Goal: Task Accomplishment & Management: Use online tool/utility

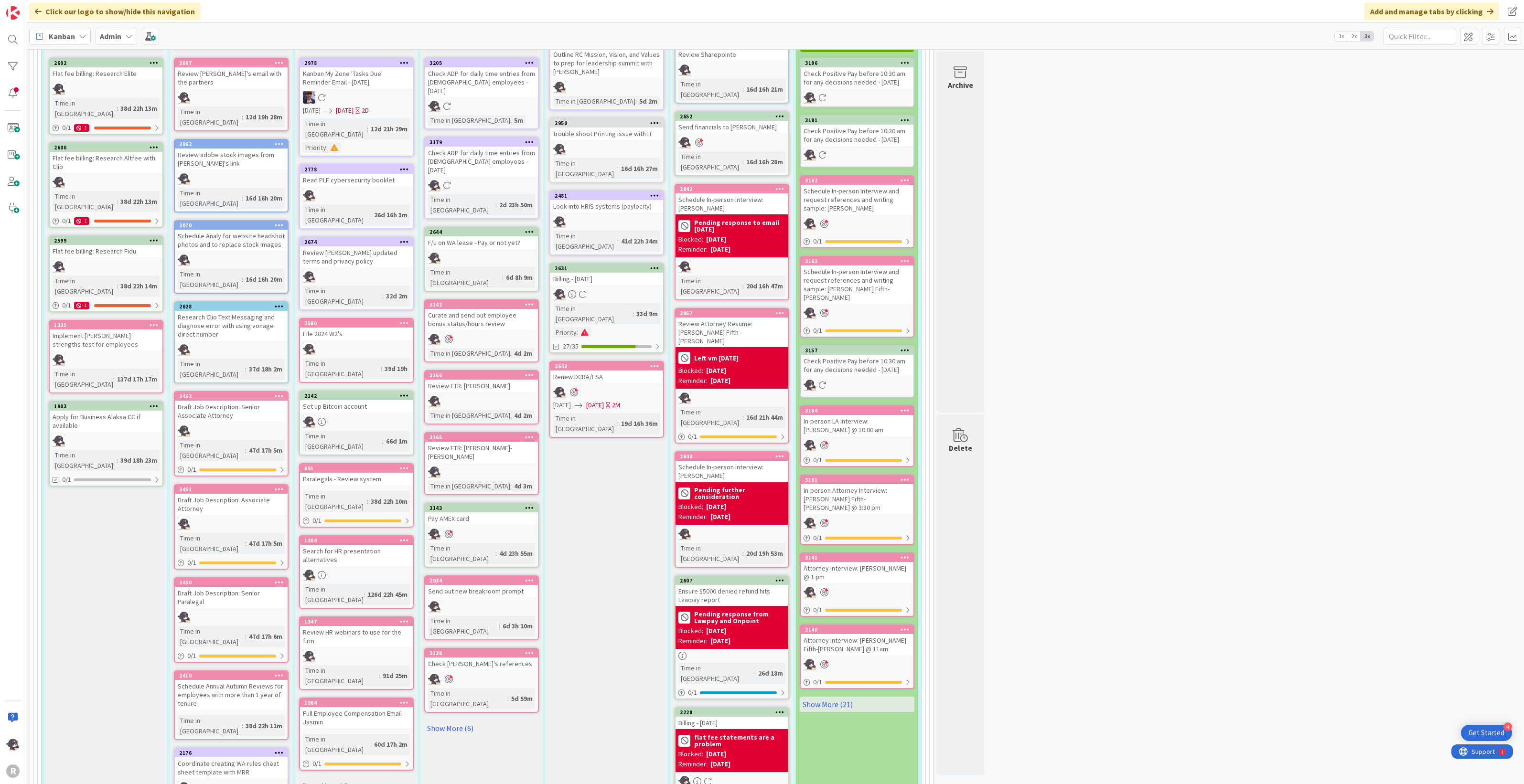
scroll to position [716, 0]
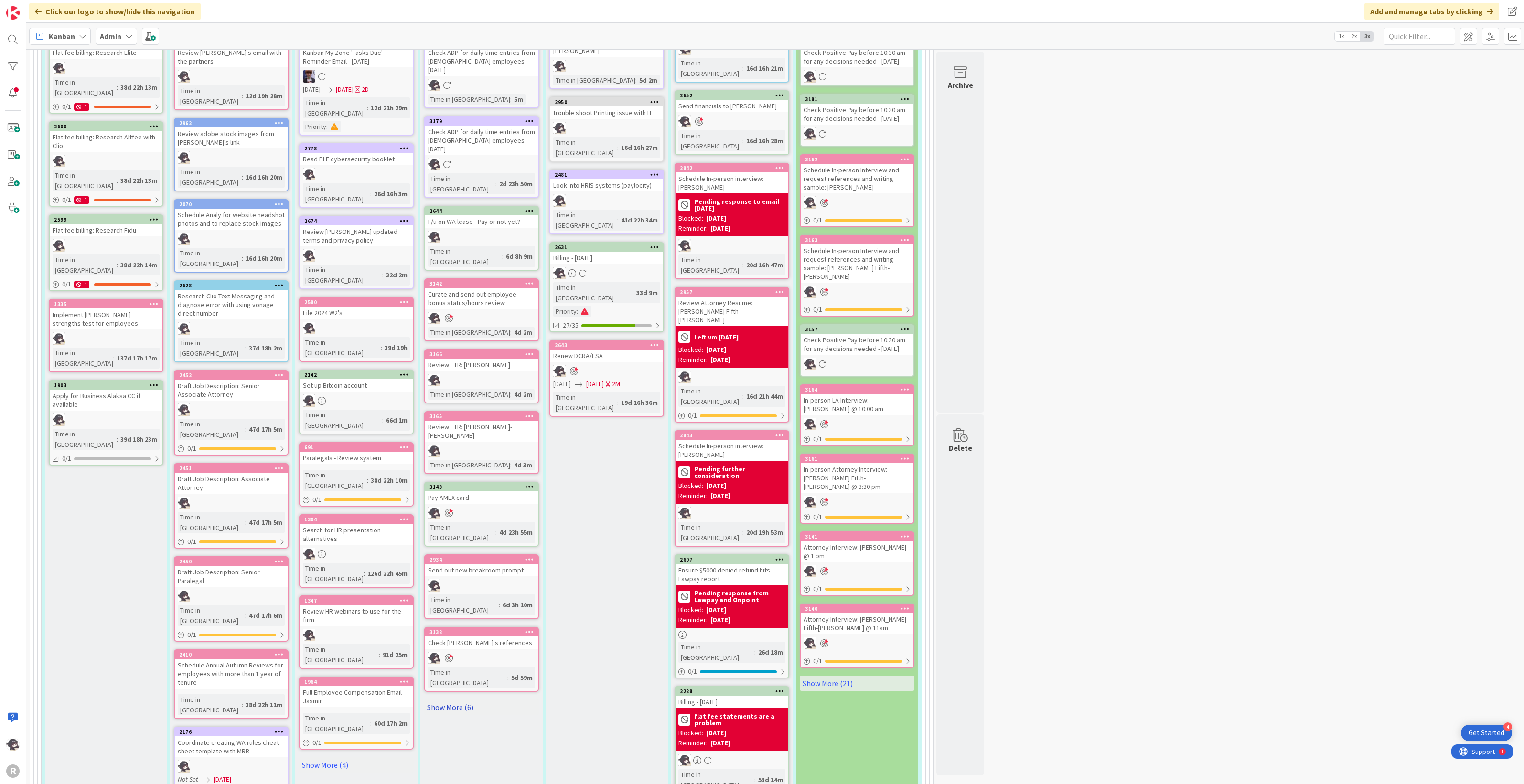
click at [450, 699] on link "Show More (6)" at bounding box center [482, 707] width 115 height 15
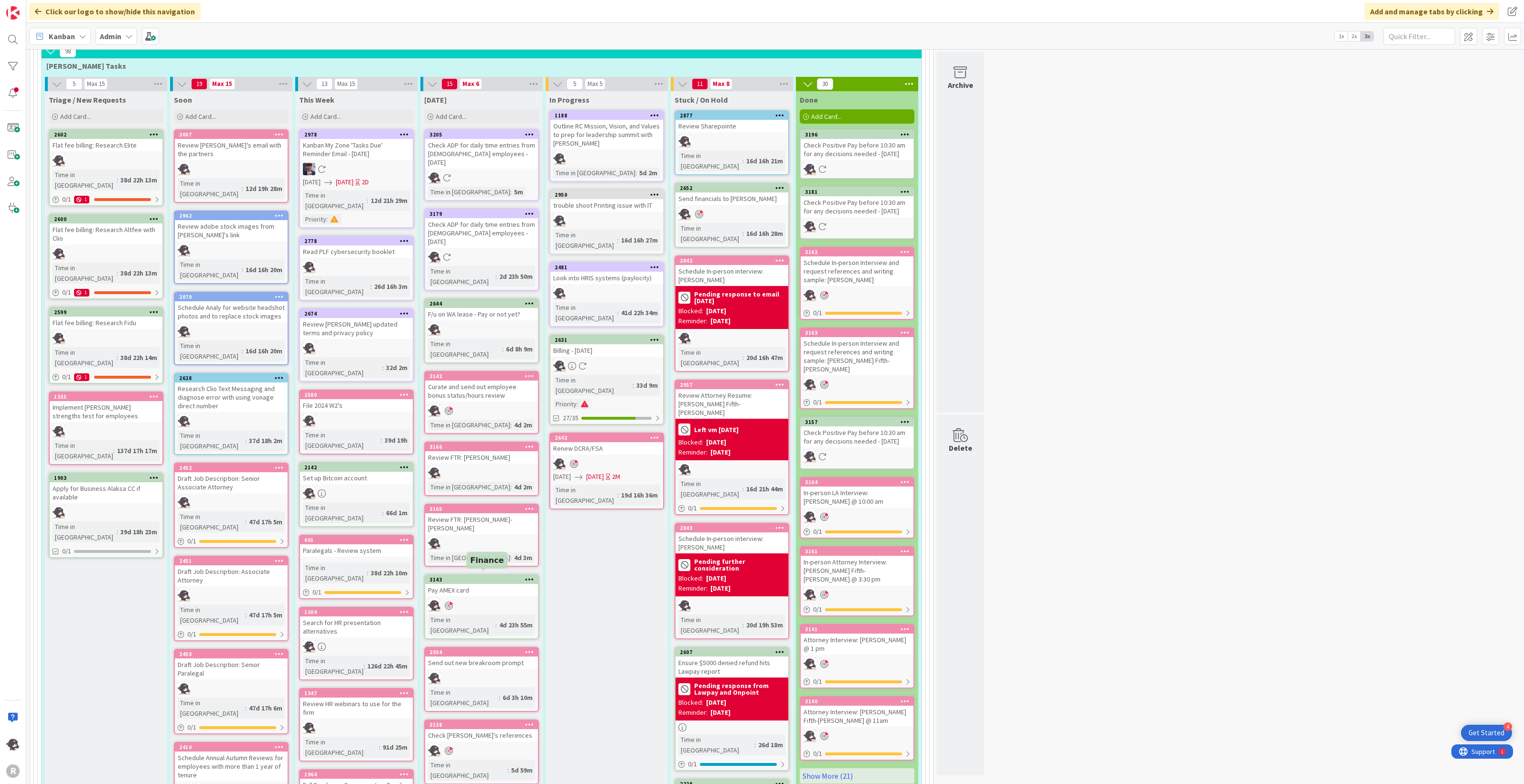
scroll to position [537, 0]
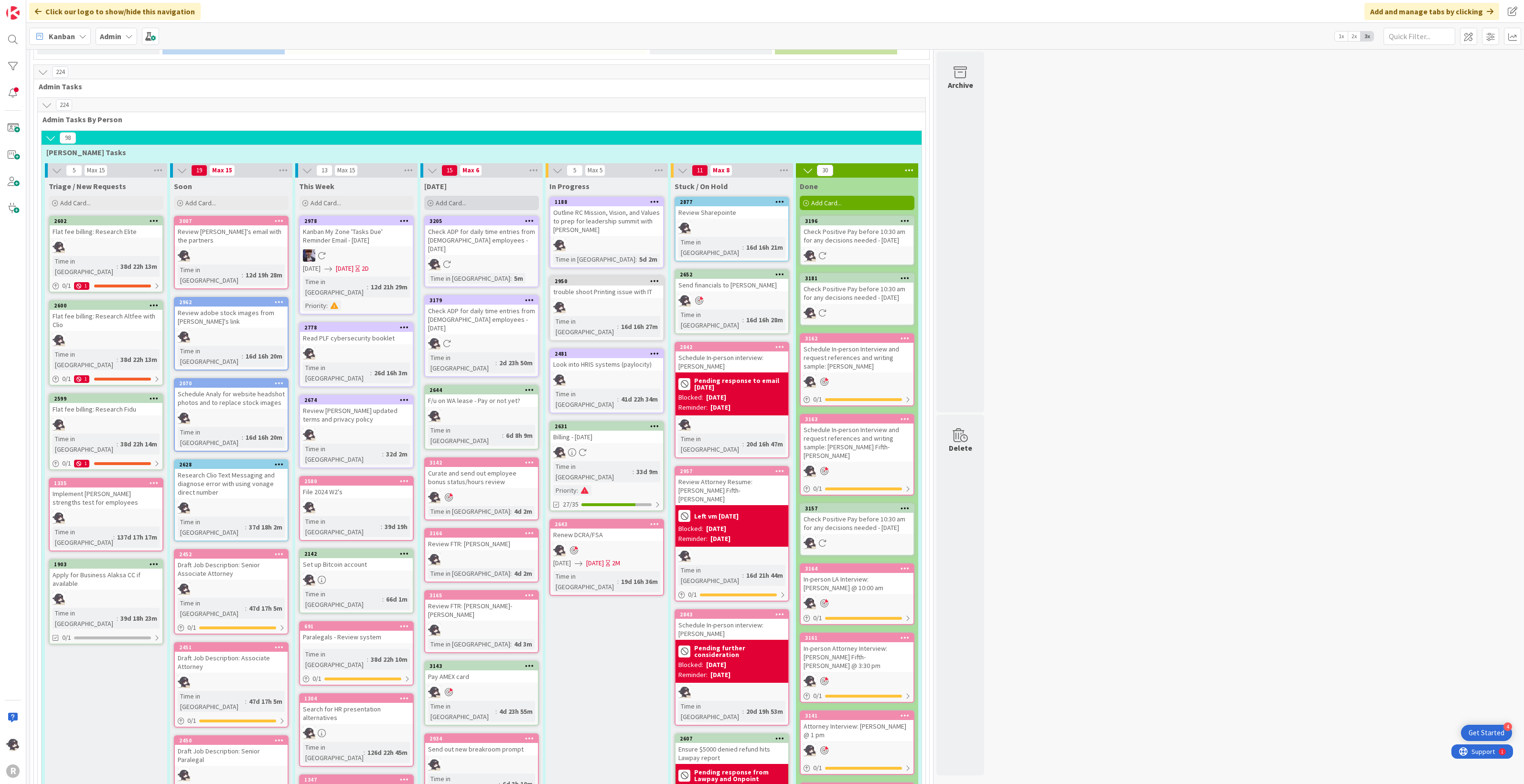
click at [485, 196] on div "Add Card..." at bounding box center [482, 203] width 115 height 14
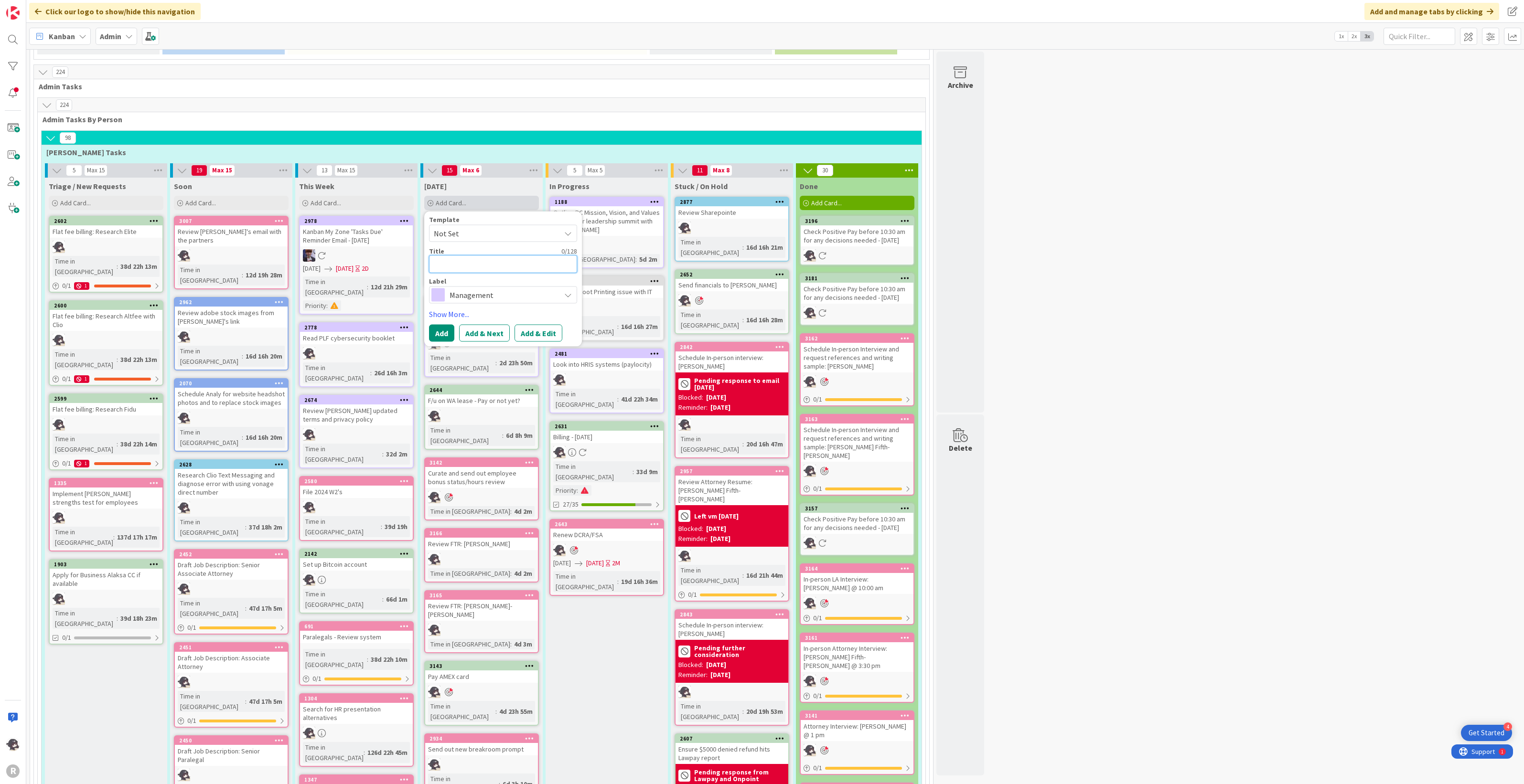
type textarea "P"
type textarea "x"
type textarea "Pr"
type textarea "x"
type textarea "Pre"
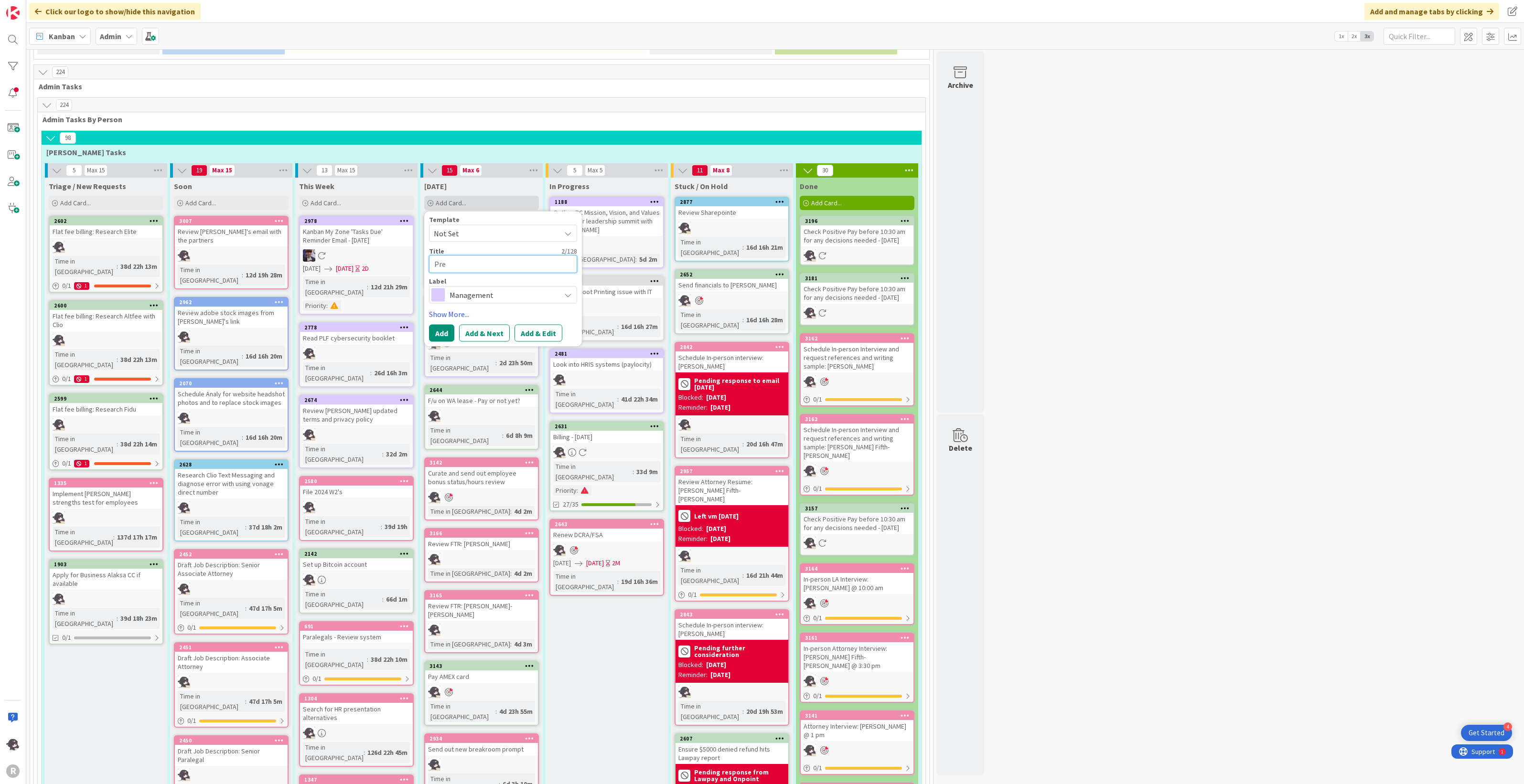
type textarea "x"
type textarea "Prep"
type textarea "x"
type textarea "Prep"
type textarea "x"
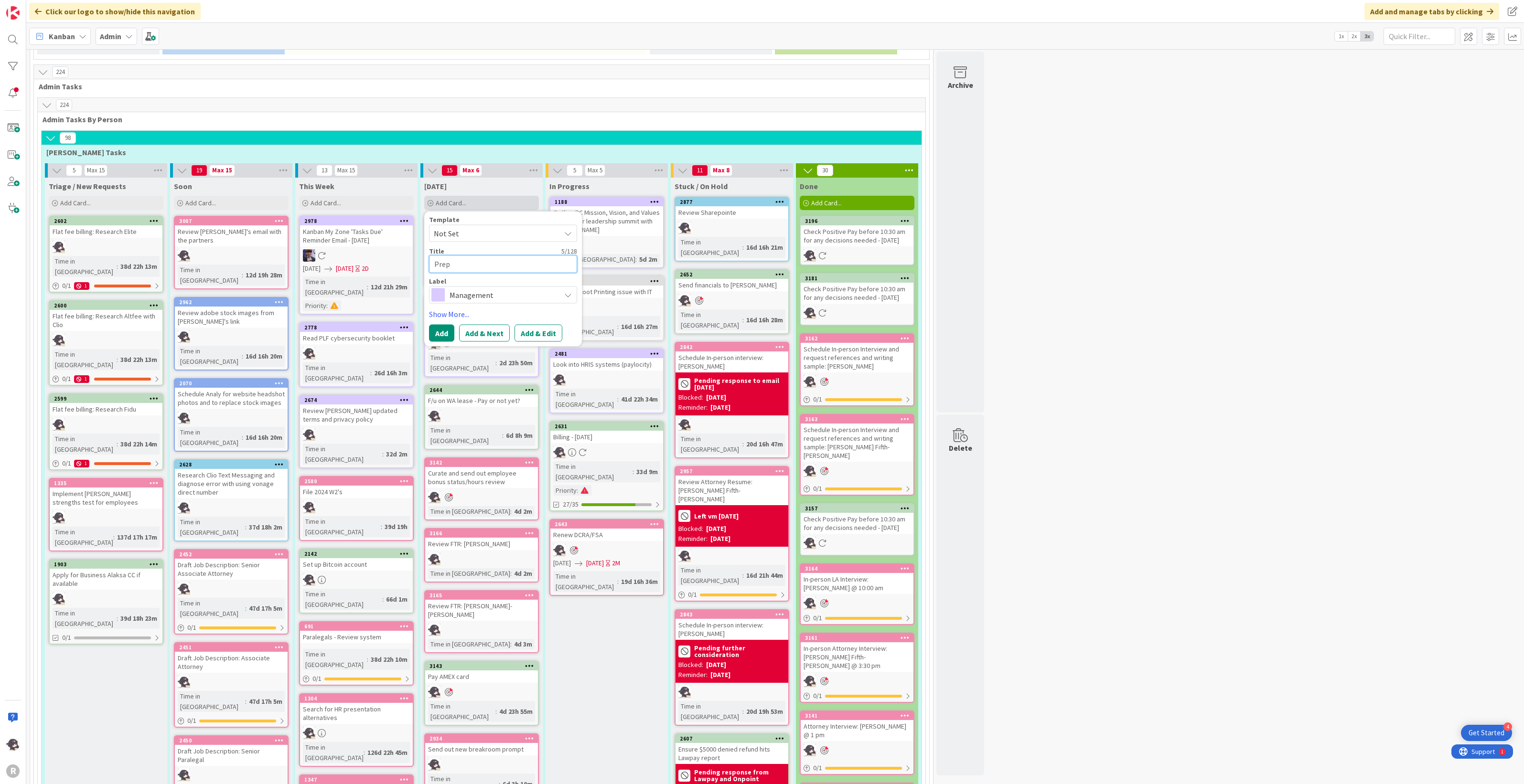
type textarea "Prep f"
type textarea "x"
type textarea "Prep fo"
type textarea "x"
type textarea "Prep for"
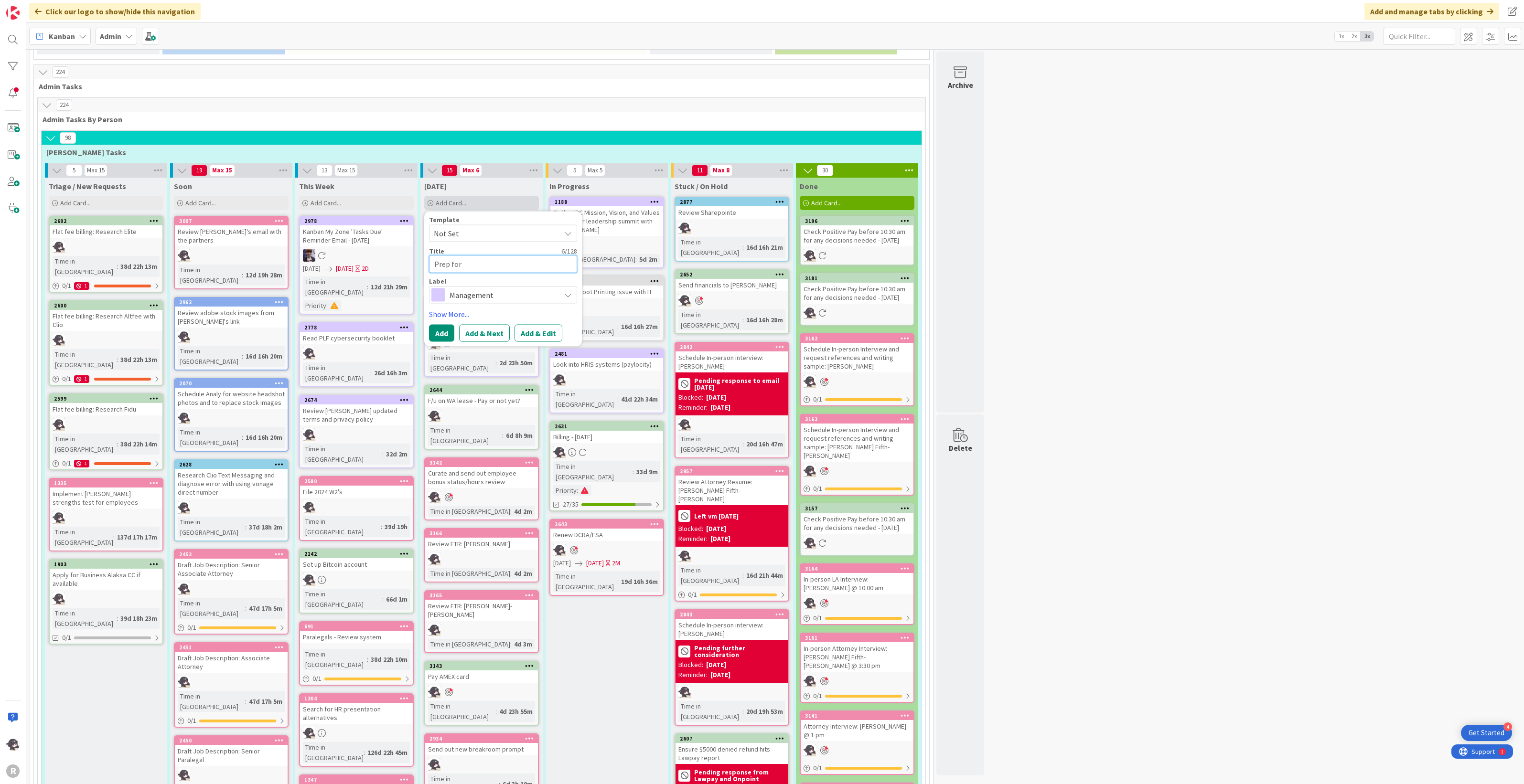
type textarea "x"
type textarea "Prep for"
type textarea "x"
type textarea "Prep for a"
type textarea "x"
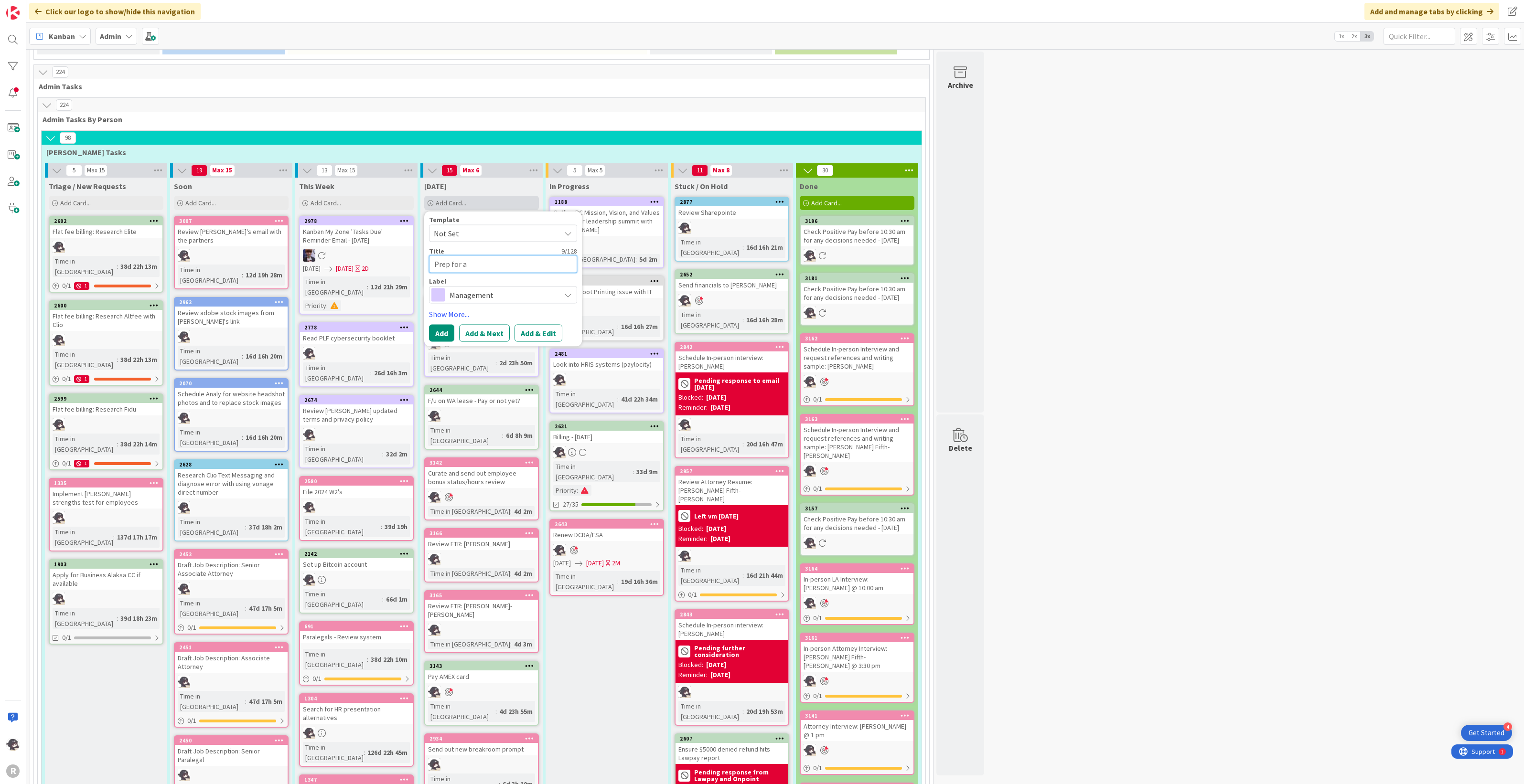
type textarea "Prep for ad"
type textarea "x"
type textarea "Prep for adm"
type textarea "x"
type textarea "Prep for admi"
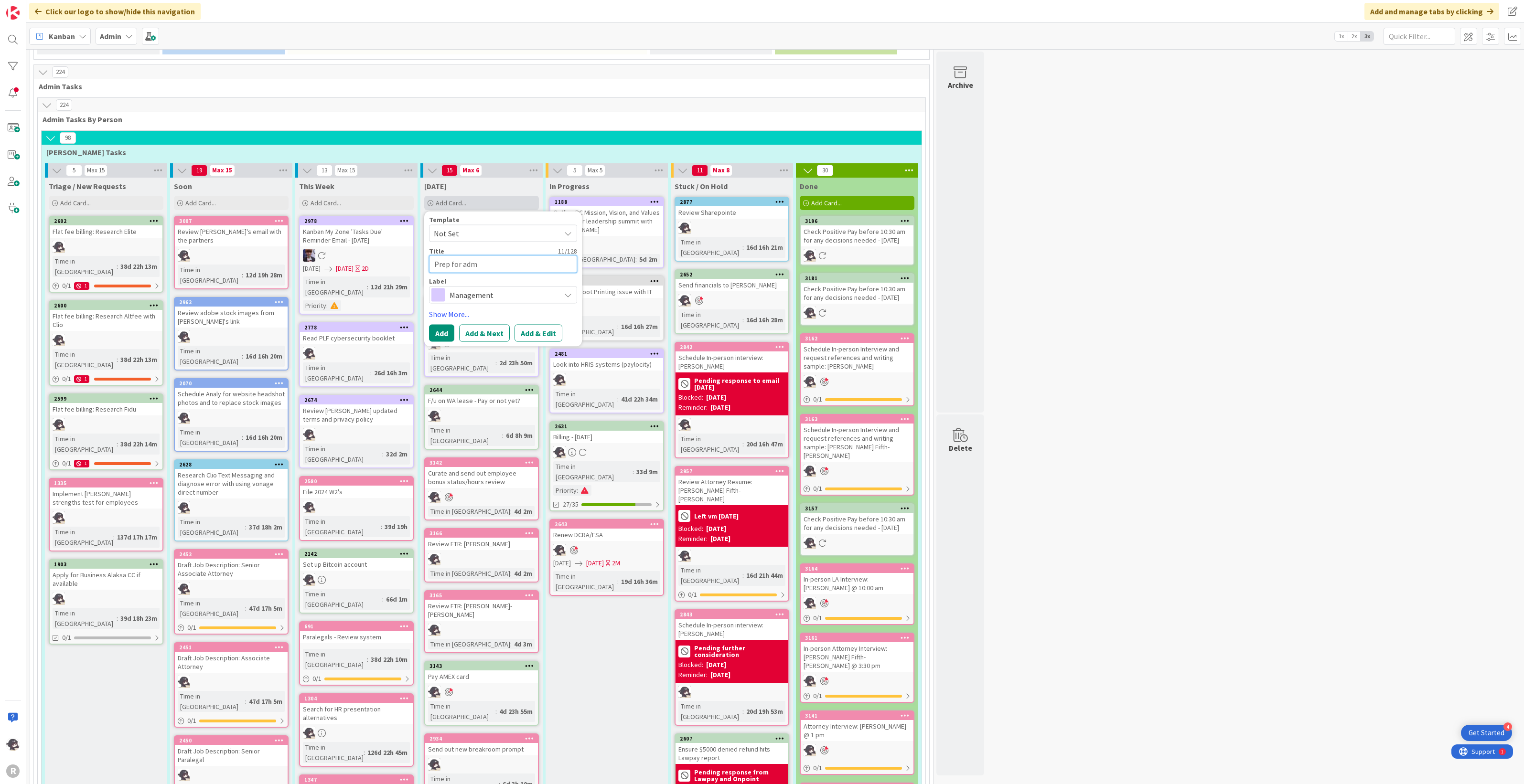
type textarea "x"
type textarea "Prep for admin"
type textarea "x"
type textarea "Prep for admin"
type textarea "x"
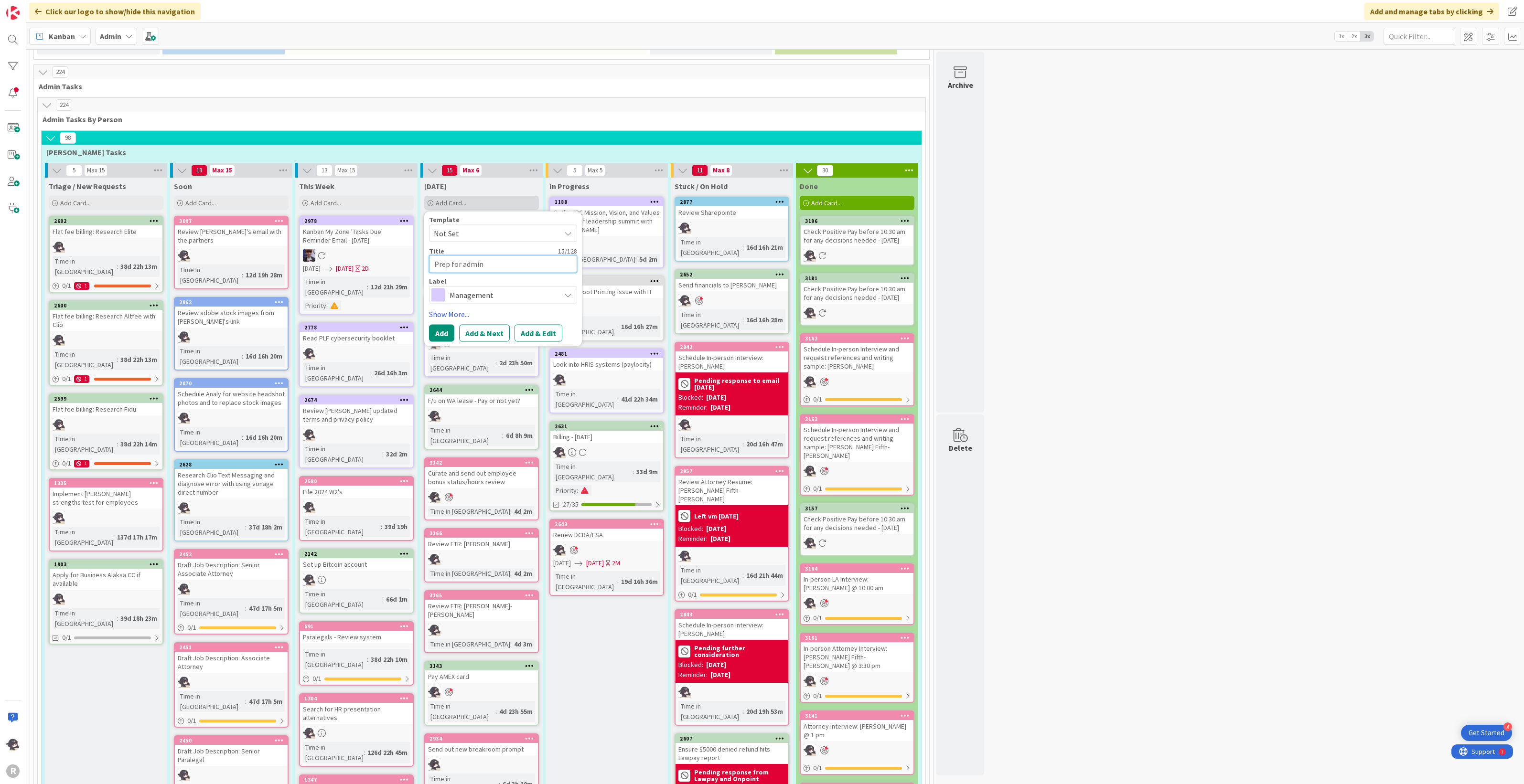
type textarea "Prep for admin m"
type textarea "x"
type textarea "Prep for admin me"
type textarea "x"
type textarea "Prep for admin mee"
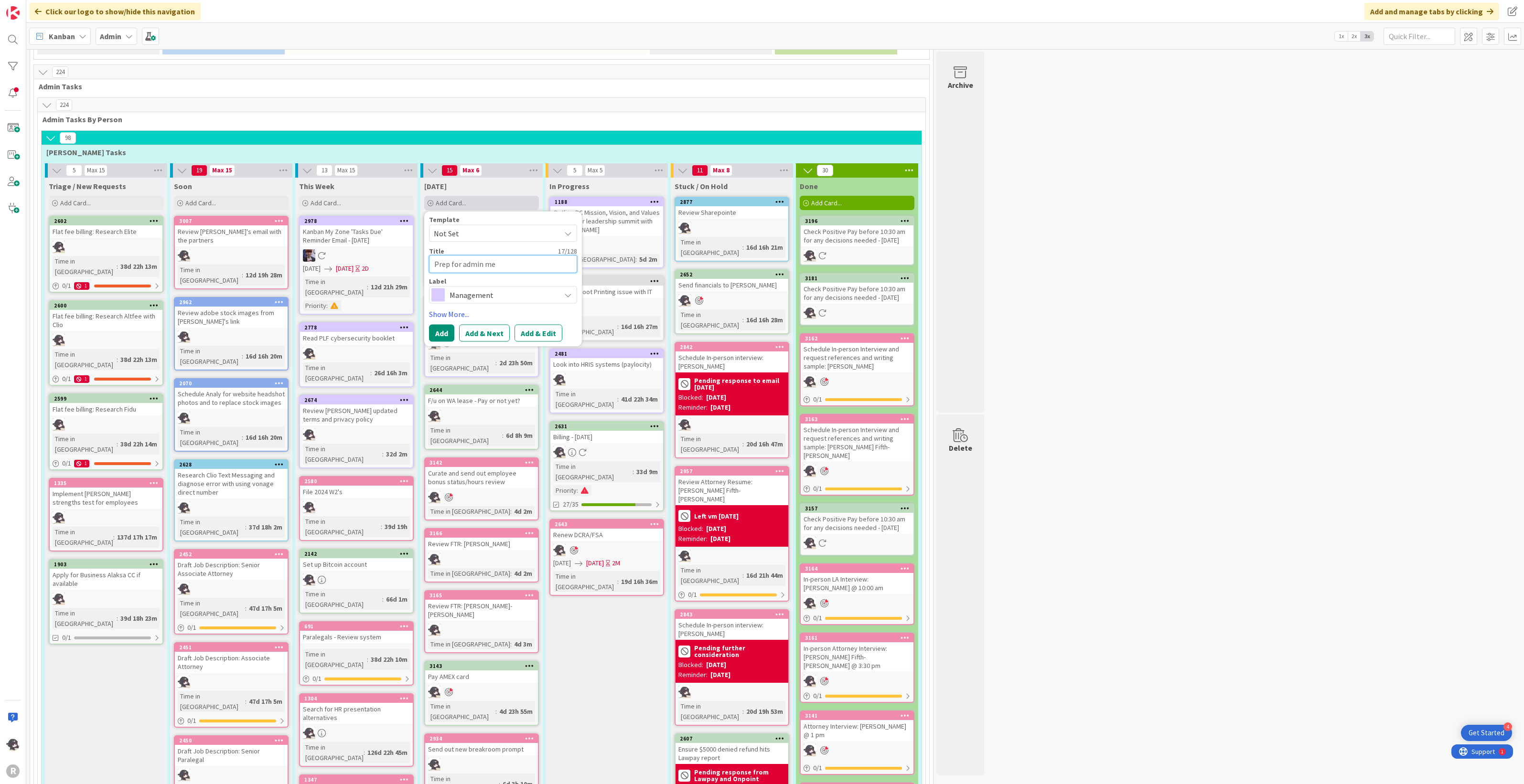
type textarea "x"
type textarea "Prep for admin meet"
type textarea "x"
type textarea "Prep for admin meeti"
type textarea "x"
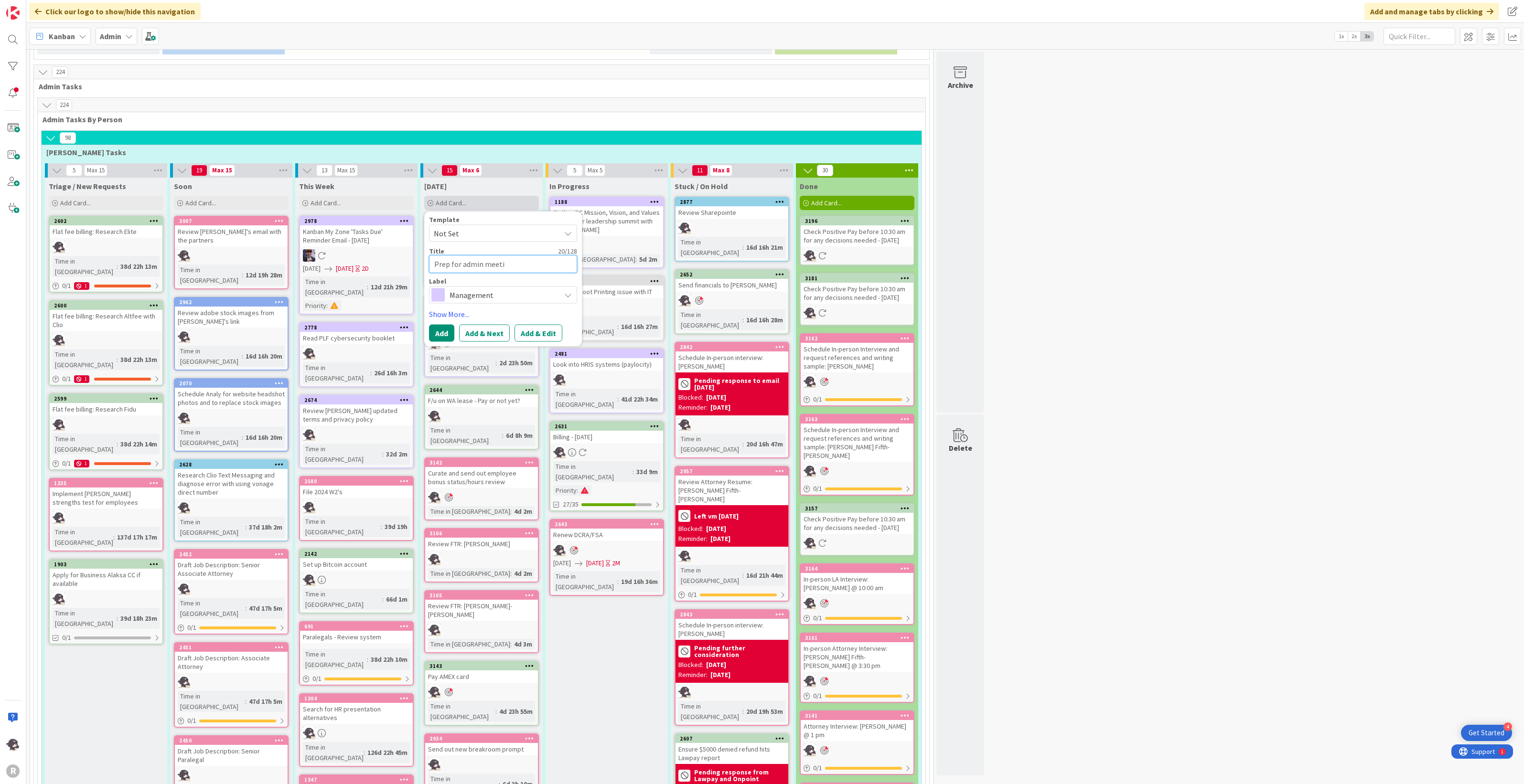
type textarea "Prep for admin meetin"
type textarea "x"
type textarea "Prep for admin meeting"
type textarea "x"
type textarea "Prep for admin meeting"
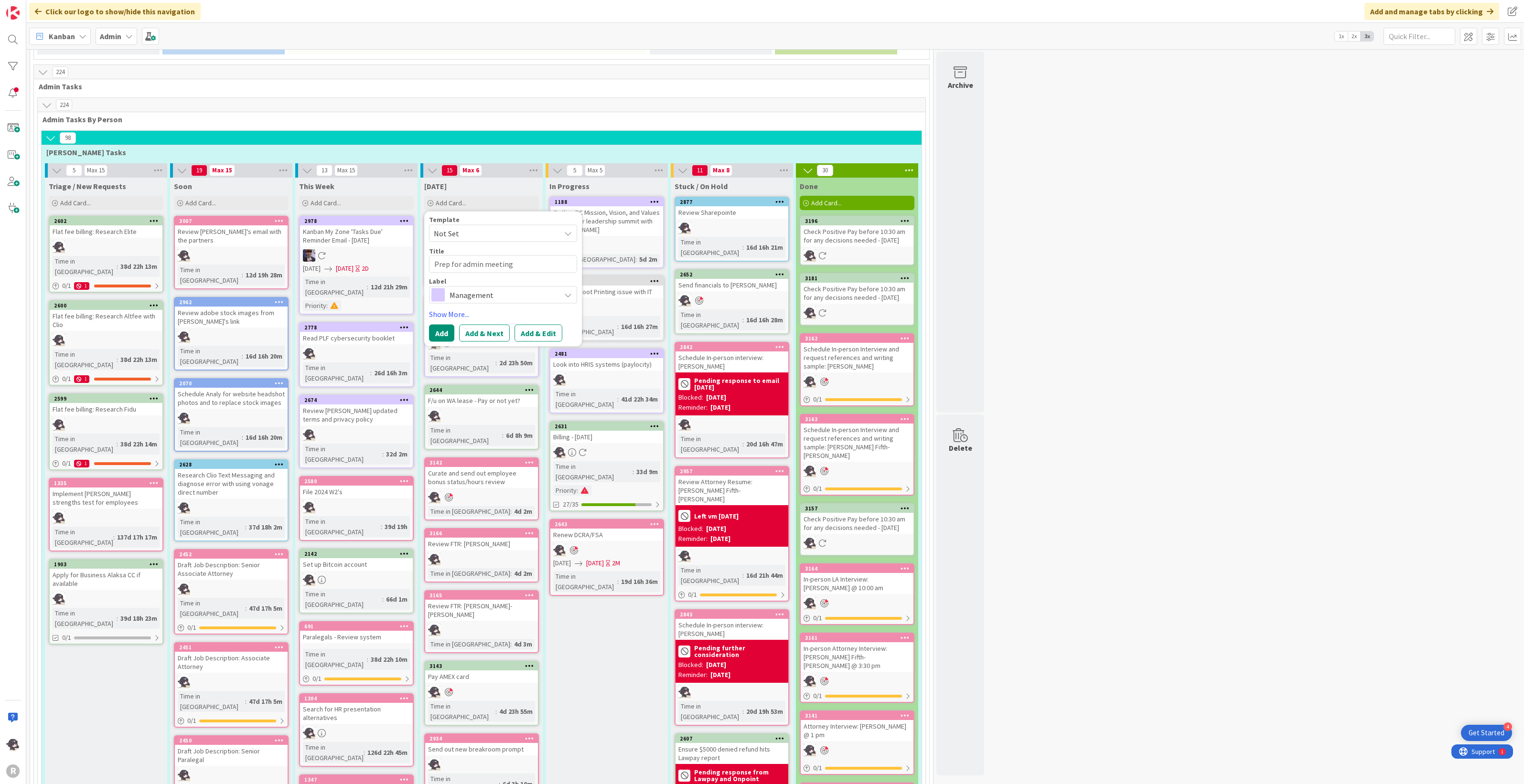
click at [490, 288] on span "Management" at bounding box center [502, 294] width 106 height 14
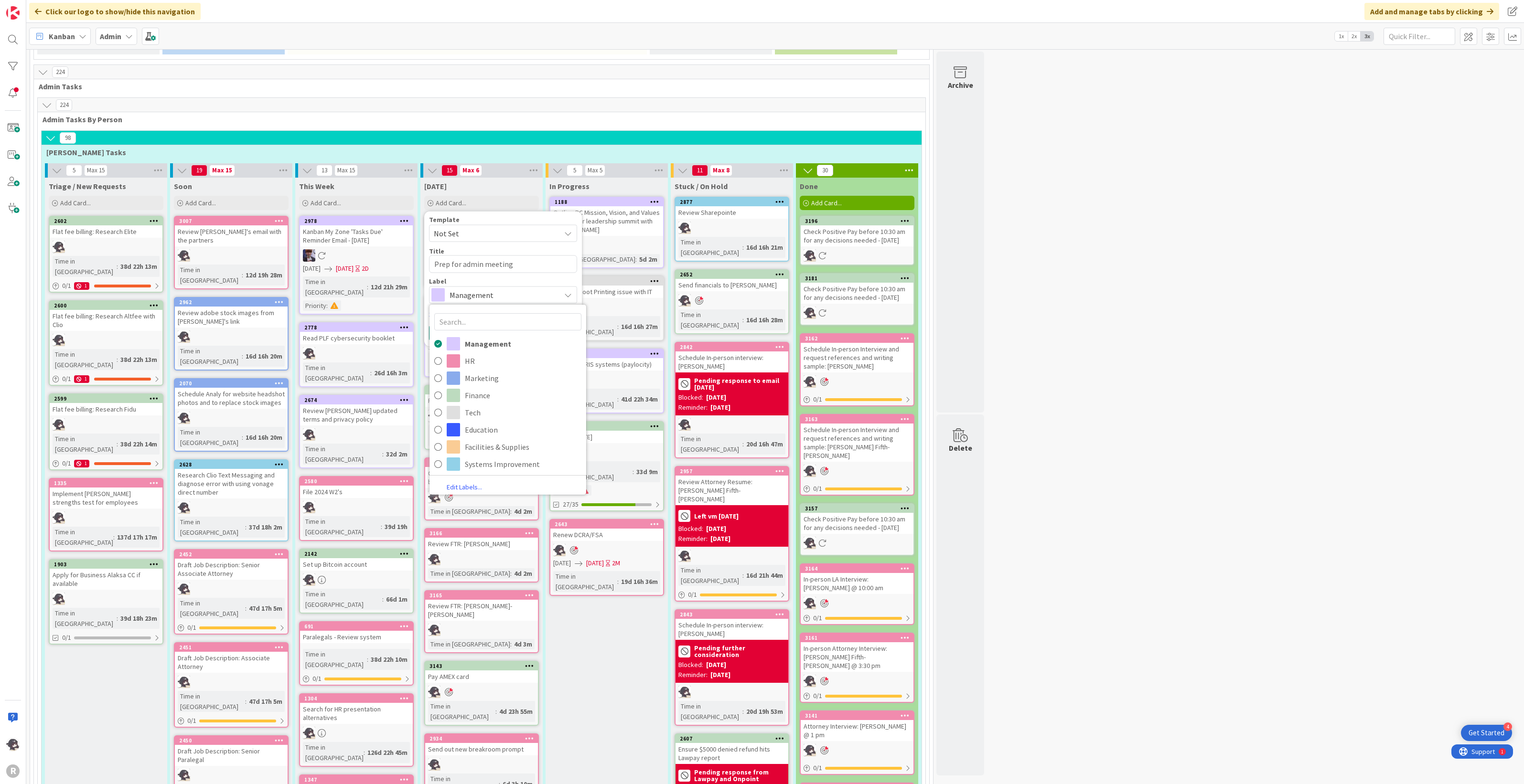
click at [483, 288] on span "Management" at bounding box center [502, 294] width 106 height 14
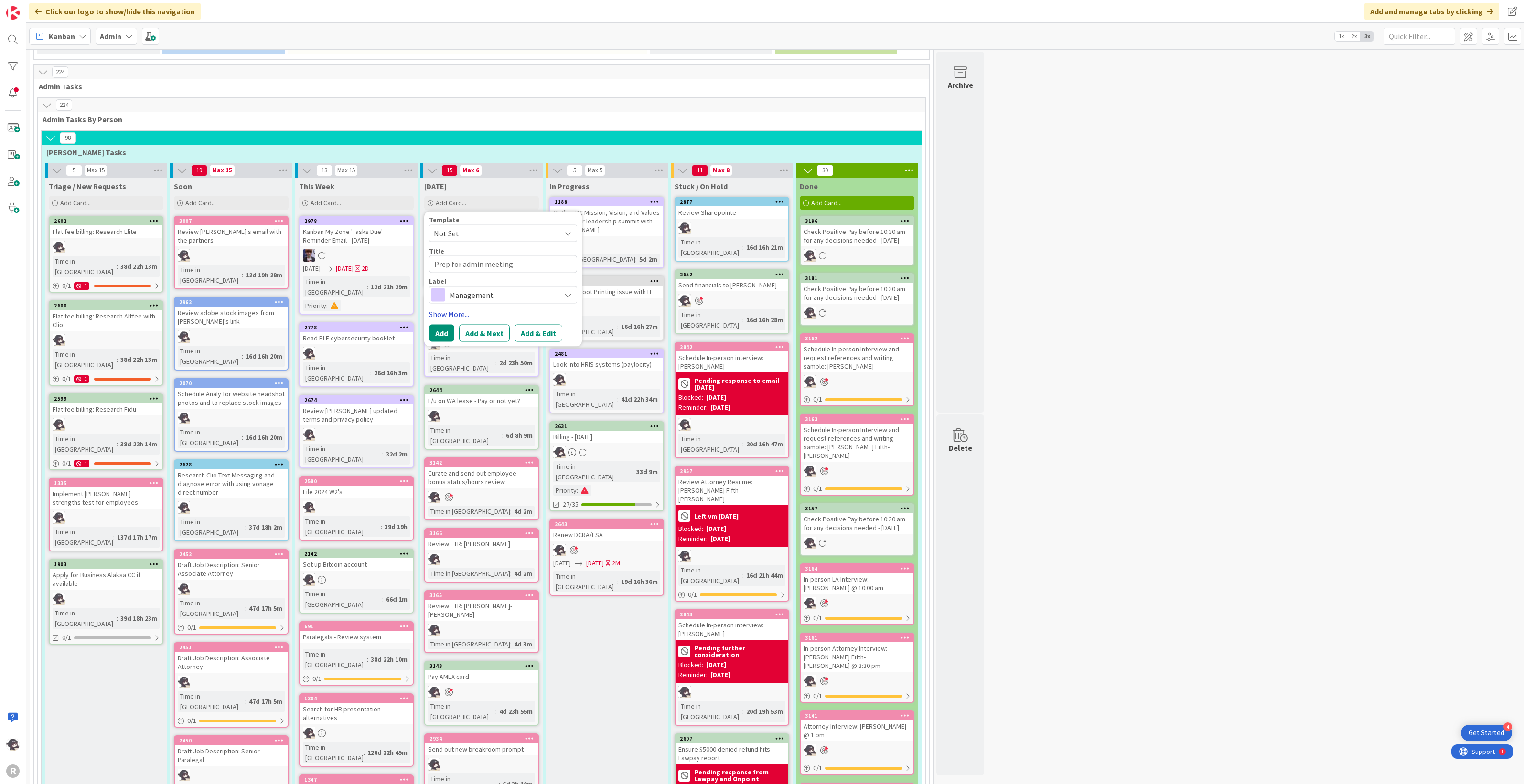
click at [453, 308] on link "Show More..." at bounding box center [503, 313] width 148 height 11
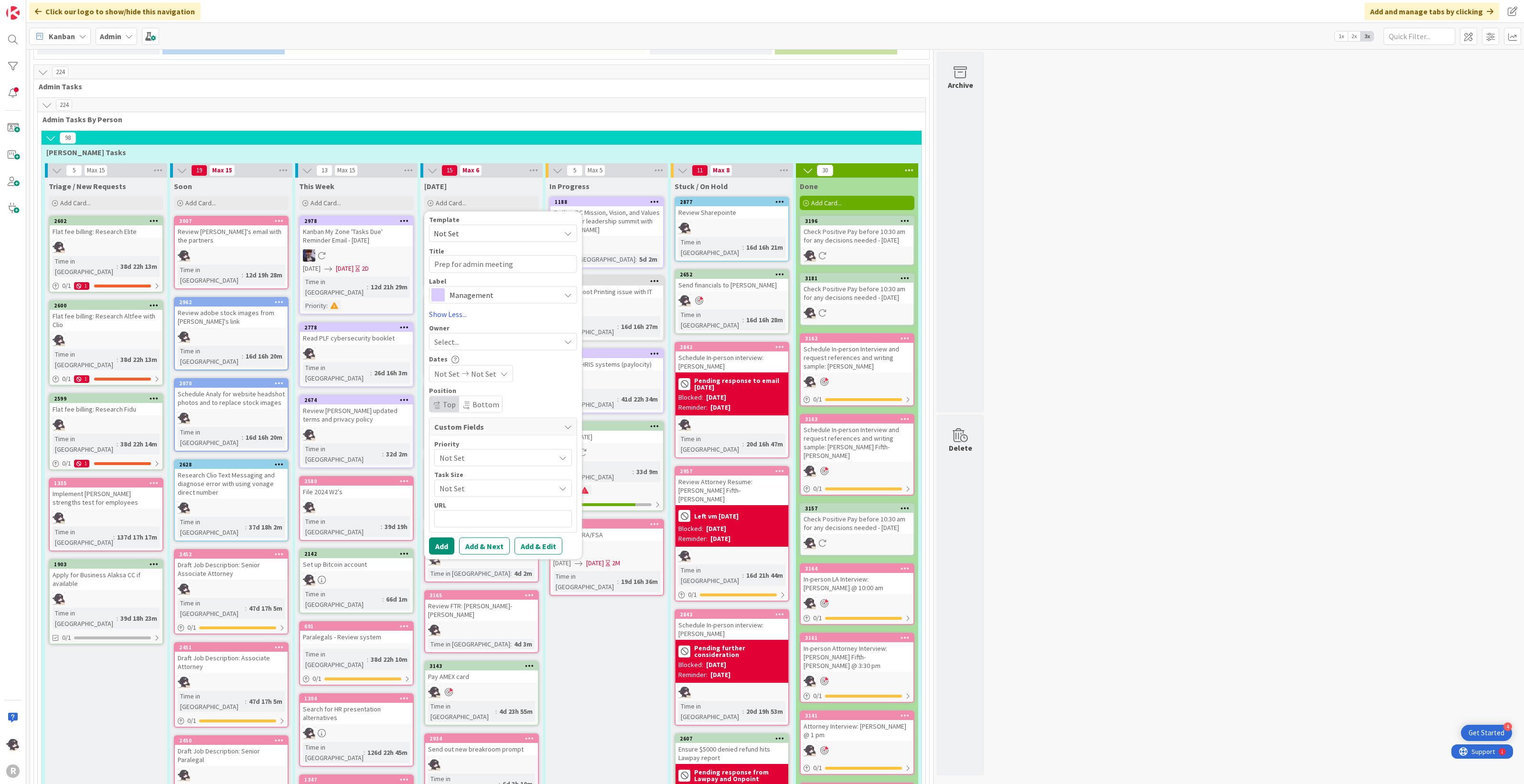
click at [464, 336] on div "Select..." at bounding box center [497, 341] width 126 height 11
click at [492, 396] on span "[PERSON_NAME]" at bounding box center [489, 403] width 46 height 14
click at [438, 537] on button "Add" at bounding box center [441, 545] width 25 height 17
type textarea "x"
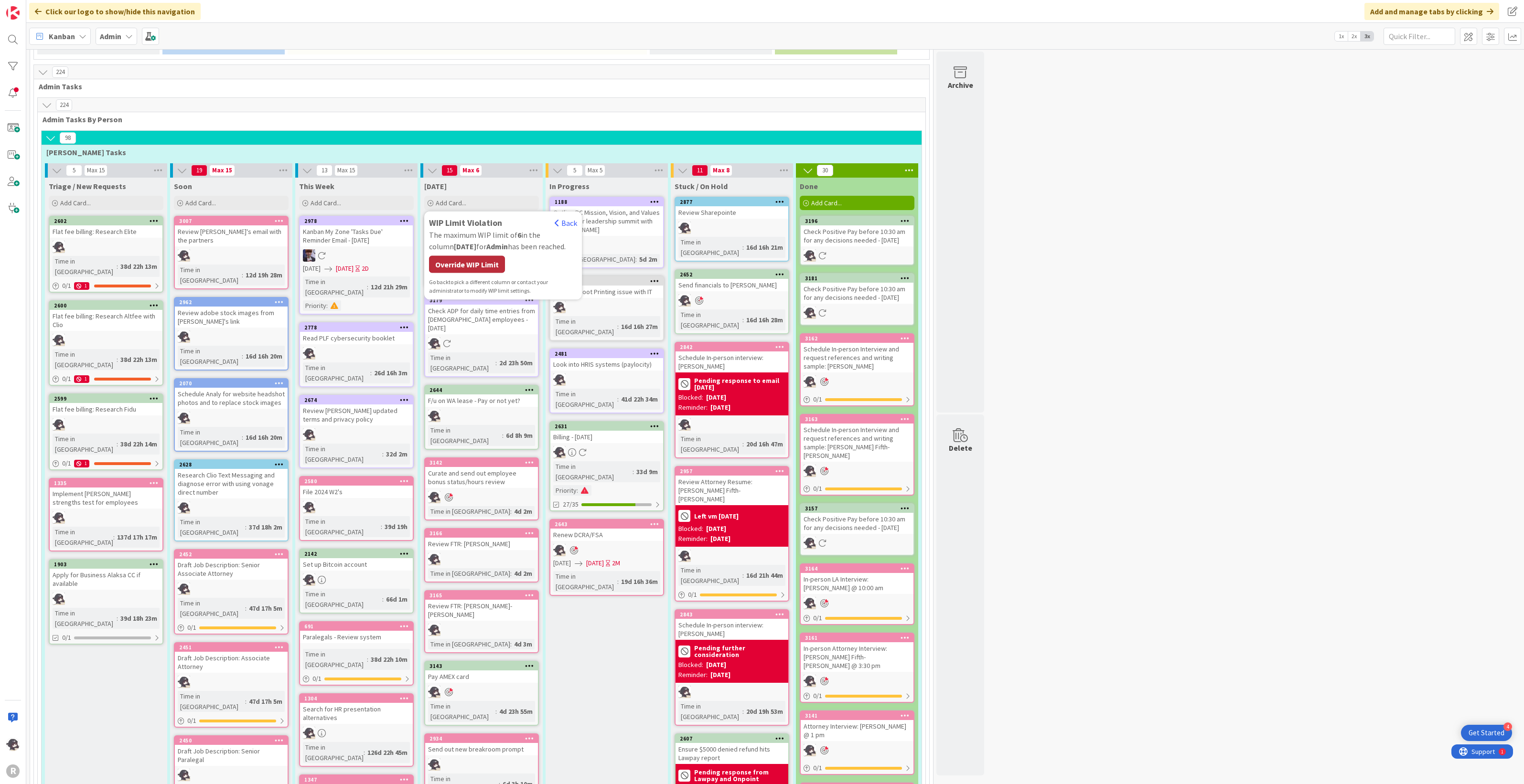
click at [488, 256] on div "Override WIP Limit" at bounding box center [467, 264] width 76 height 17
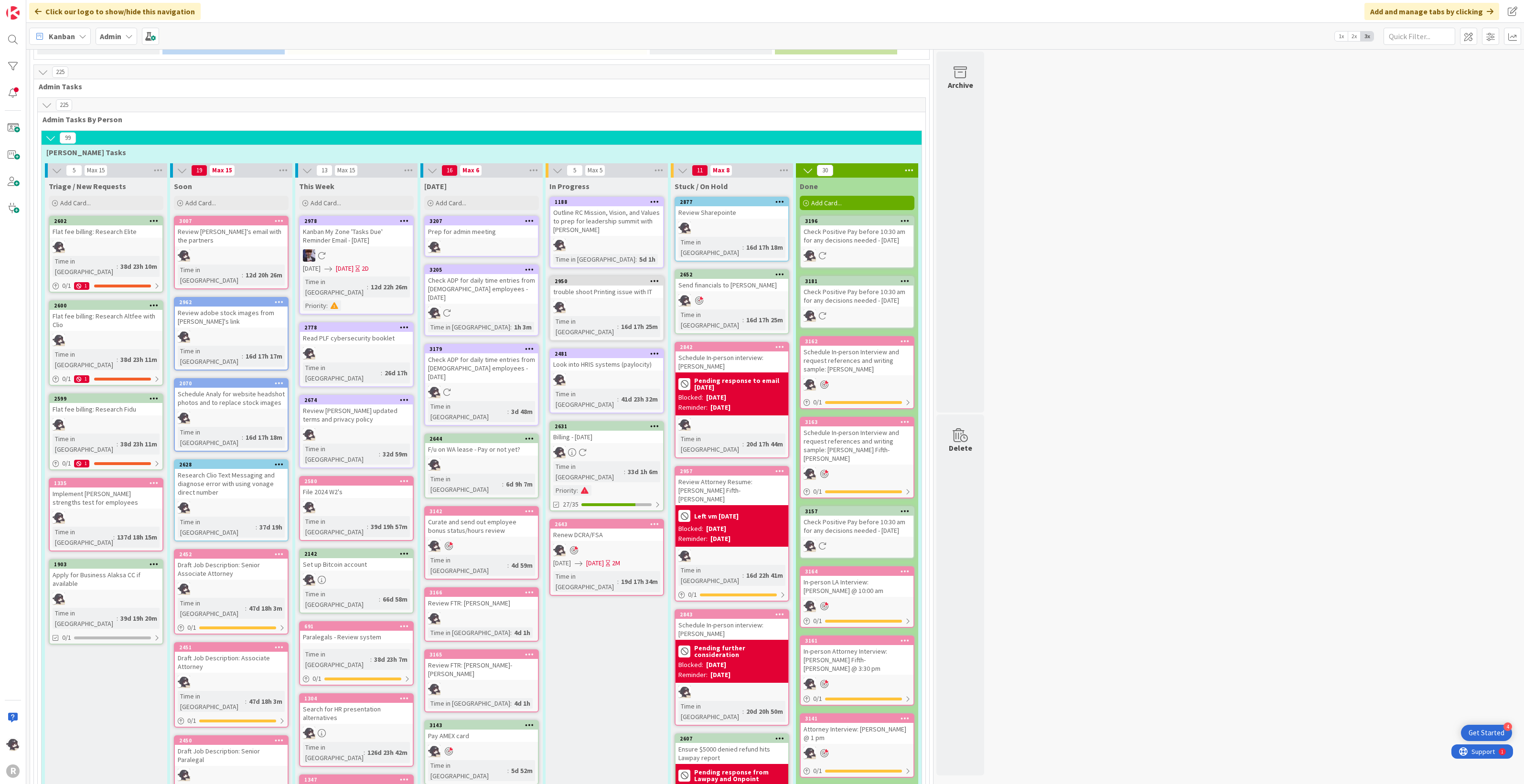
click at [530, 217] on icon at bounding box center [529, 220] width 9 height 7
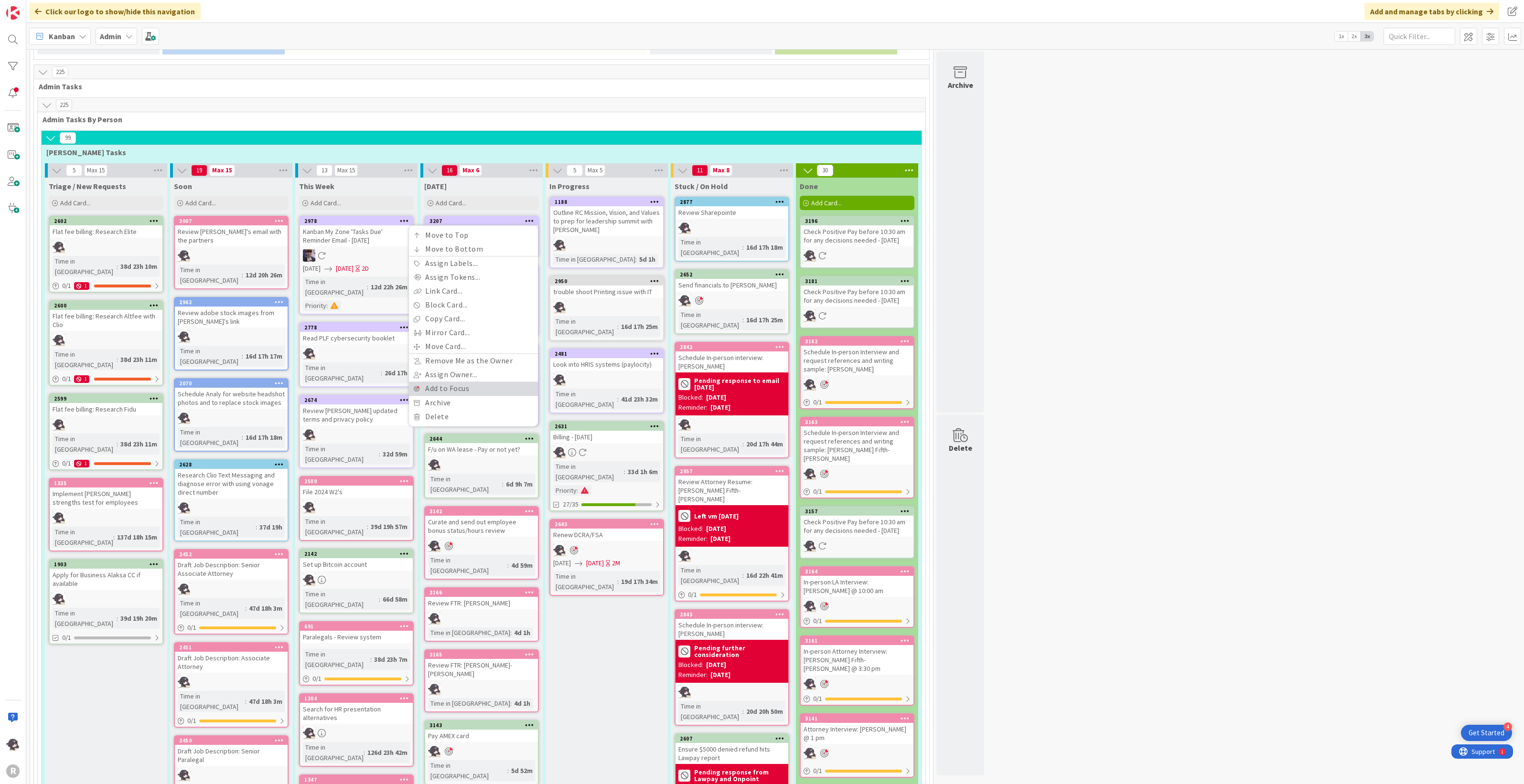
click at [443, 381] on link "Add to Focus" at bounding box center [473, 388] width 129 height 14
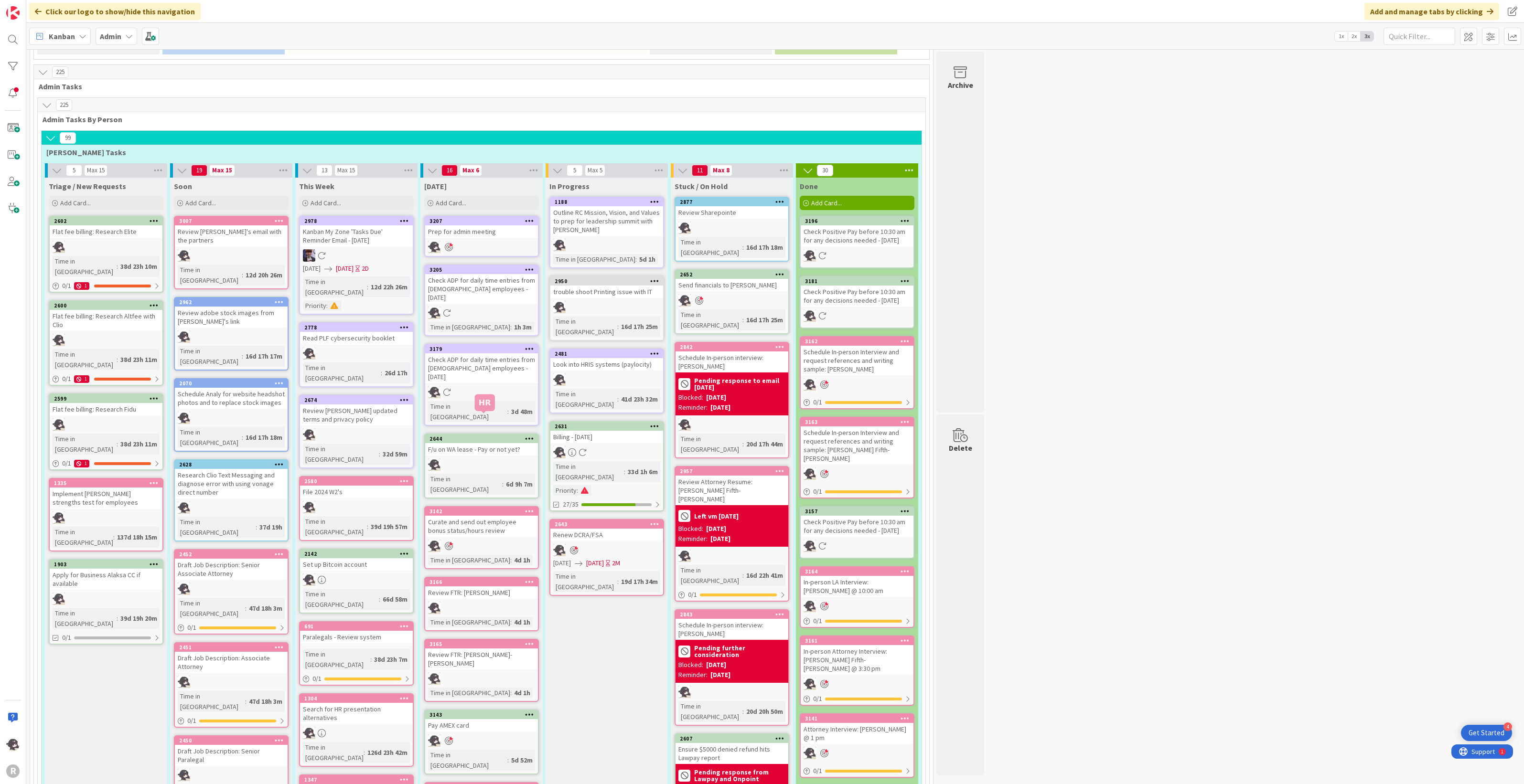
click at [527, 507] on icon at bounding box center [529, 510] width 9 height 7
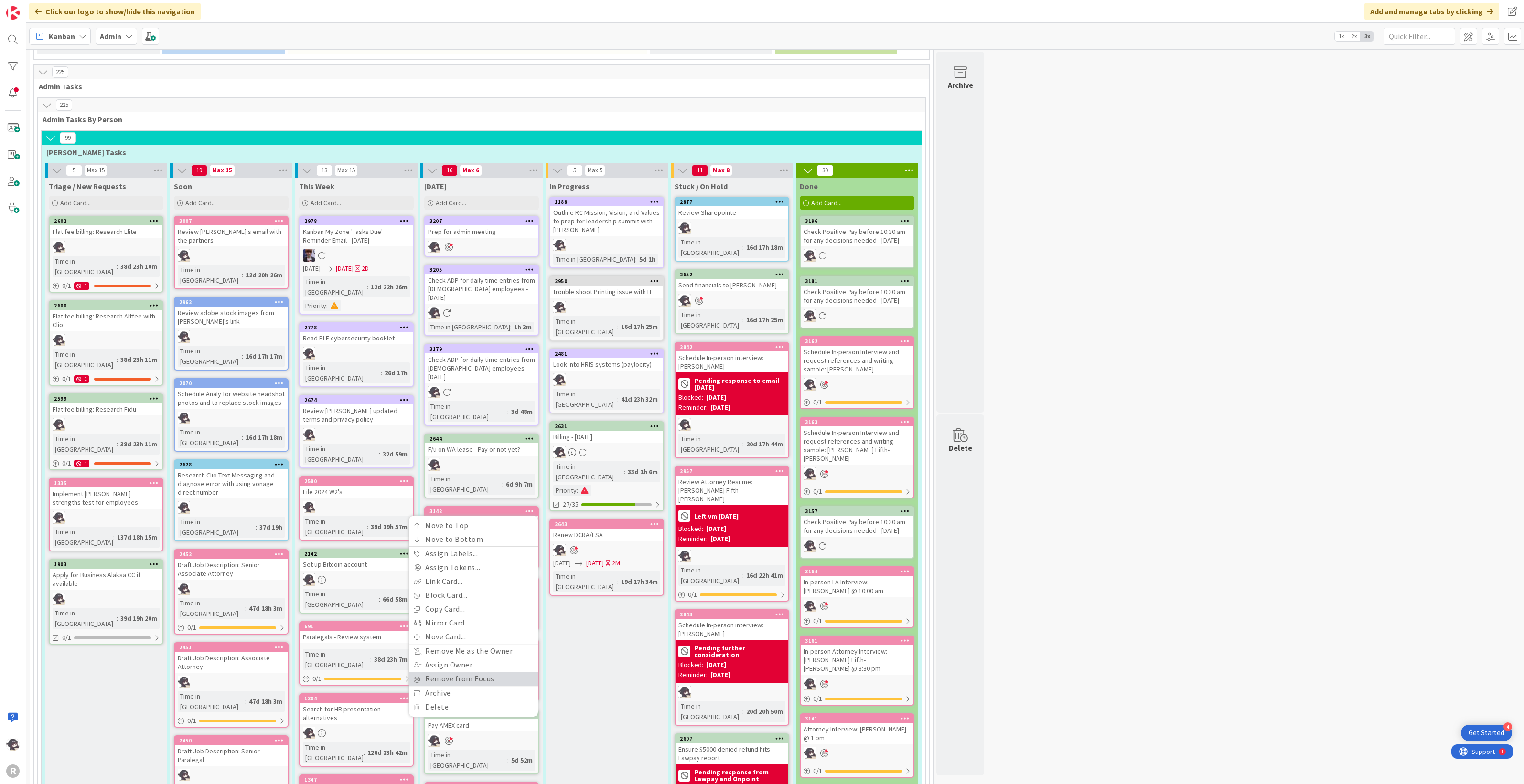
click at [445, 672] on link "Remove from Focus" at bounding box center [473, 678] width 129 height 14
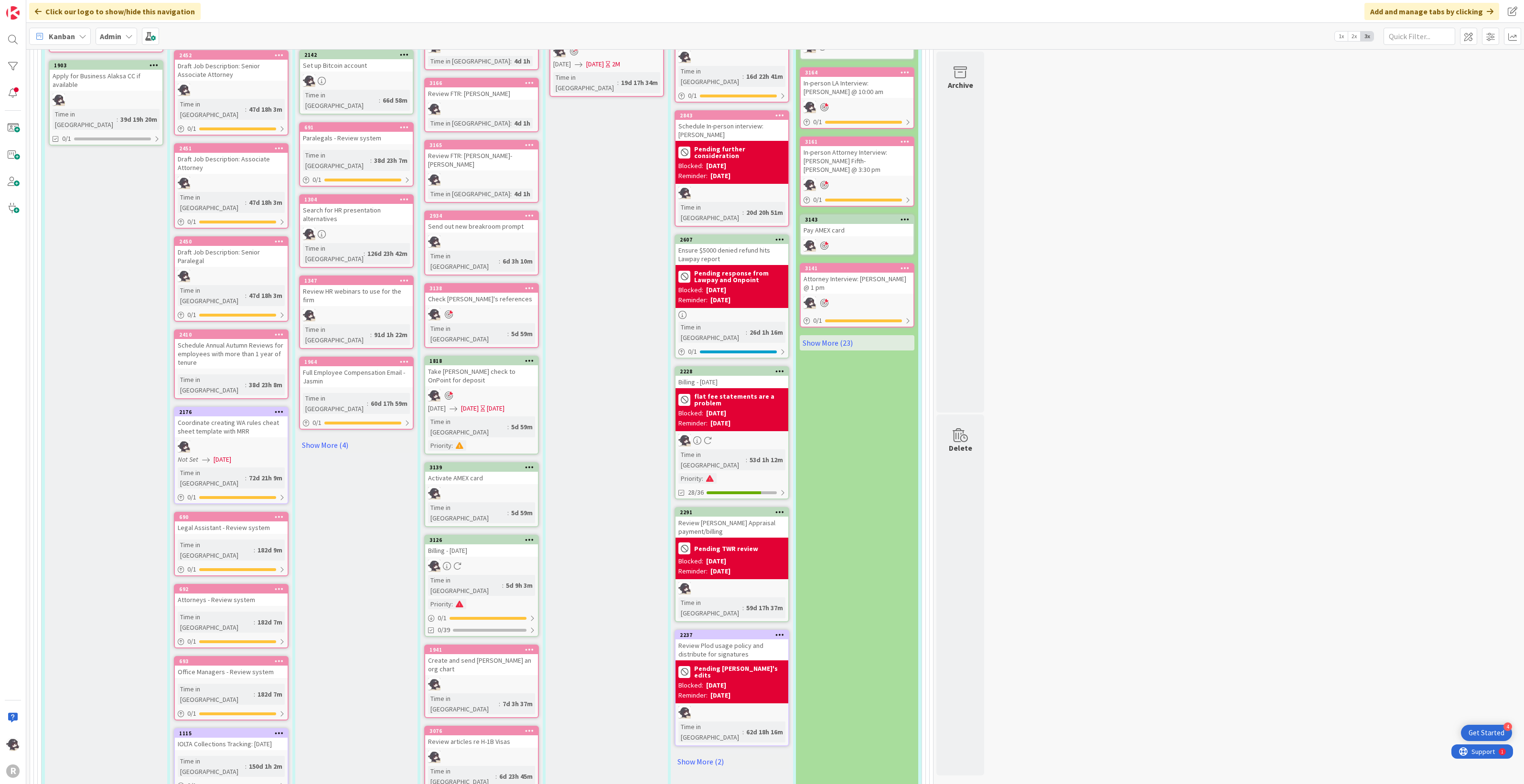
scroll to position [1015, 0]
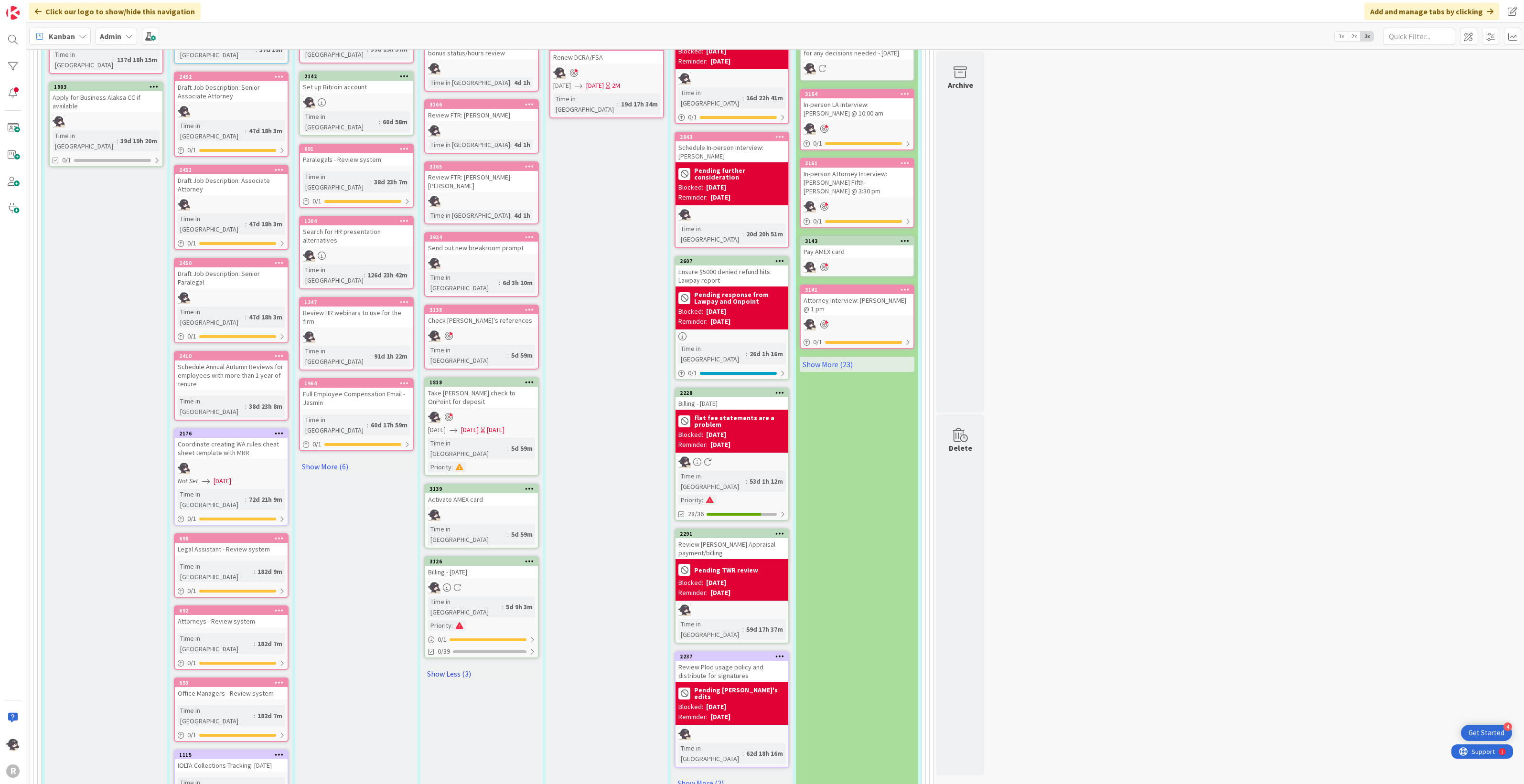
click at [459, 666] on link "Show Less (3)" at bounding box center [482, 673] width 115 height 15
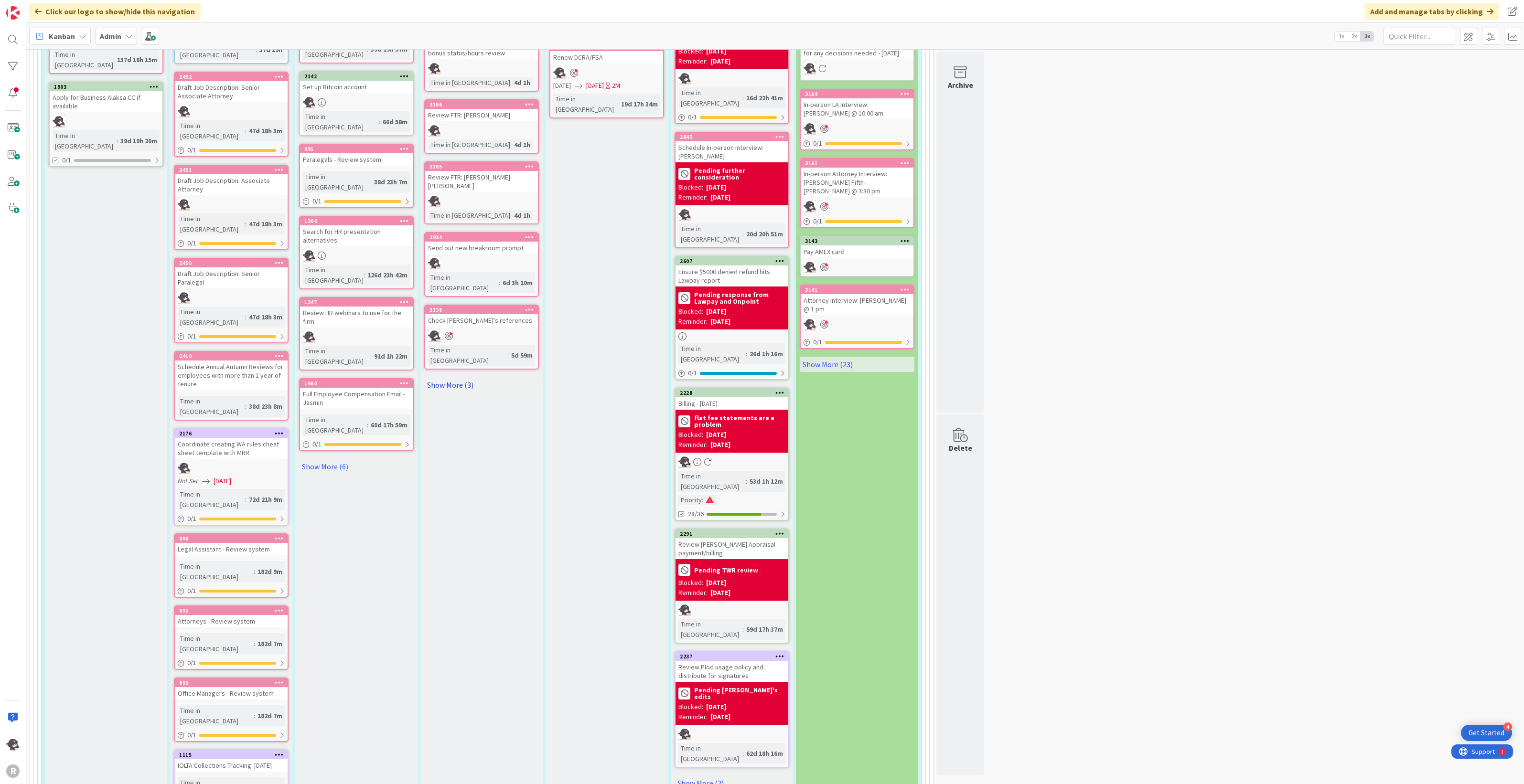
click at [459, 377] on link "Show More (3)" at bounding box center [482, 385] width 115 height 15
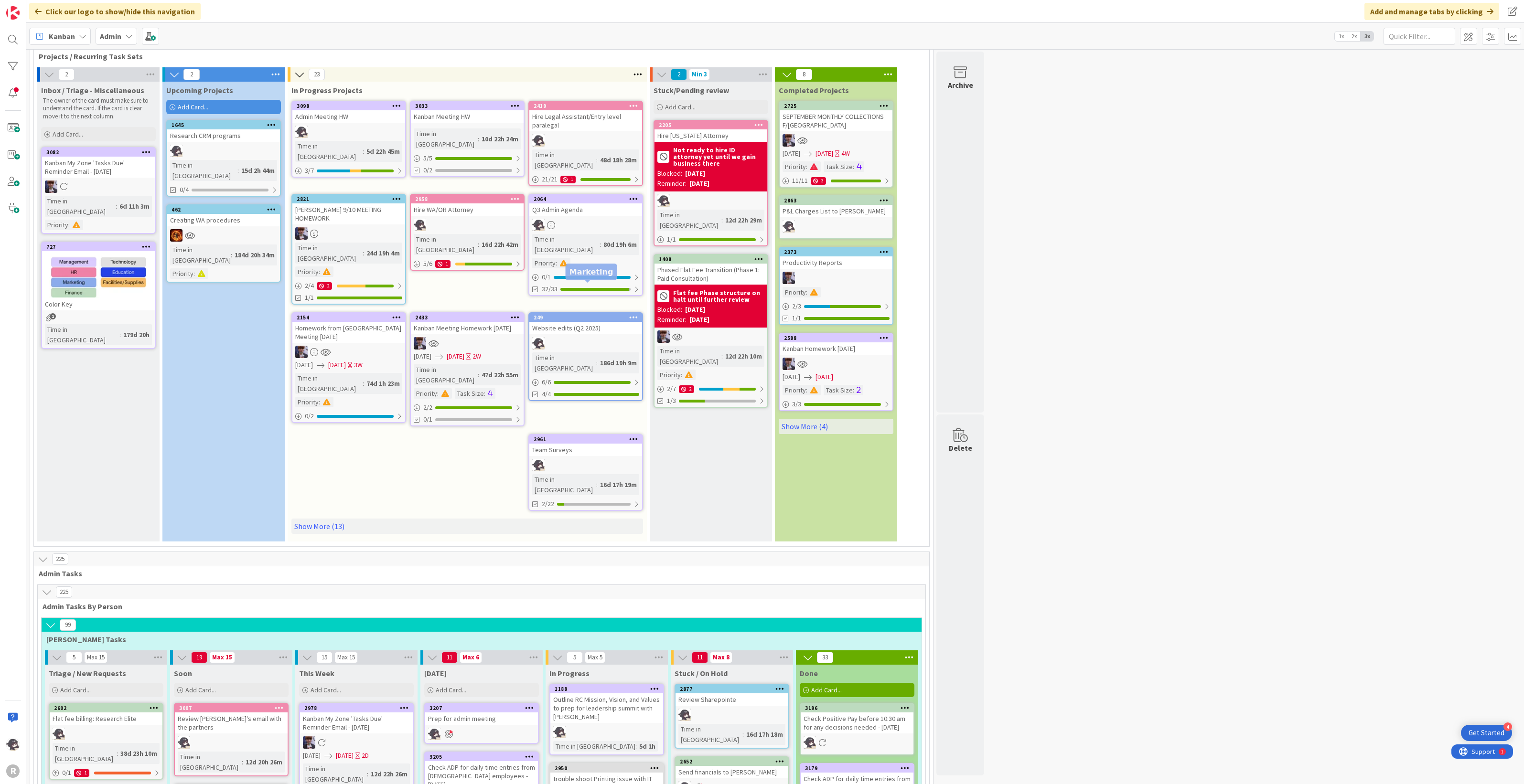
scroll to position [0, 0]
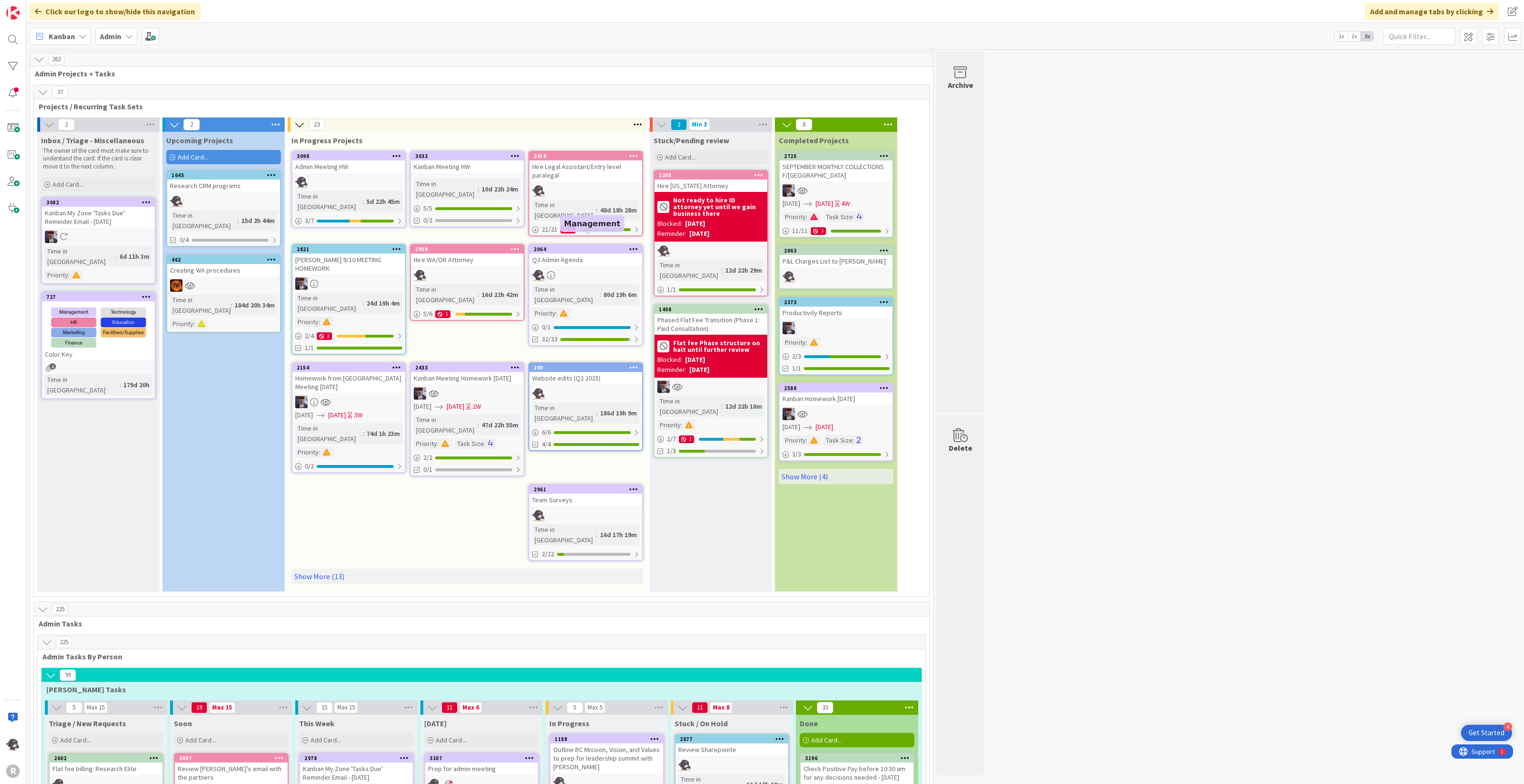
click at [569, 246] on div "2064" at bounding box center [587, 249] width 108 height 7
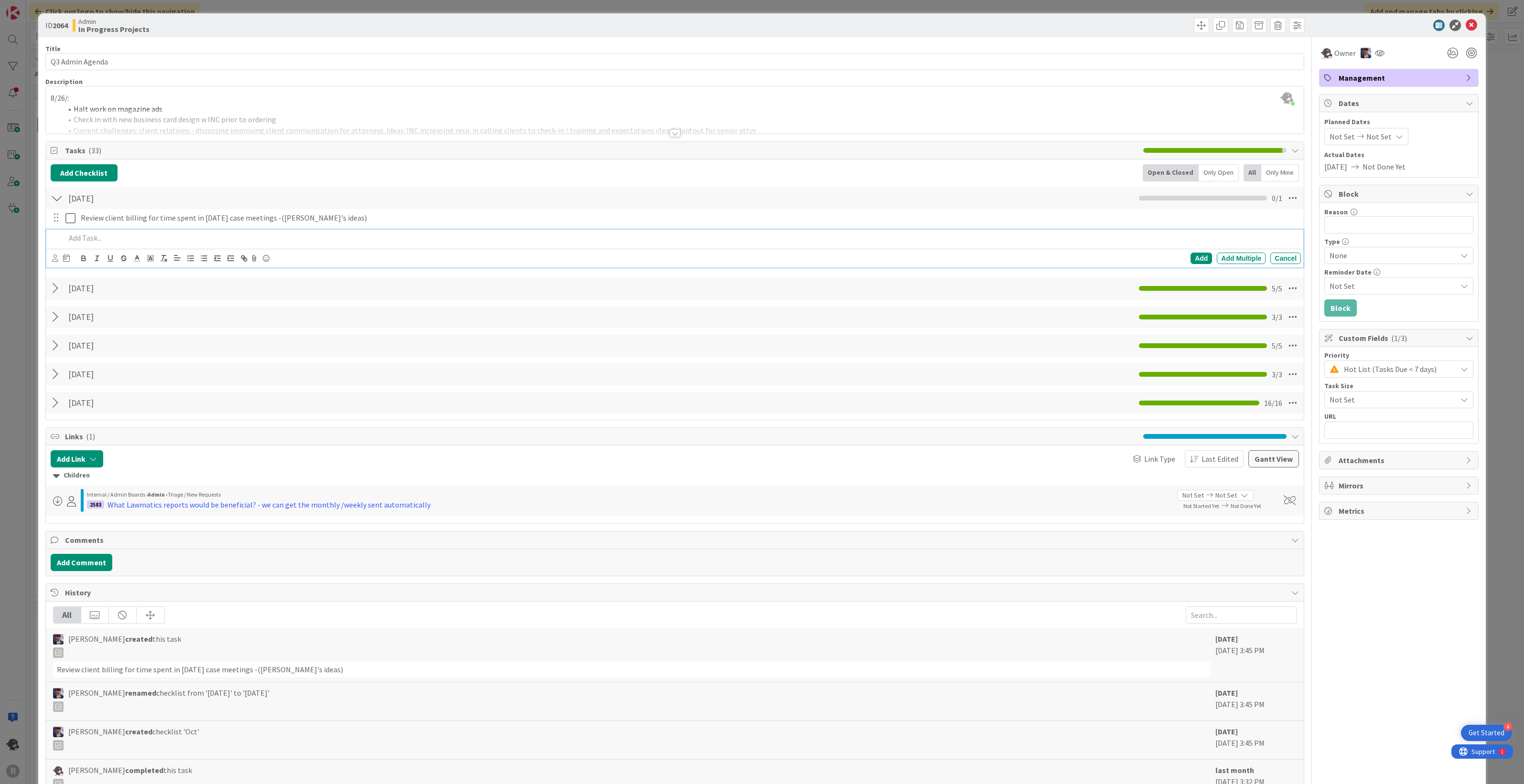
click at [186, 239] on p at bounding box center [682, 238] width 1232 height 11
drag, startPoint x: 247, startPoint y: 235, endPoint x: 62, endPoint y: 244, distance: 185.2
click at [62, 244] on div "Review Job responsibilities/structure for new attorney" at bounding box center [682, 238] width 1240 height 17
copy p "Review Job responsibilities/structure for new attorney"
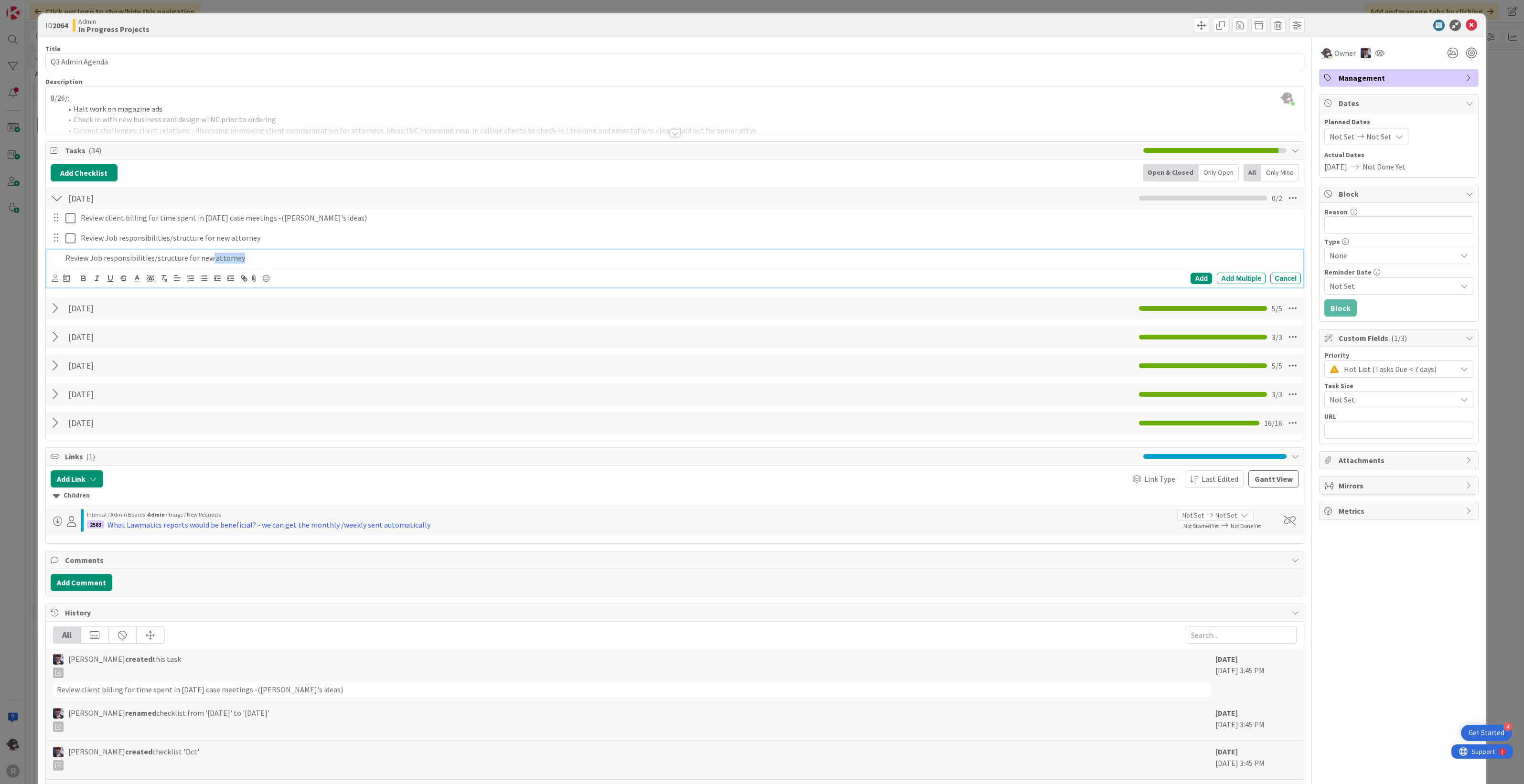
drag, startPoint x: 239, startPoint y: 258, endPoint x: 209, endPoint y: 258, distance: 30.0
click at [209, 258] on p "Review Job responsibilities/structure for new attorney" at bounding box center [682, 258] width 1232 height 11
click at [211, 259] on p "Review Job responsibilities/structure for new legal Assistant ([PERSON_NAME])" at bounding box center [682, 258] width 1232 height 11
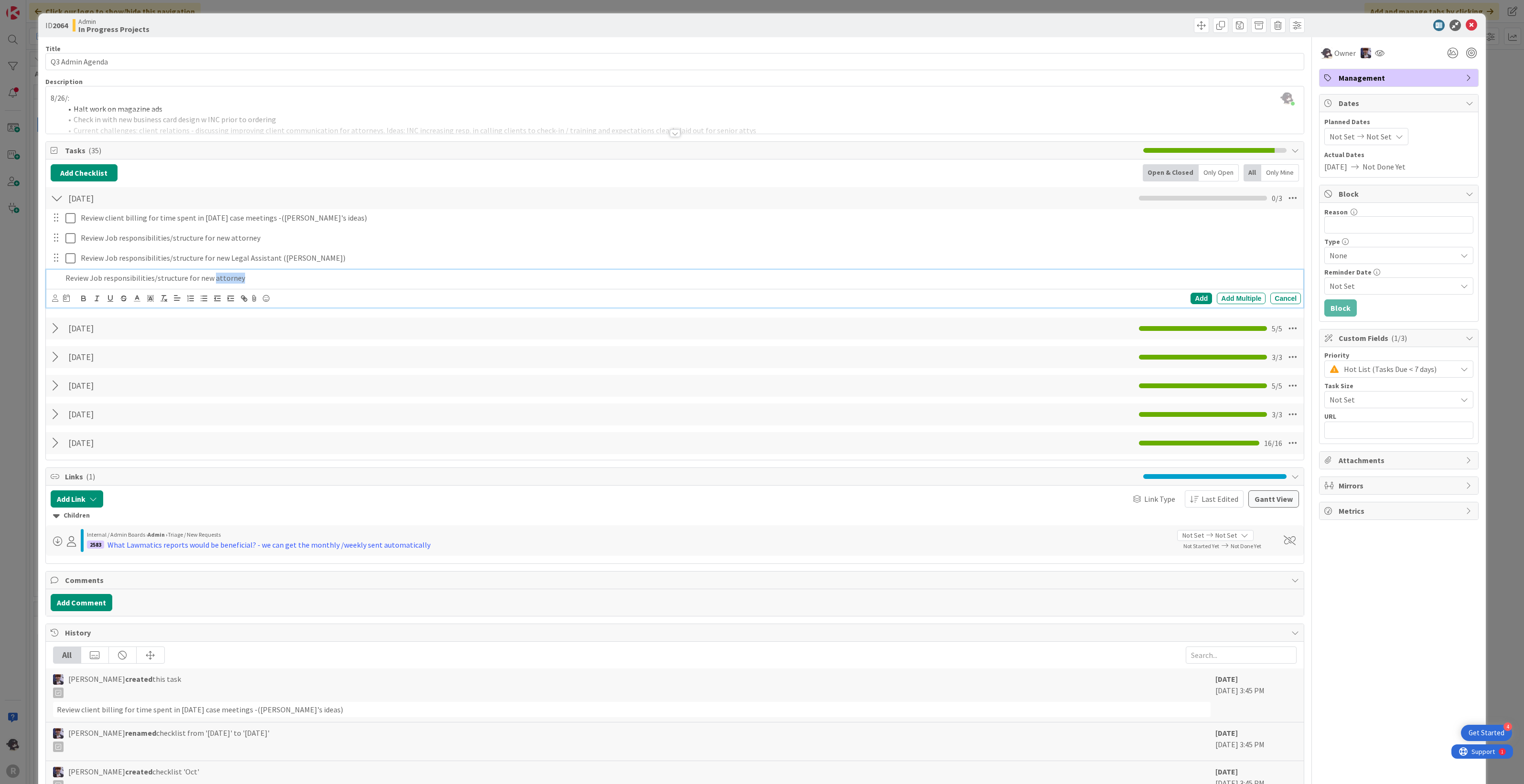
drag, startPoint x: 240, startPoint y: 279, endPoint x: 211, endPoint y: 280, distance: 29.0
click at [211, 280] on p "Review Job responsibilities/structure for new attorney" at bounding box center [682, 278] width 1232 height 11
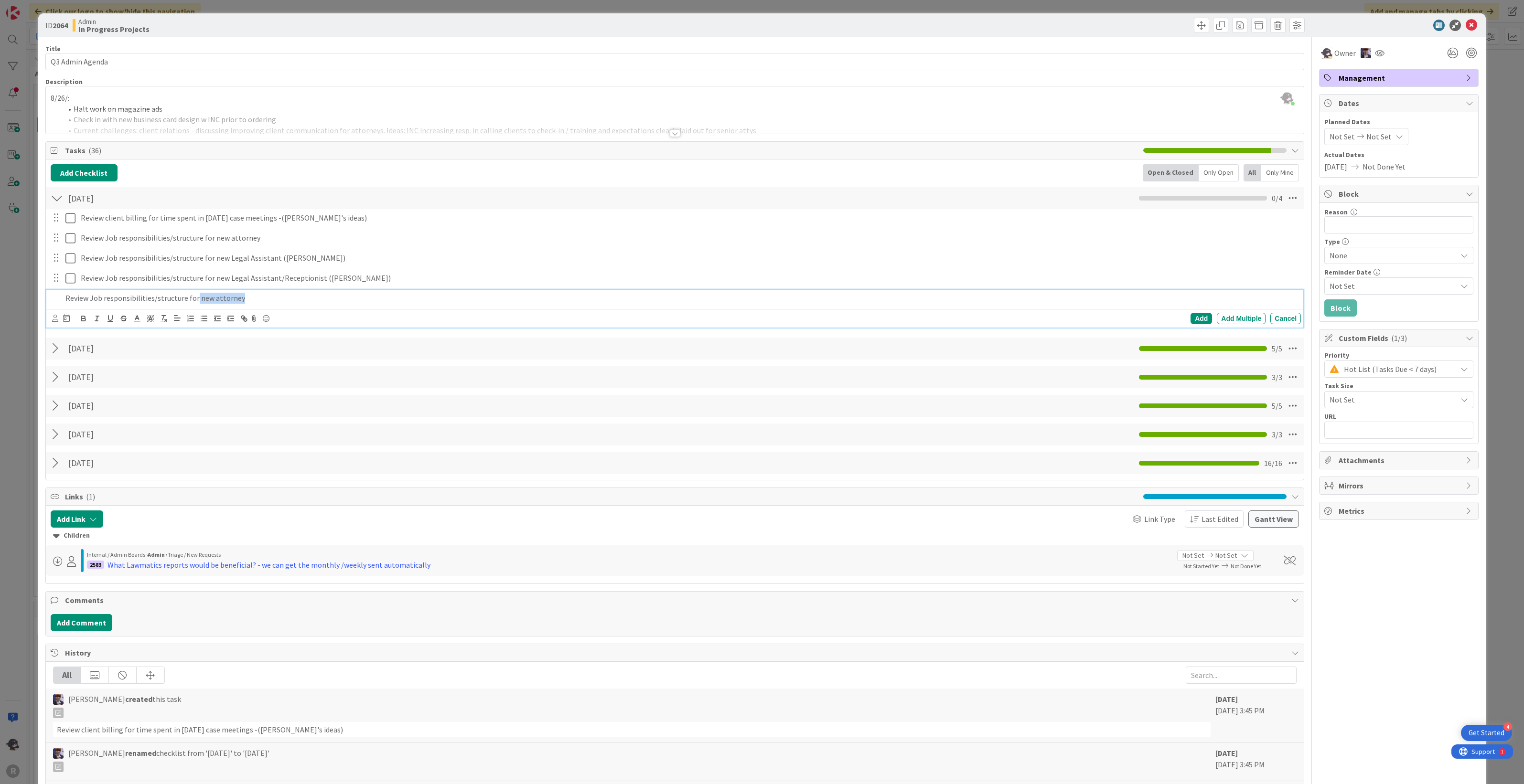
drag, startPoint x: 250, startPoint y: 297, endPoint x: 194, endPoint y: 302, distance: 56.2
click at [194, 302] on p "Review Job responsibilities/structure for new attorney" at bounding box center [682, 298] width 1232 height 11
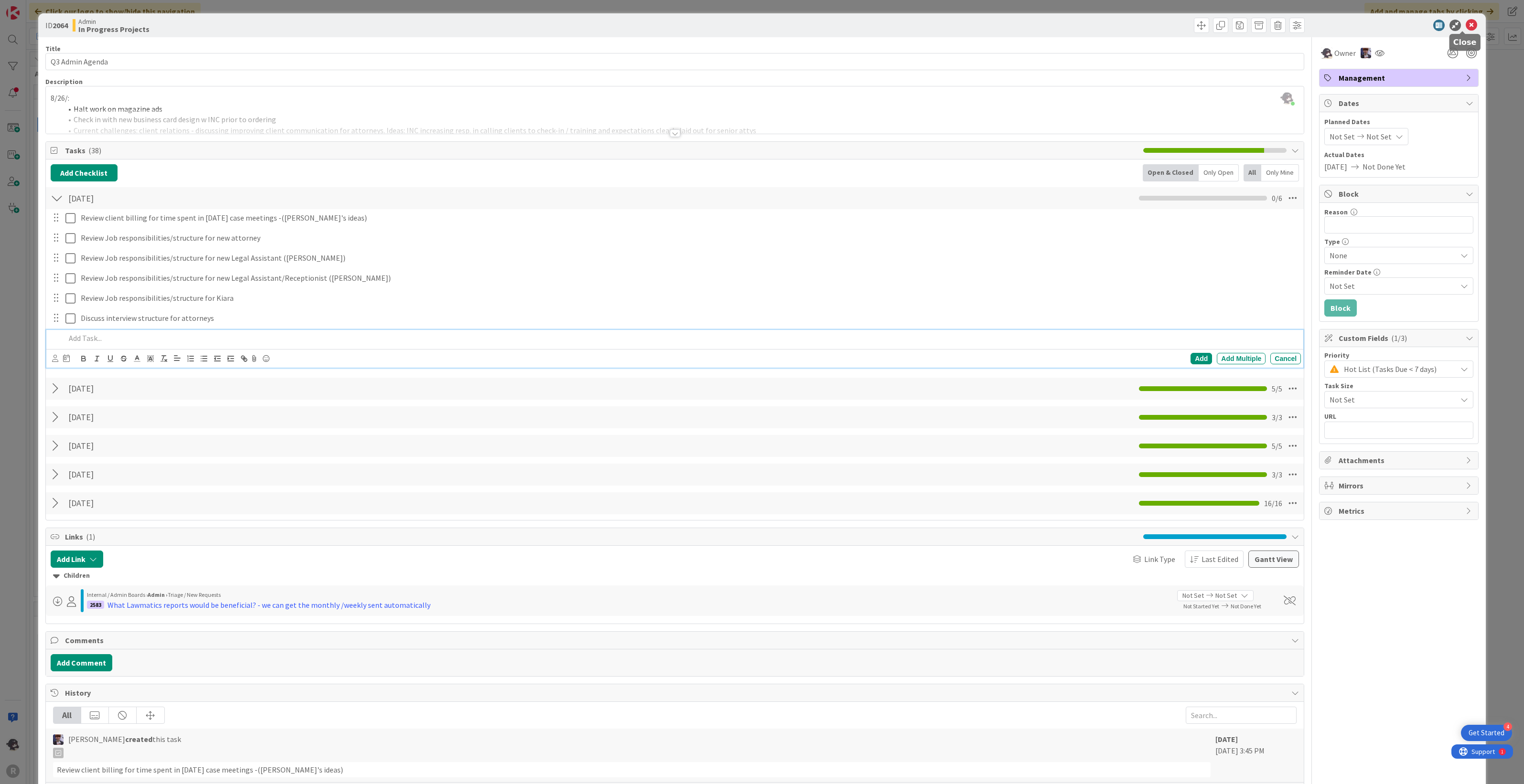
click at [1465, 24] on icon at bounding box center [1471, 25] width 11 height 11
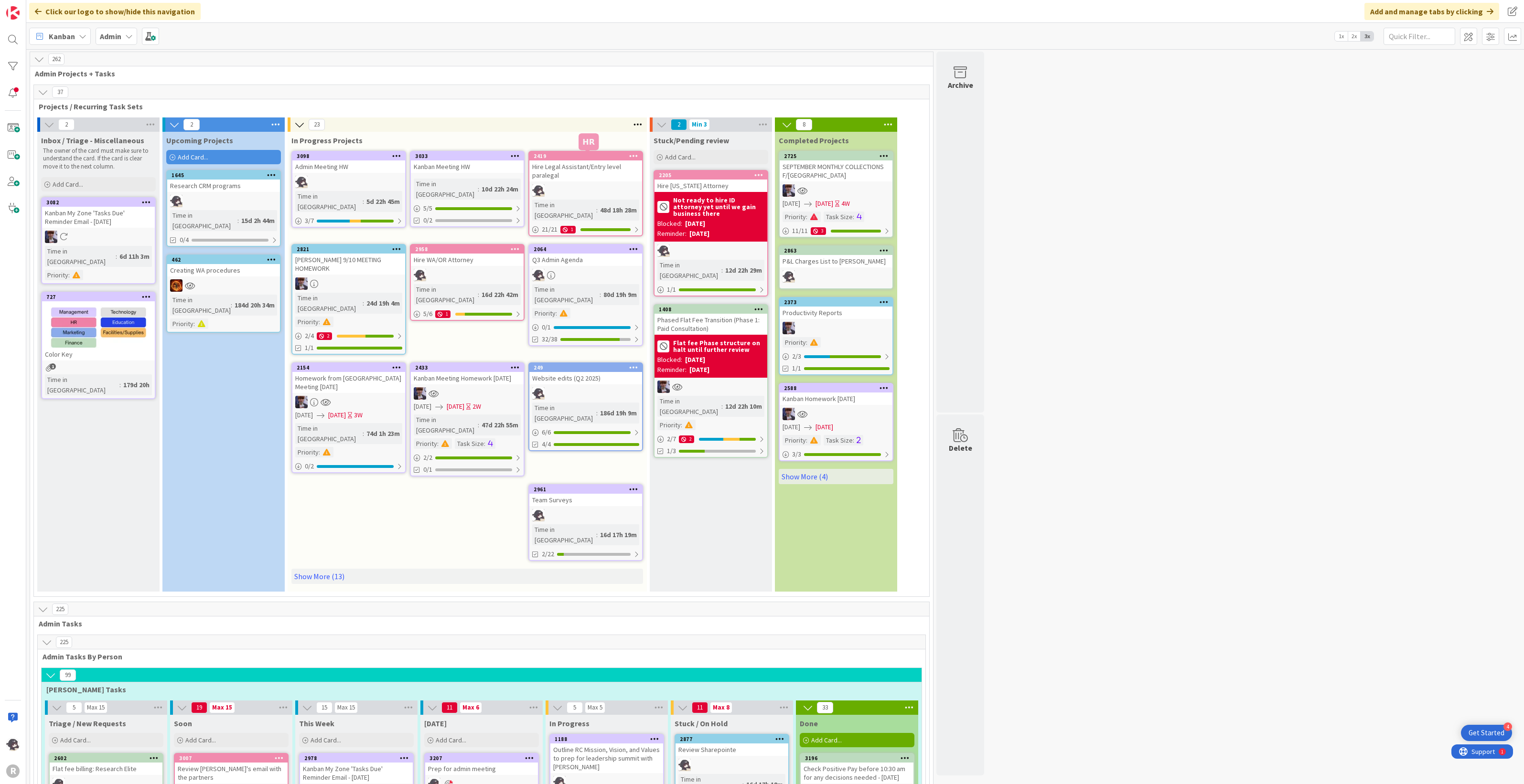
click at [602, 154] on div "2419" at bounding box center [587, 155] width 108 height 7
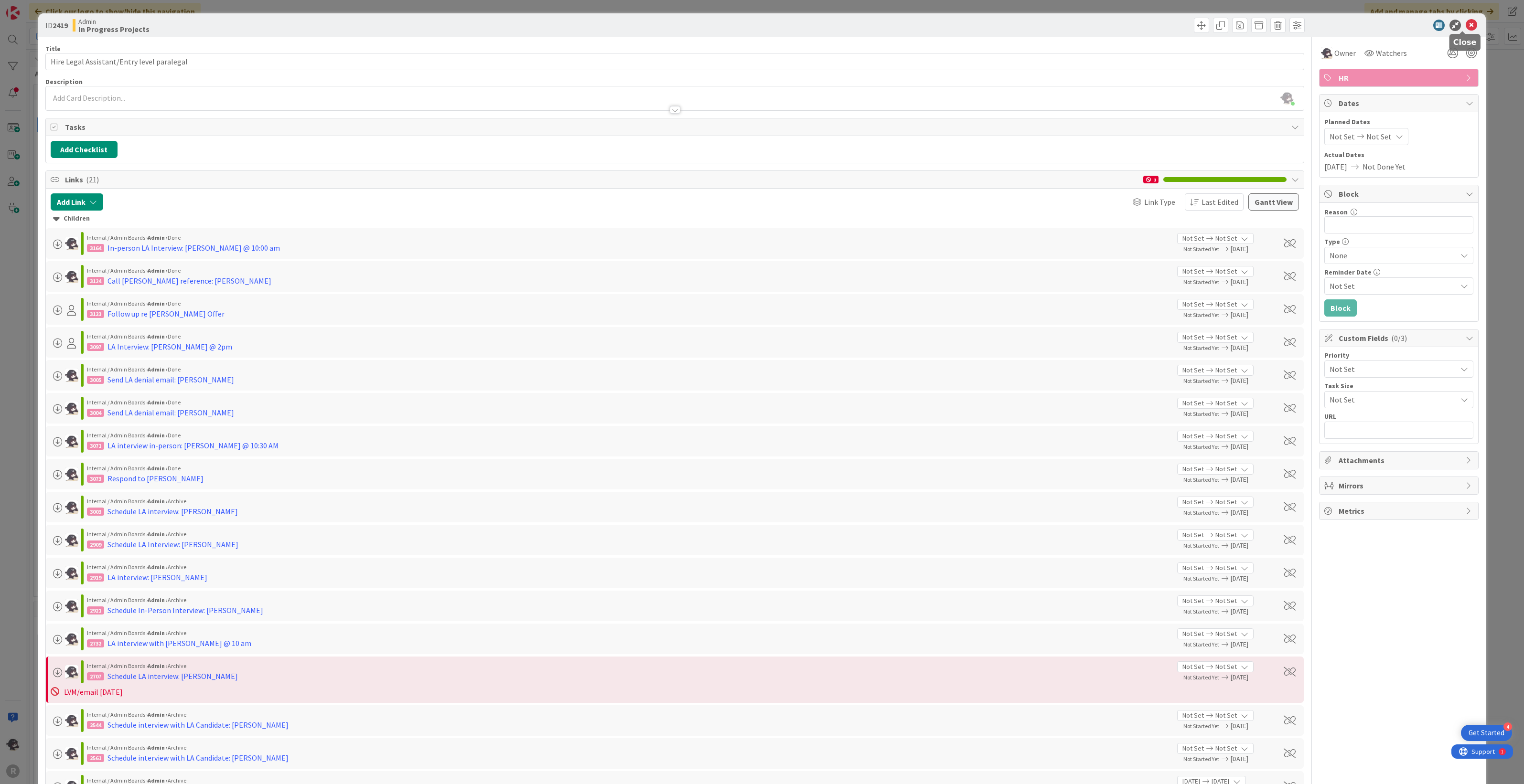
click at [1465, 24] on icon at bounding box center [1471, 25] width 11 height 11
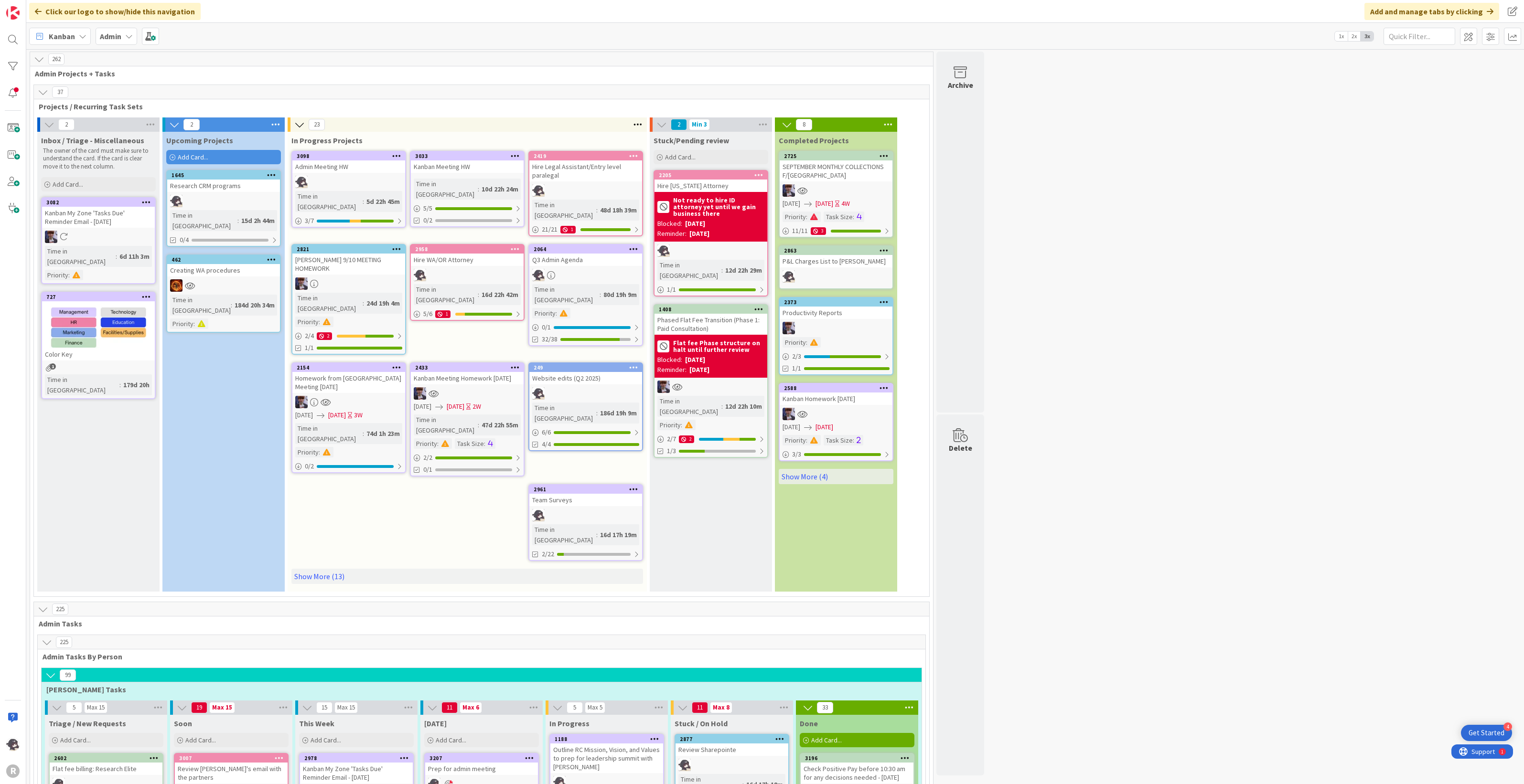
click at [218, 154] on div "Add Card..." at bounding box center [224, 157] width 115 height 14
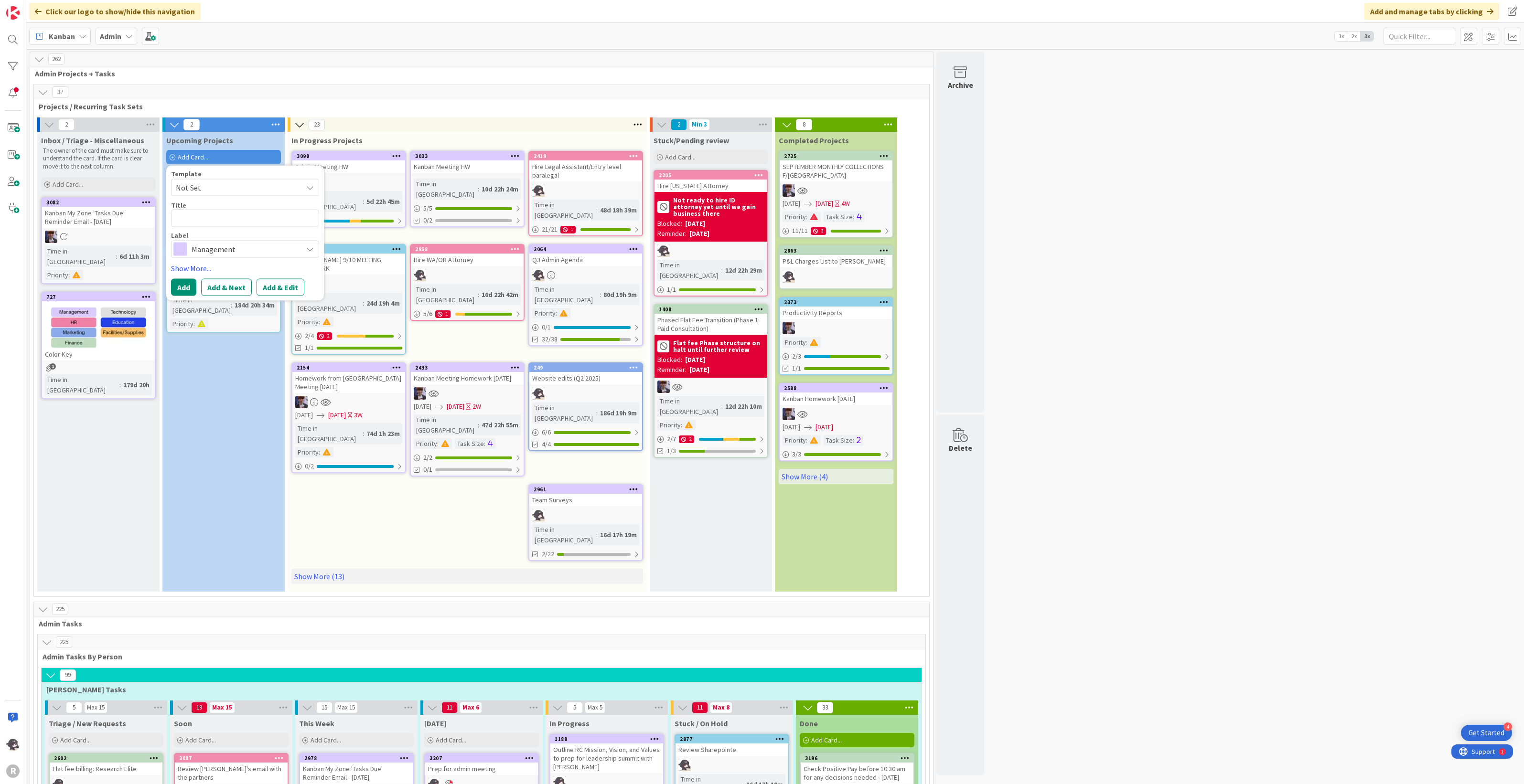
type textarea "x"
type textarea "o"
type textarea "x"
type textarea "on"
type textarea "x"
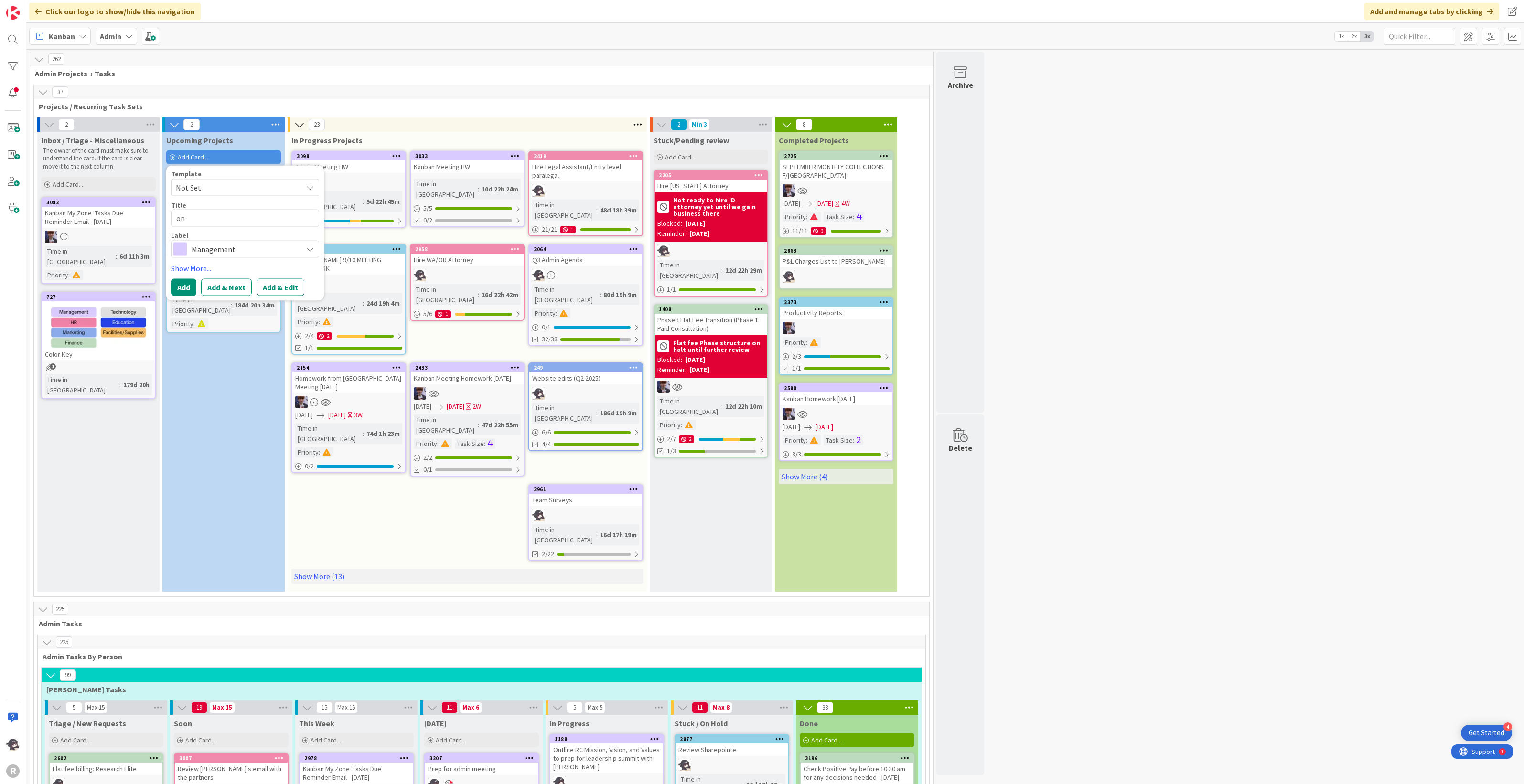
type textarea "onb"
type textarea "x"
type textarea "onbao"
type textarea "x"
type textarea "onba"
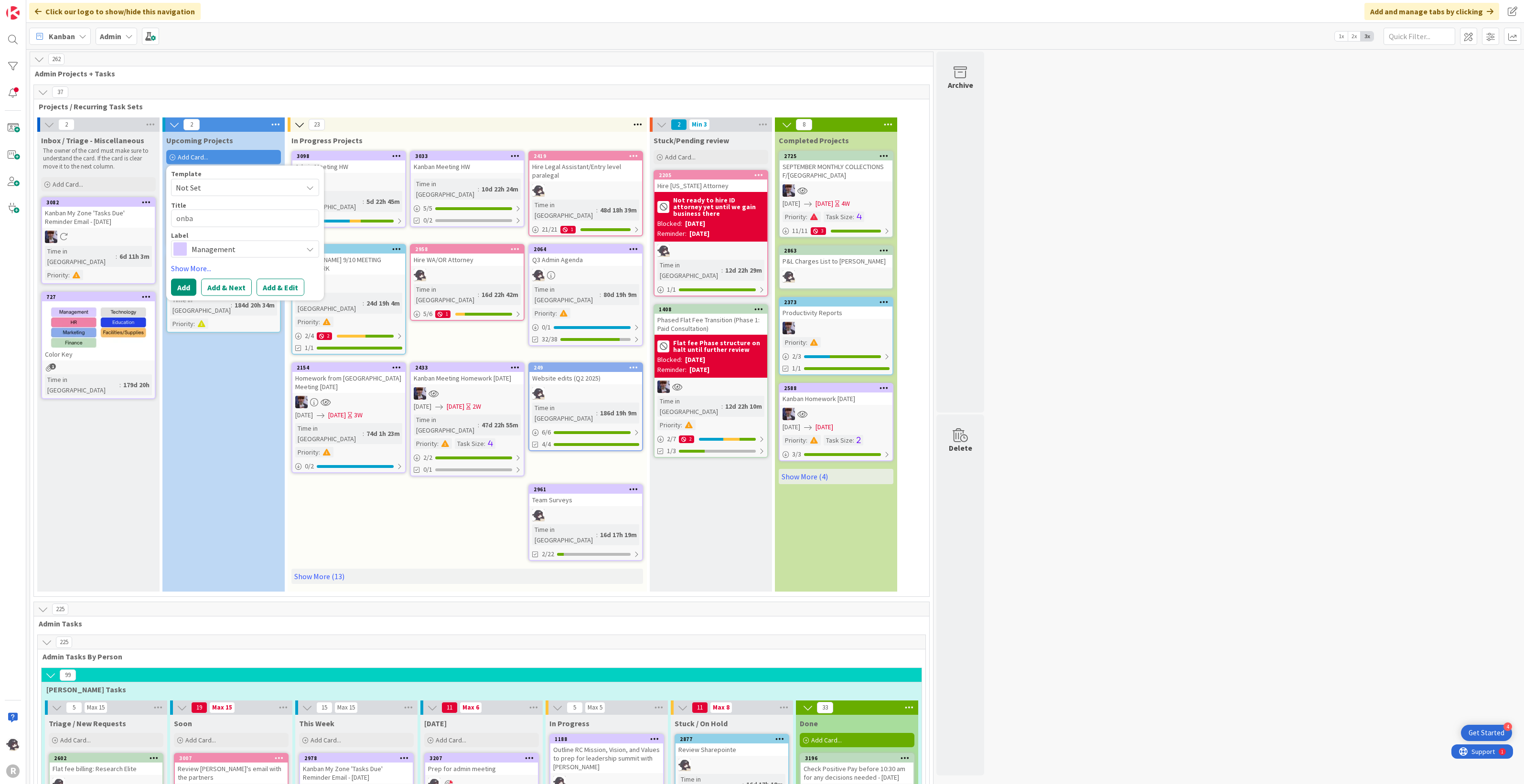
type textarea "x"
type textarea "onb"
type textarea "x"
type textarea "onboa"
type textarea "x"
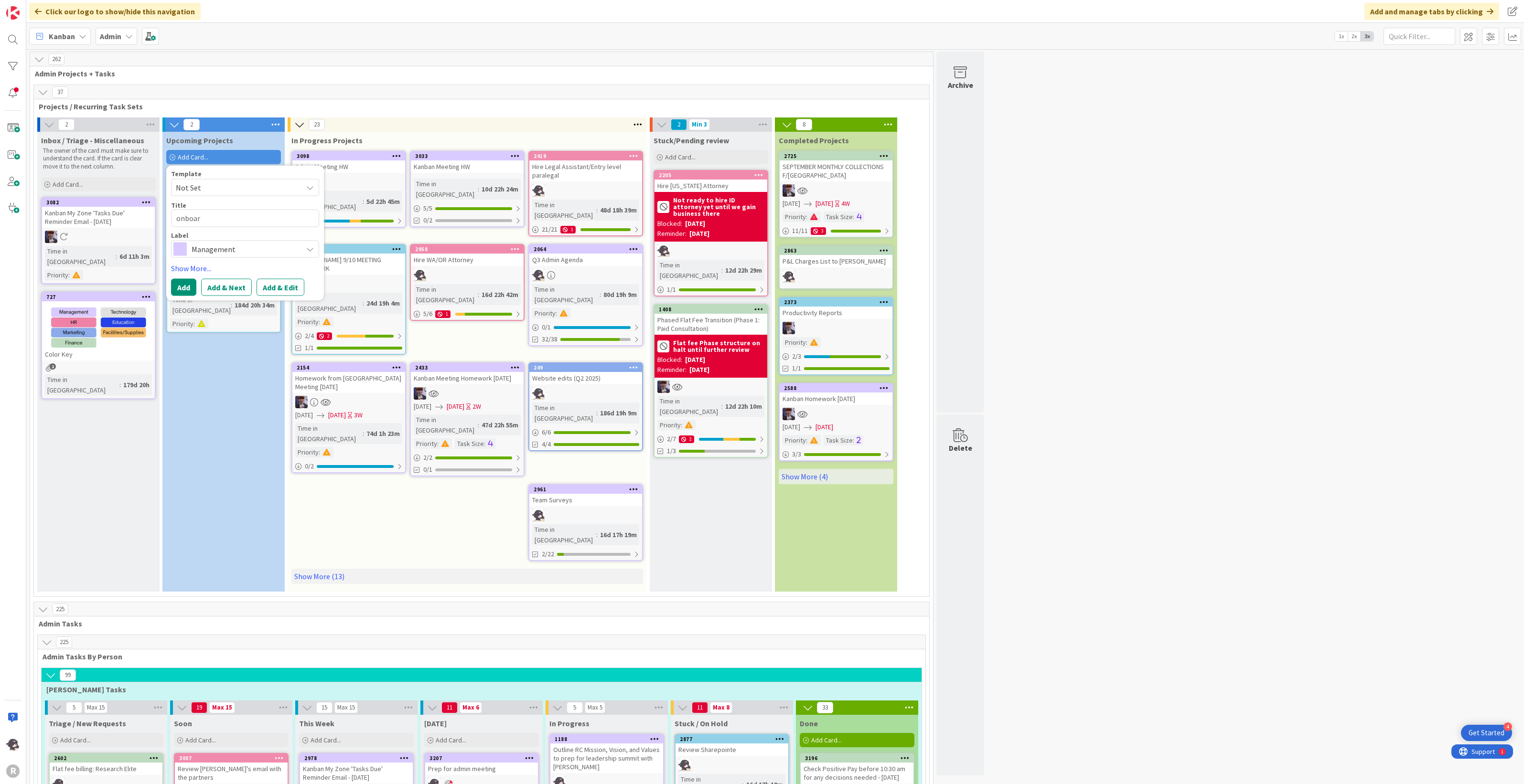
type textarea "onboard"
type textarea "x"
type textarea "onboardf"
type textarea "x"
type textarea "onboardfi"
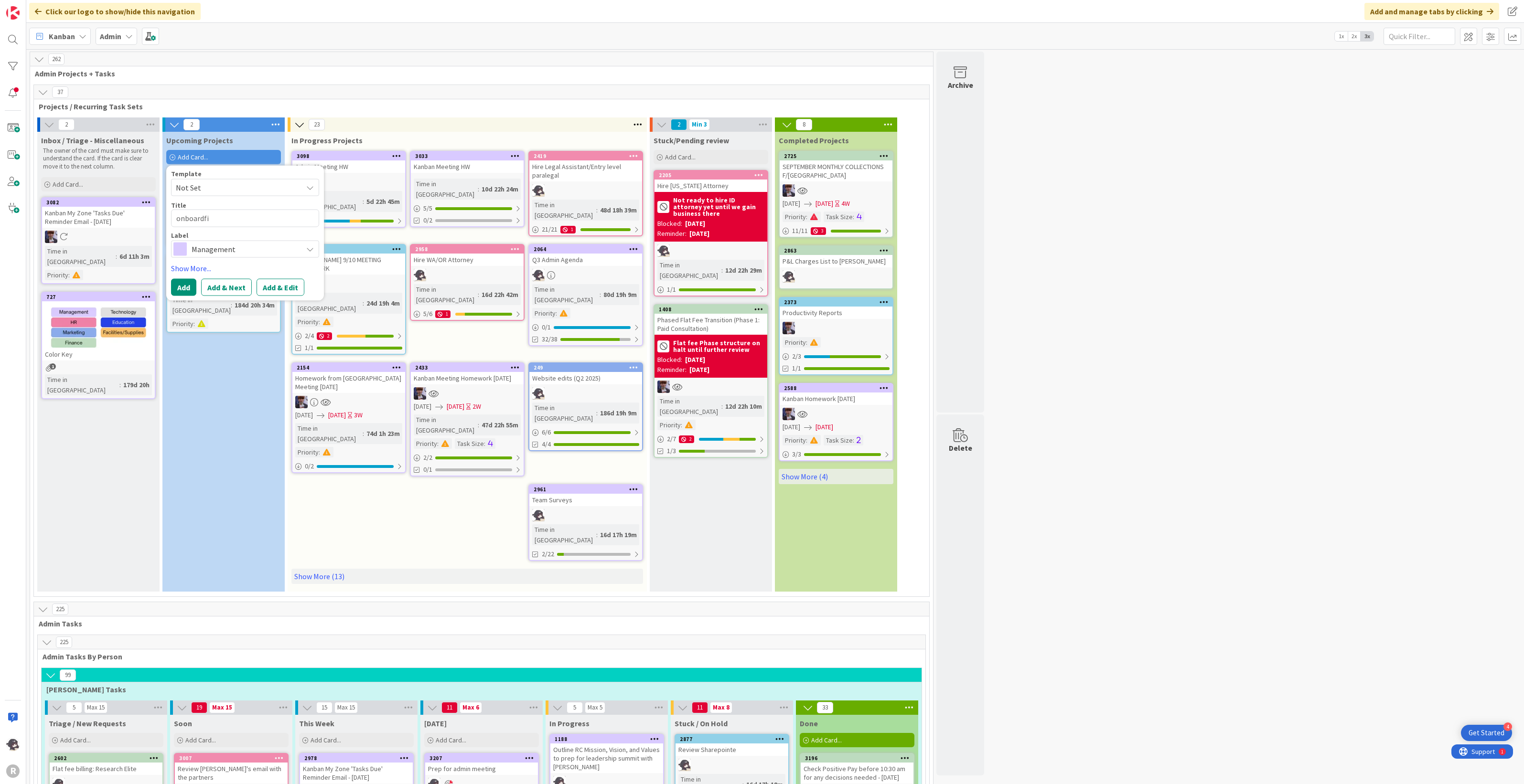
type textarea "x"
type textarea "onboardfin"
type textarea "x"
type textarea "onboardfing"
type textarea "x"
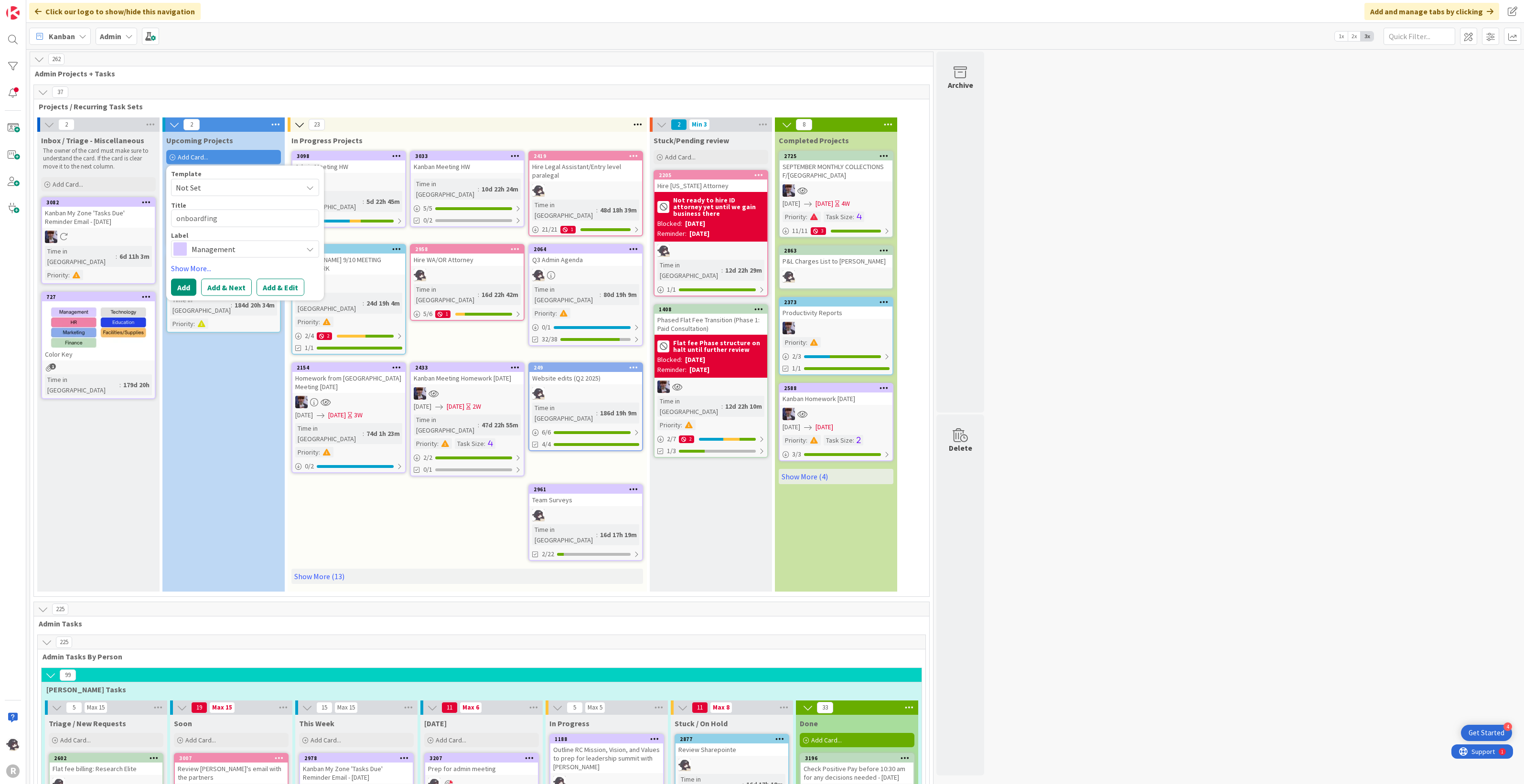
type textarea "onboardfin"
type textarea "x"
type textarea "onboardfi"
type textarea "x"
type textarea "onboardf"
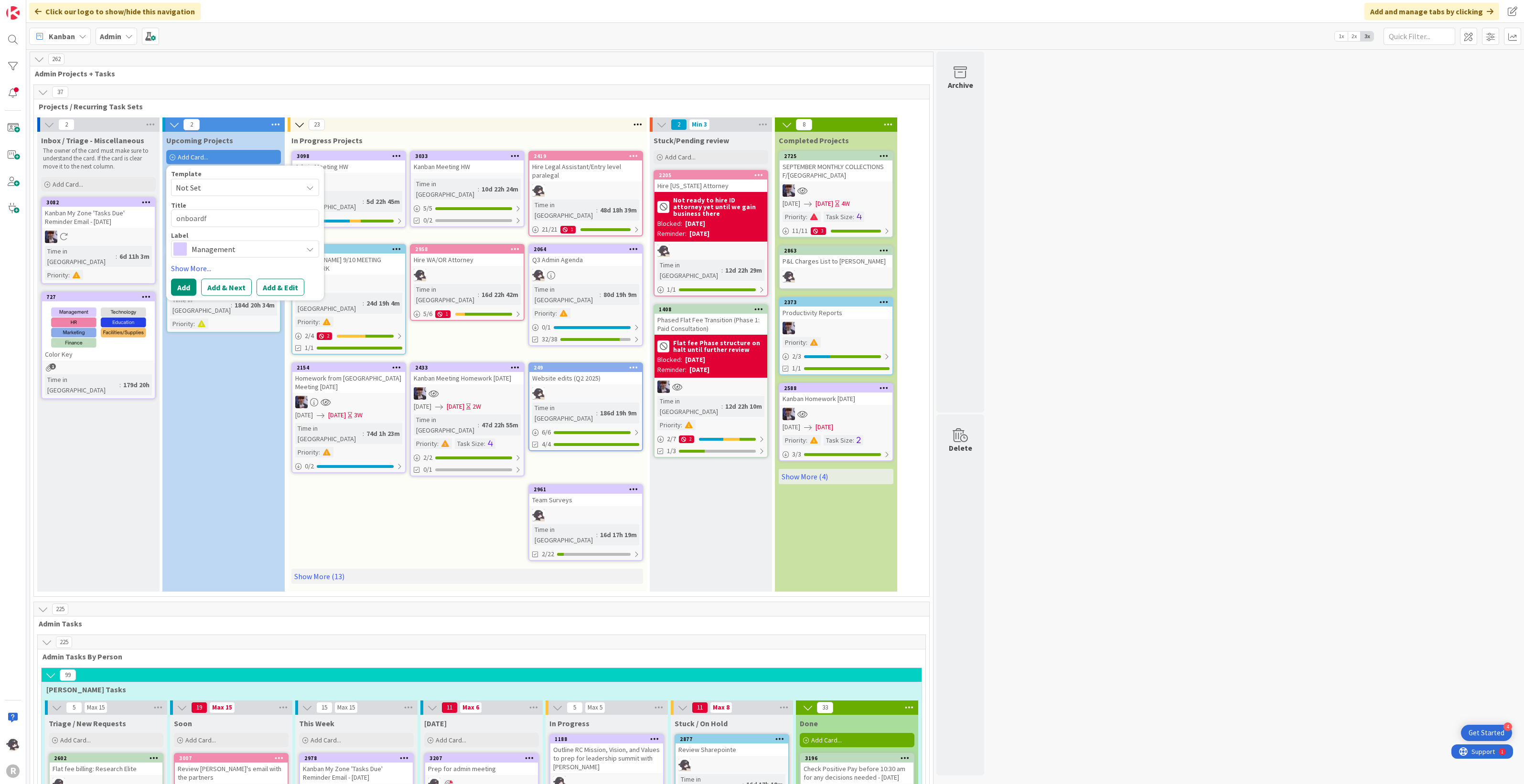
type textarea "x"
type textarea "onboard"
type textarea "x"
type textarea "onboar"
type textarea "x"
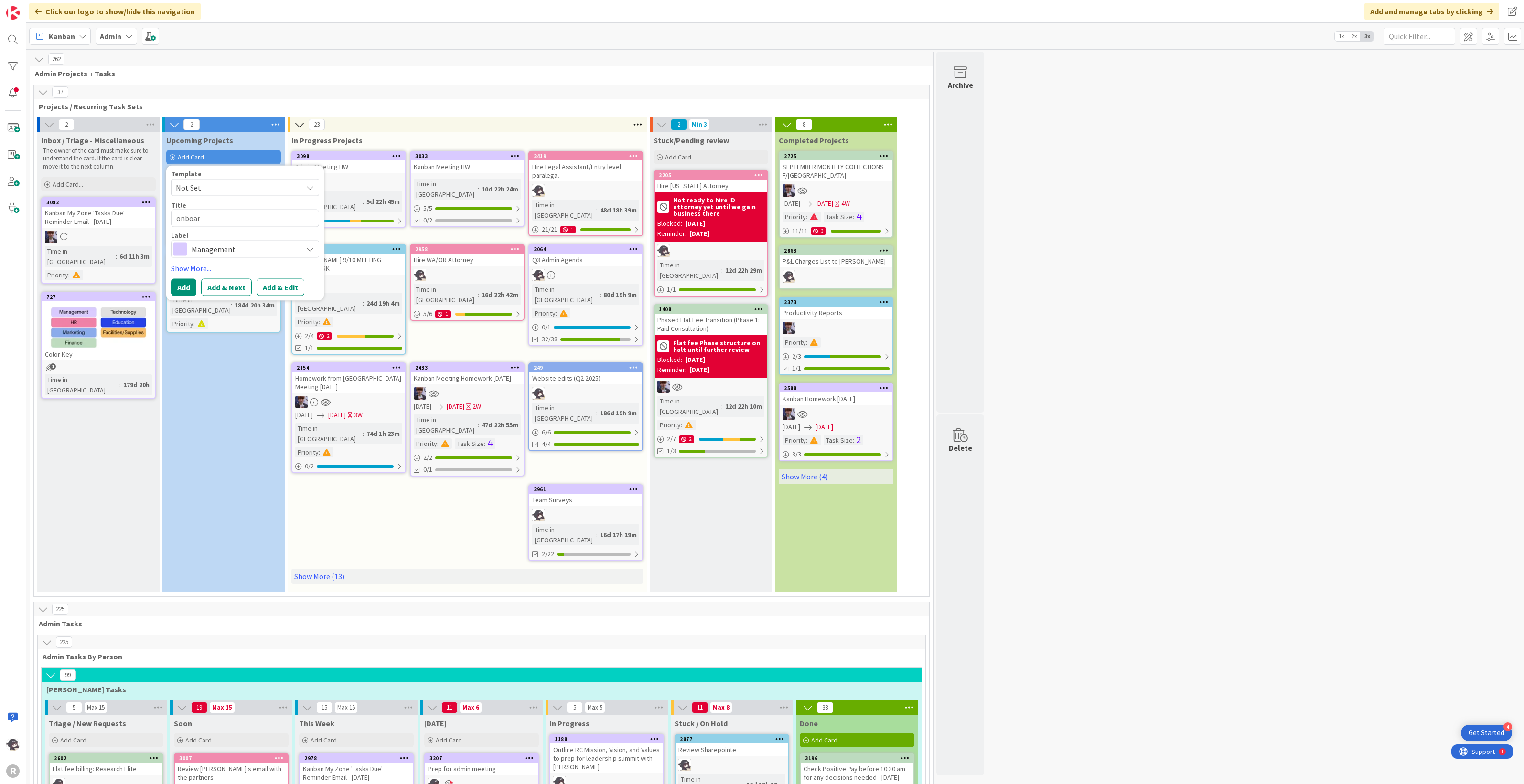
type textarea "onboa"
type textarea "x"
type textarea "onbo"
type textarea "x"
type textarea "onb"
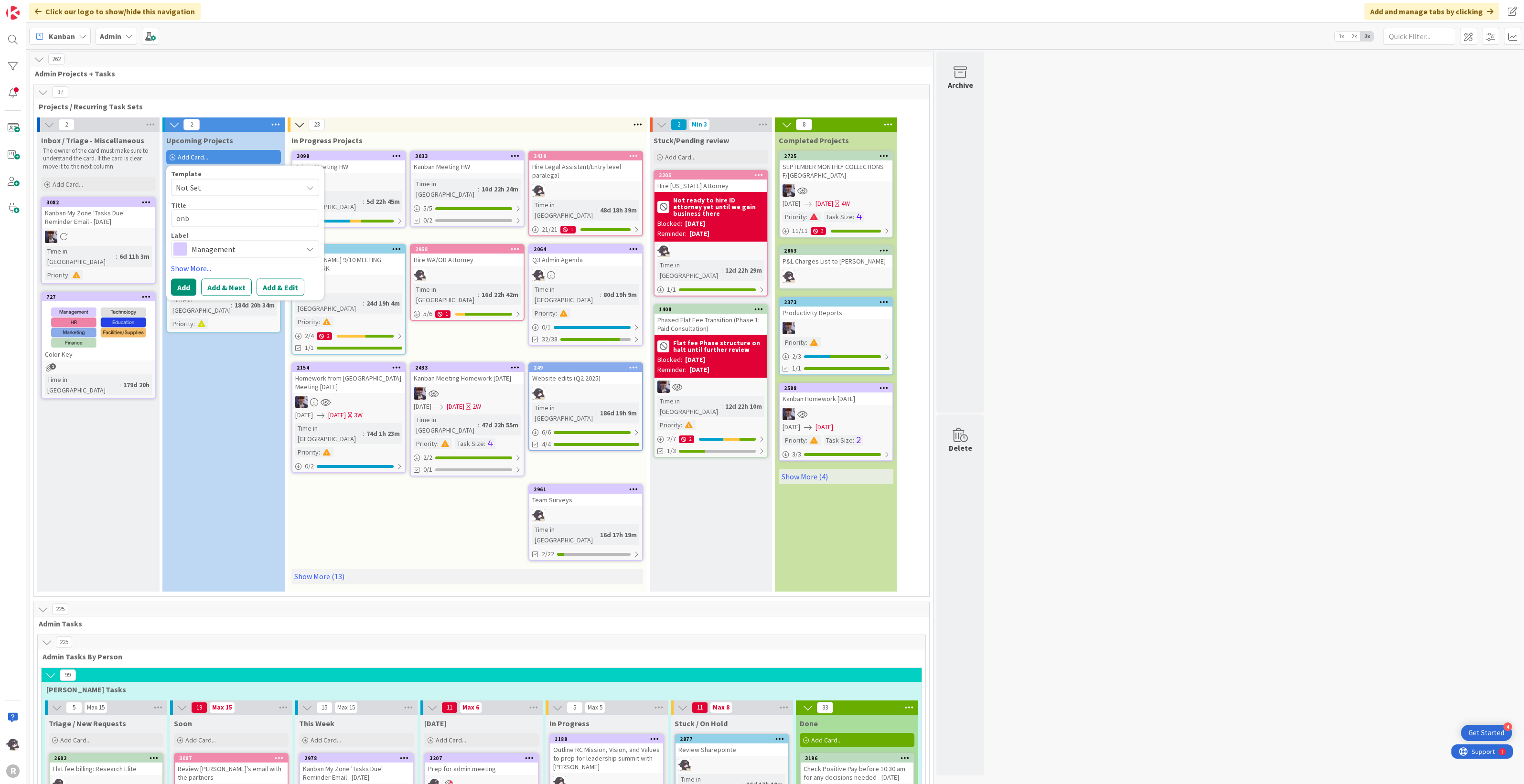
type textarea "x"
type textarea "on"
type textarea "x"
type textarea "o"
click at [279, 195] on span "Not Set" at bounding box center [245, 187] width 148 height 17
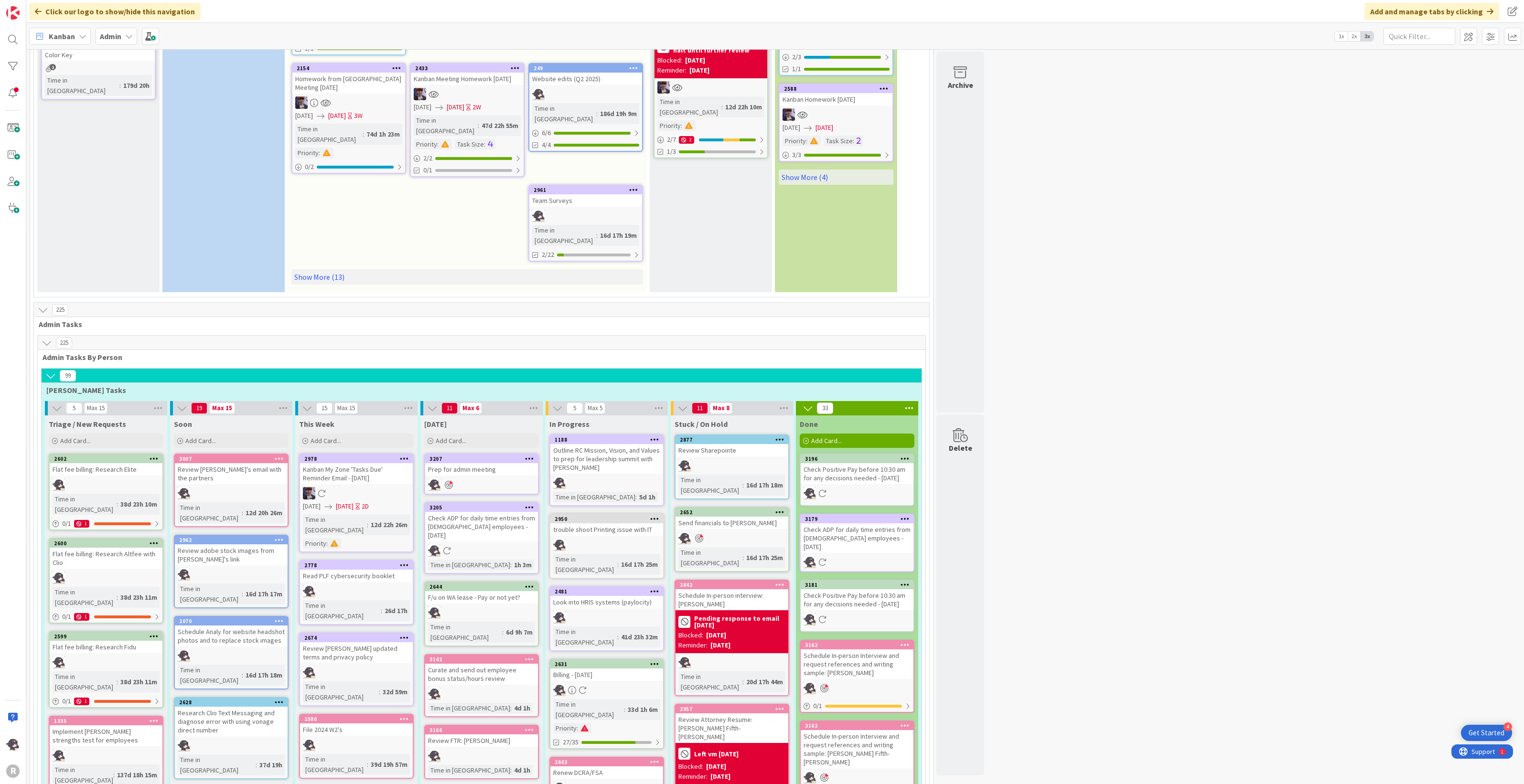
scroll to position [358, 0]
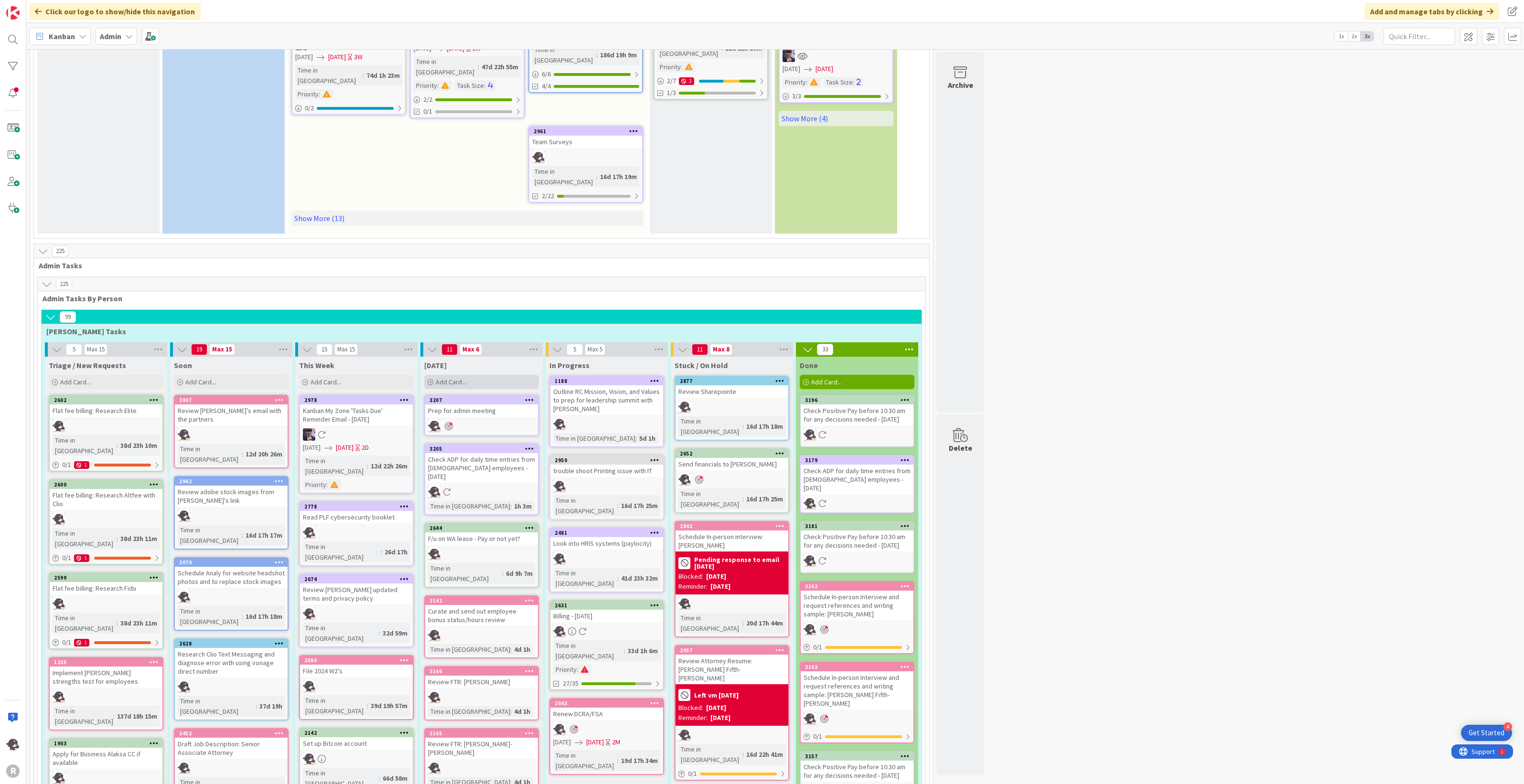
click at [444, 375] on div "Add Card..." at bounding box center [482, 382] width 115 height 14
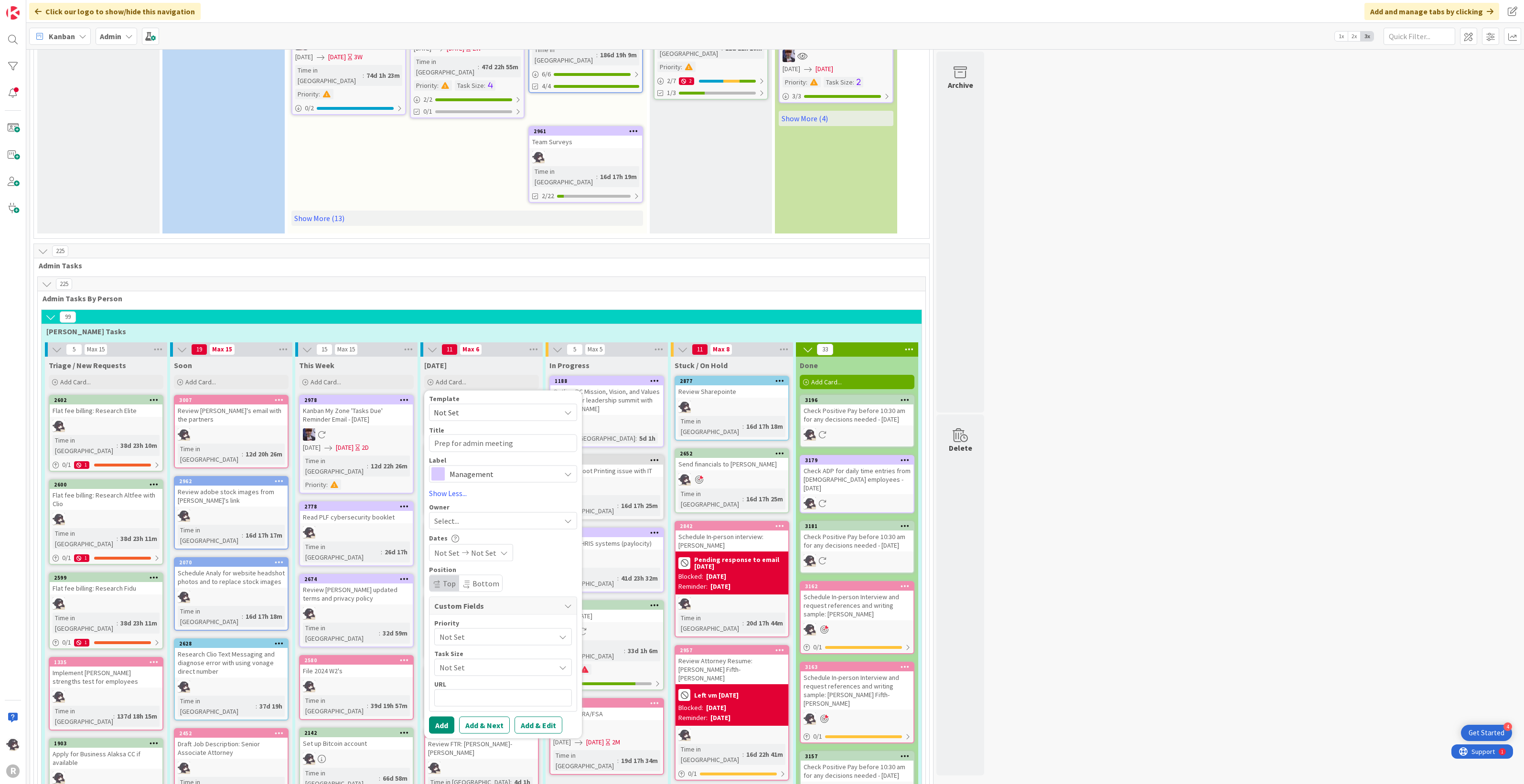
click at [466, 406] on span "Not Set" at bounding box center [493, 412] width 120 height 12
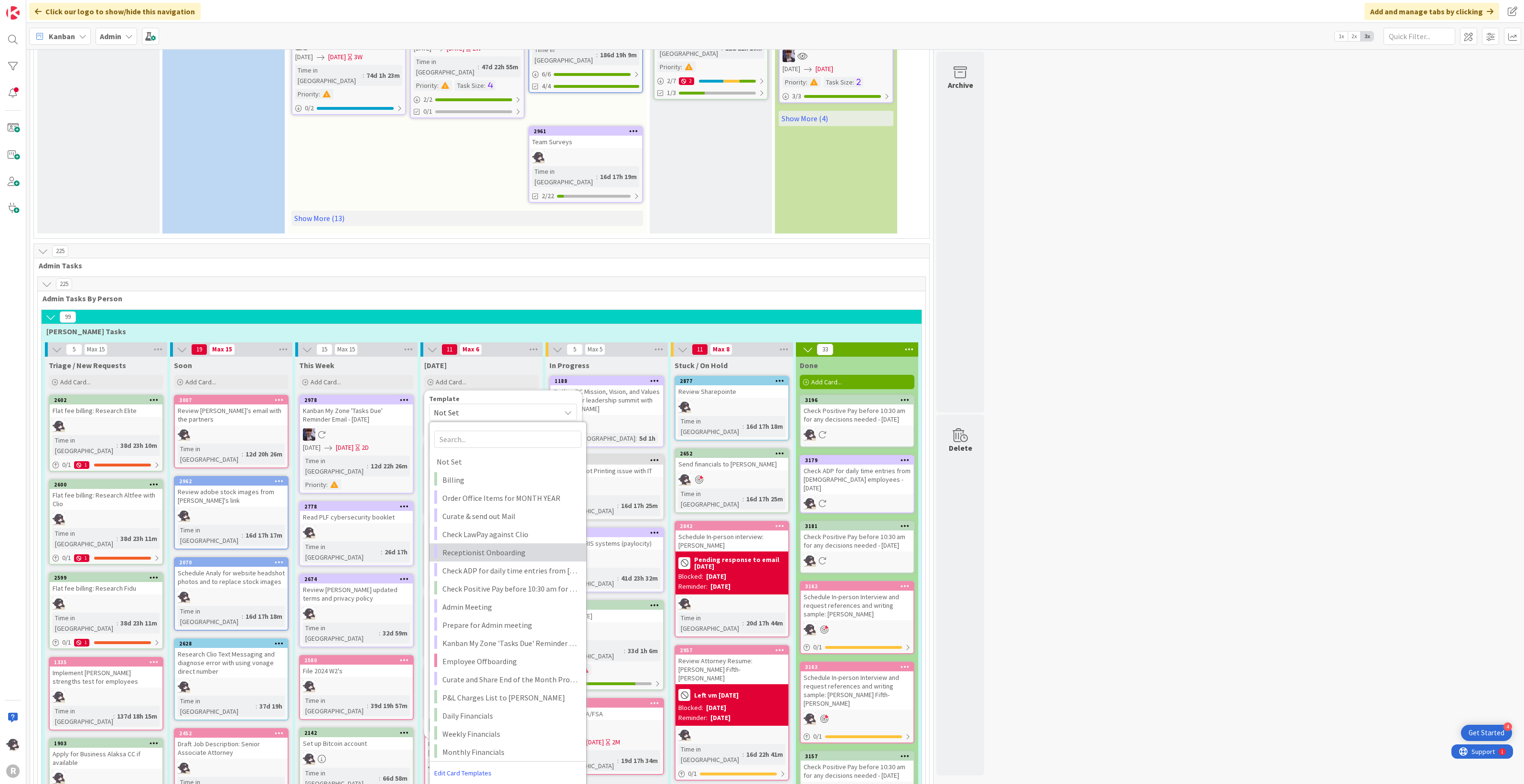
click at [491, 543] on link "Receptionist Onboarding" at bounding box center [508, 552] width 157 height 18
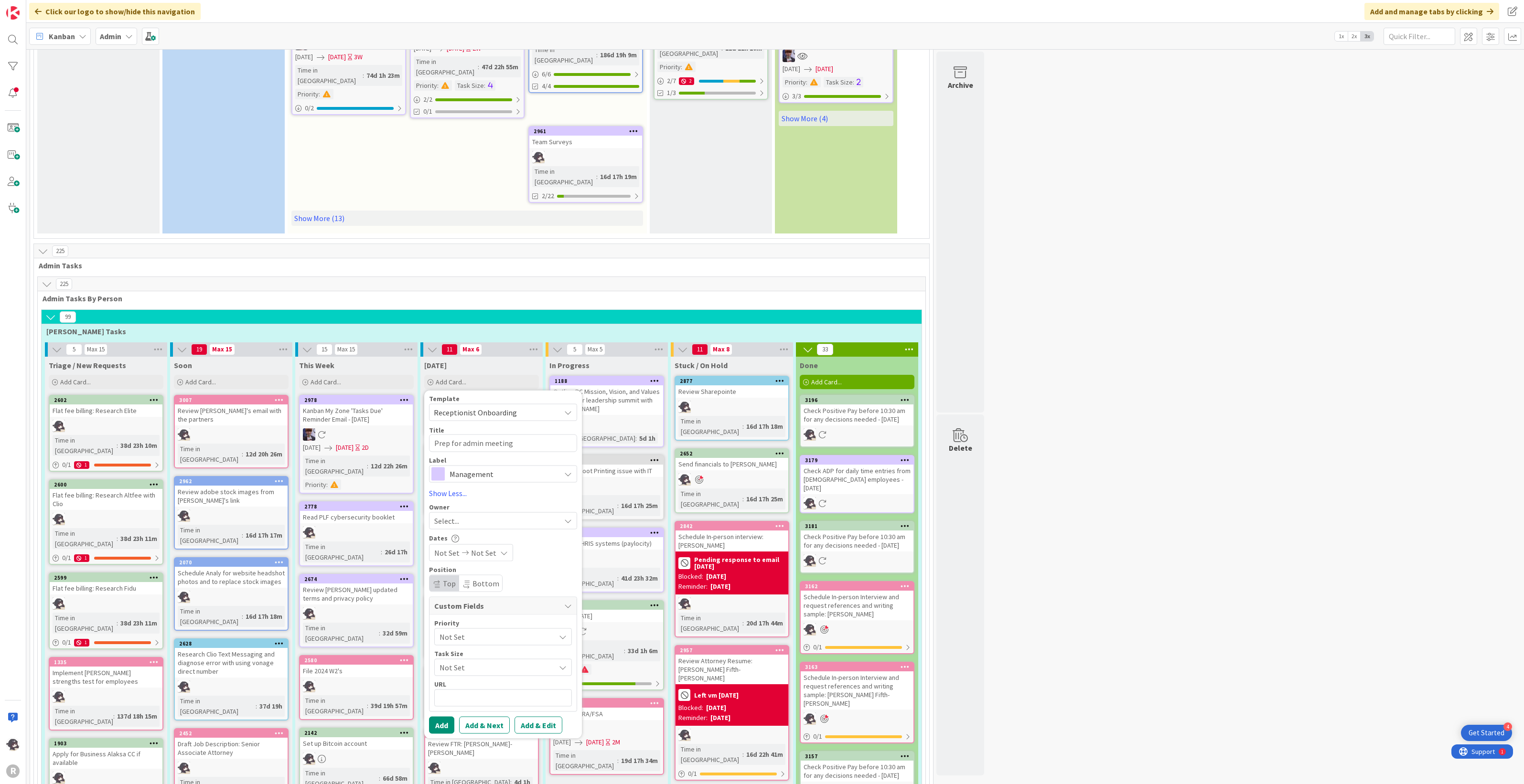
click at [470, 515] on div "Select..." at bounding box center [497, 520] width 126 height 11
click at [465, 574] on link "[PERSON_NAME]" at bounding box center [508, 582] width 157 height 18
click at [467, 467] on span "Management" at bounding box center [502, 474] width 106 height 14
click at [469, 533] on span "HR" at bounding box center [523, 540] width 117 height 14
click at [545, 716] on button "Add & Edit" at bounding box center [538, 724] width 48 height 17
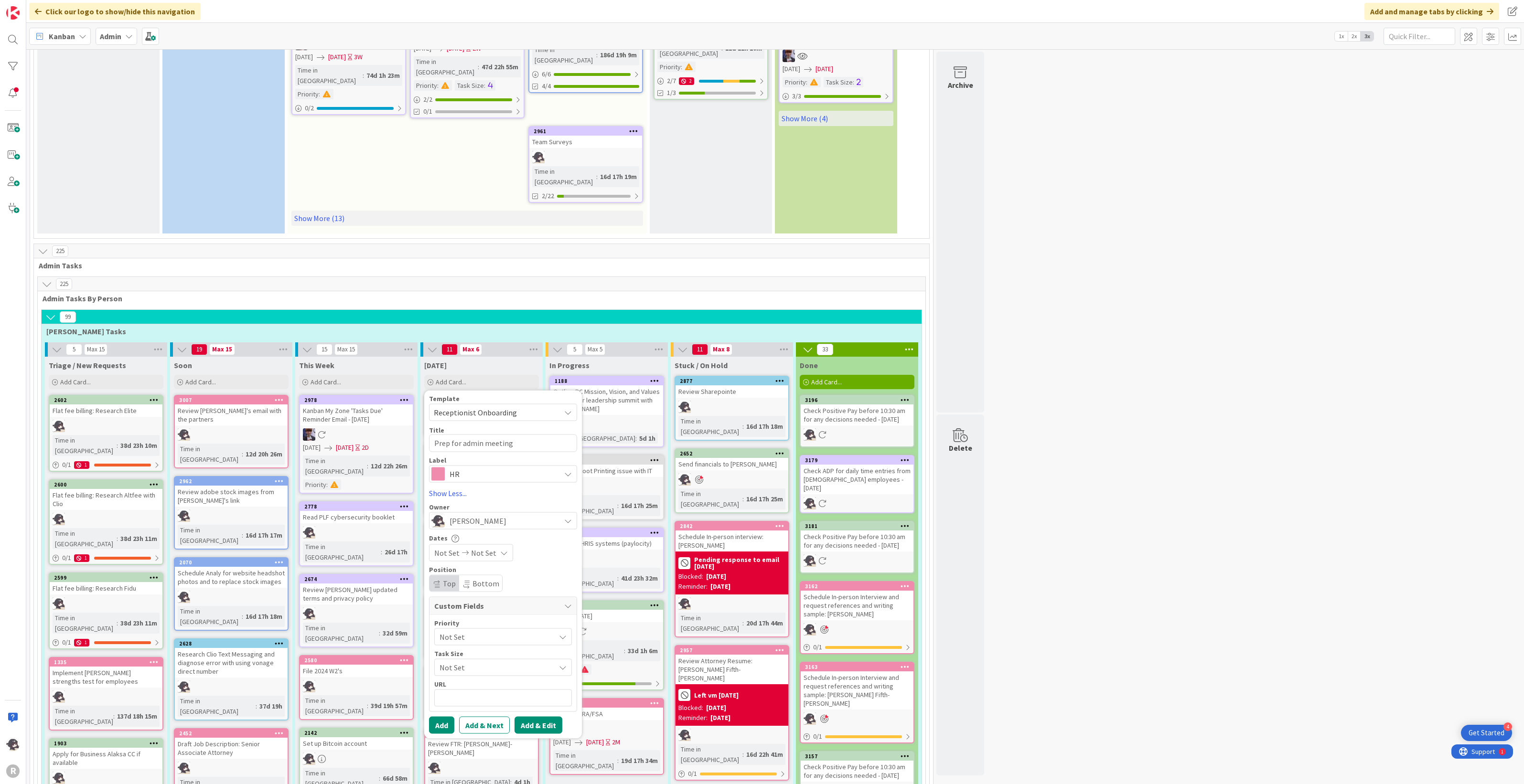
type textarea "x"
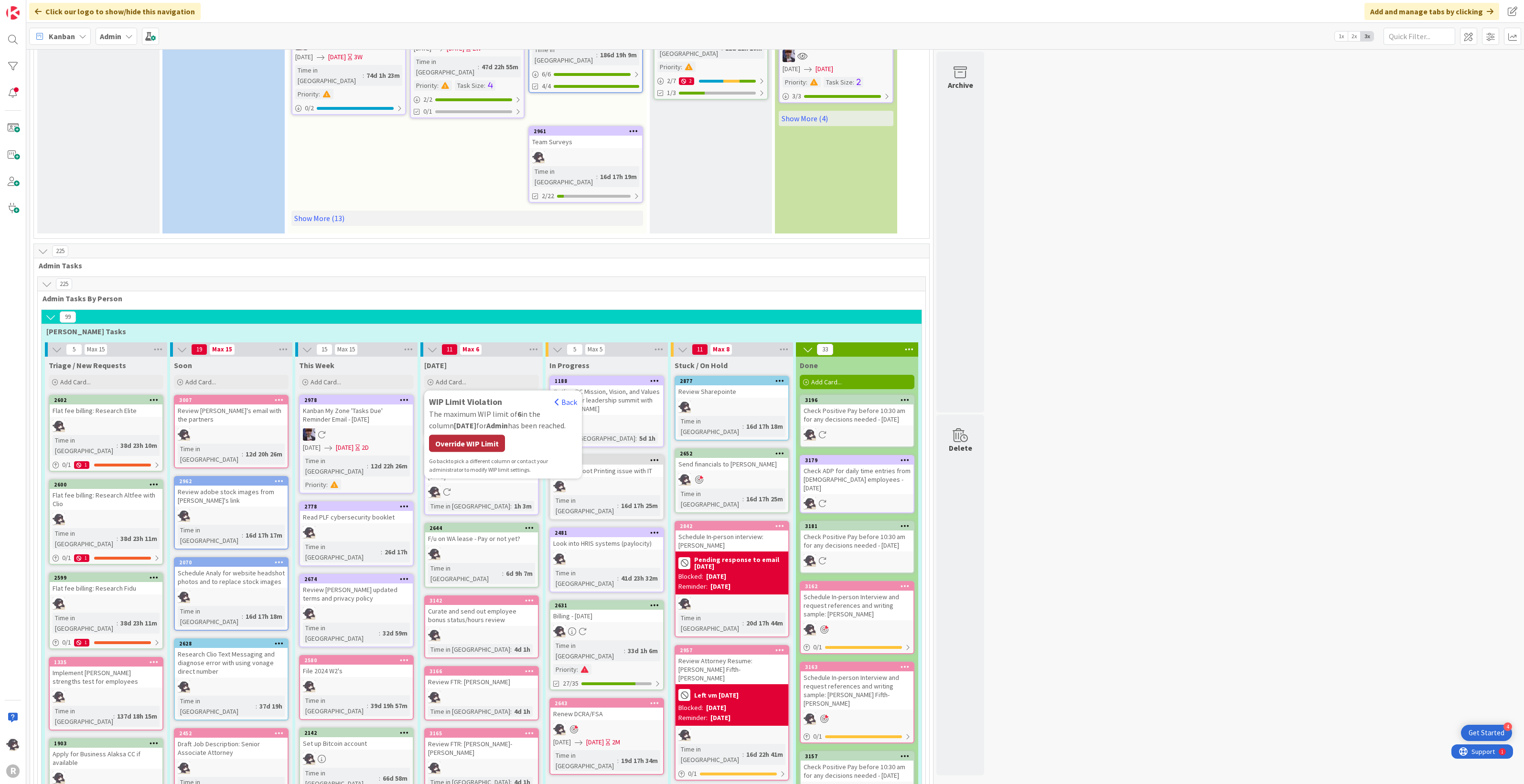
click at [464, 435] on div "Override WIP Limit" at bounding box center [467, 443] width 76 height 17
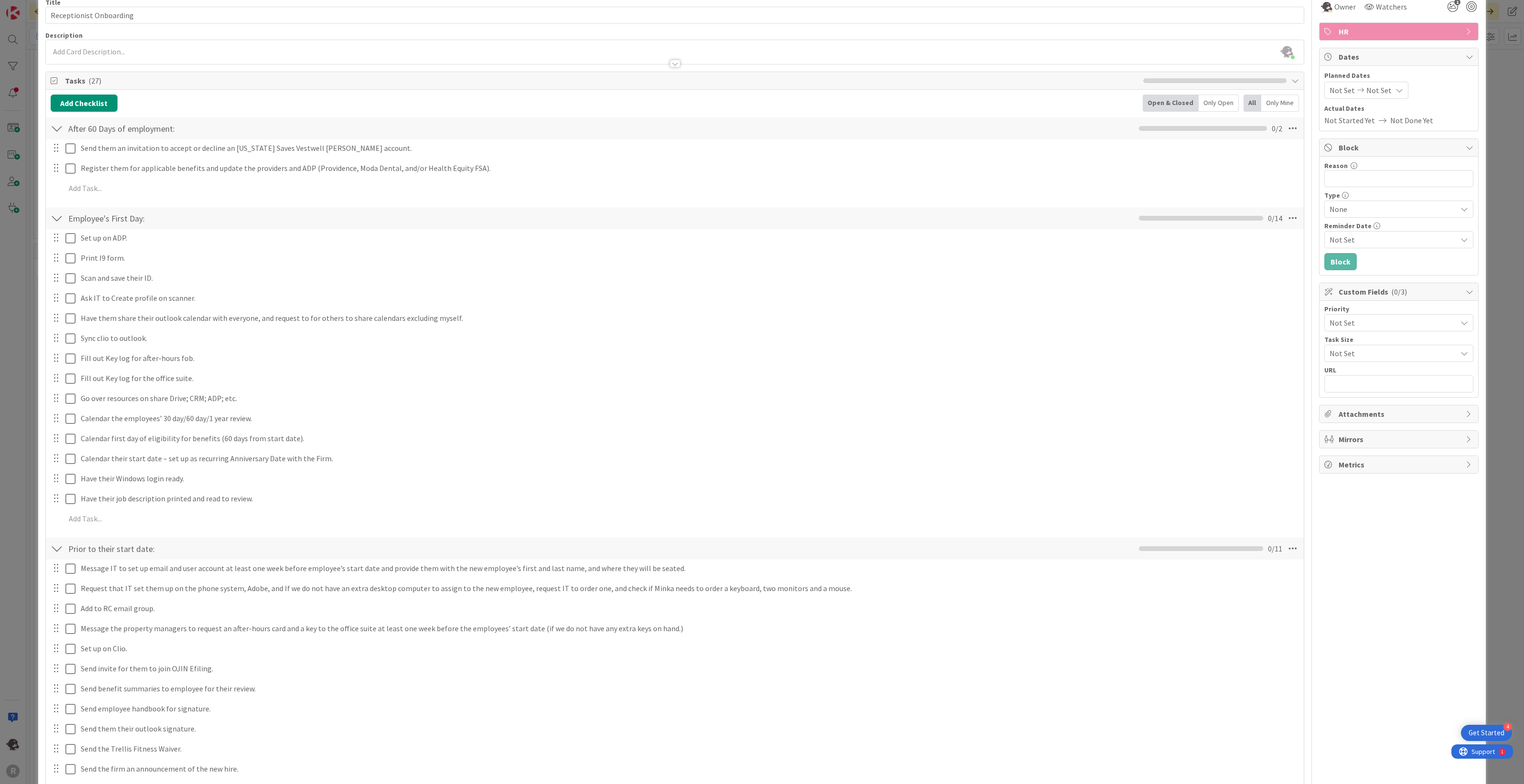
scroll to position [60, 0]
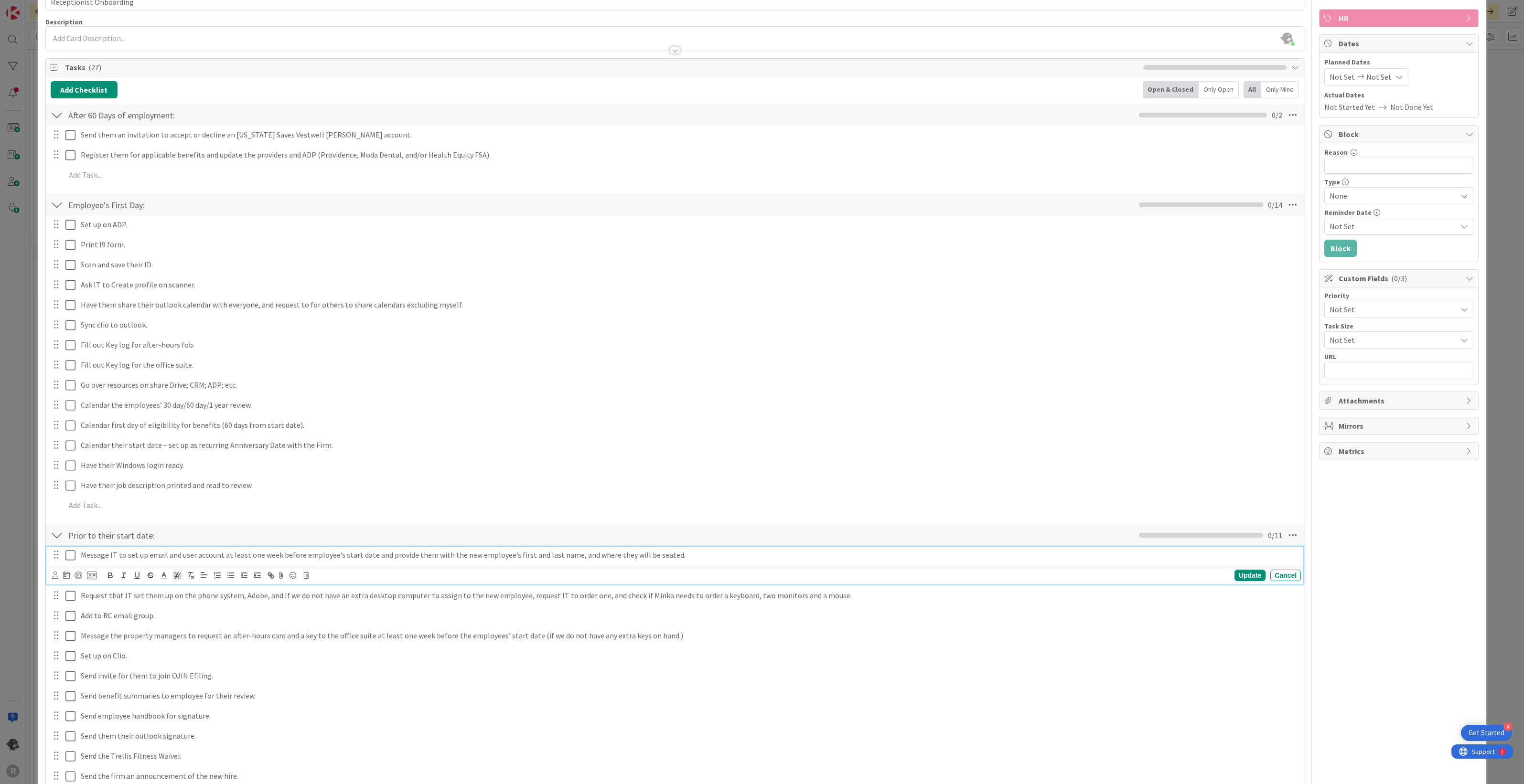
click at [68, 559] on icon at bounding box center [70, 555] width 10 height 11
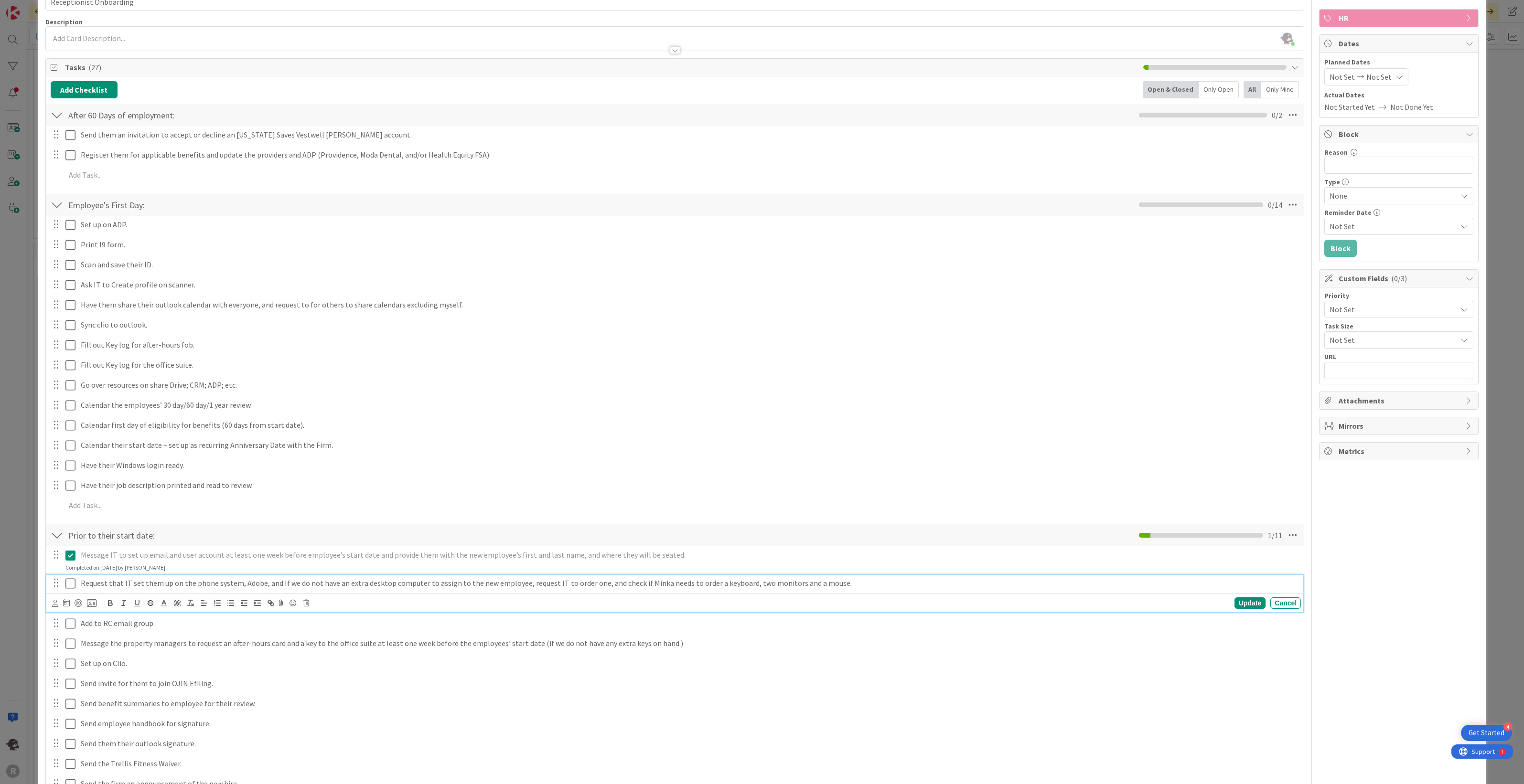
click at [68, 581] on icon at bounding box center [70, 583] width 10 height 11
click at [75, 614] on icon at bounding box center [70, 611] width 10 height 11
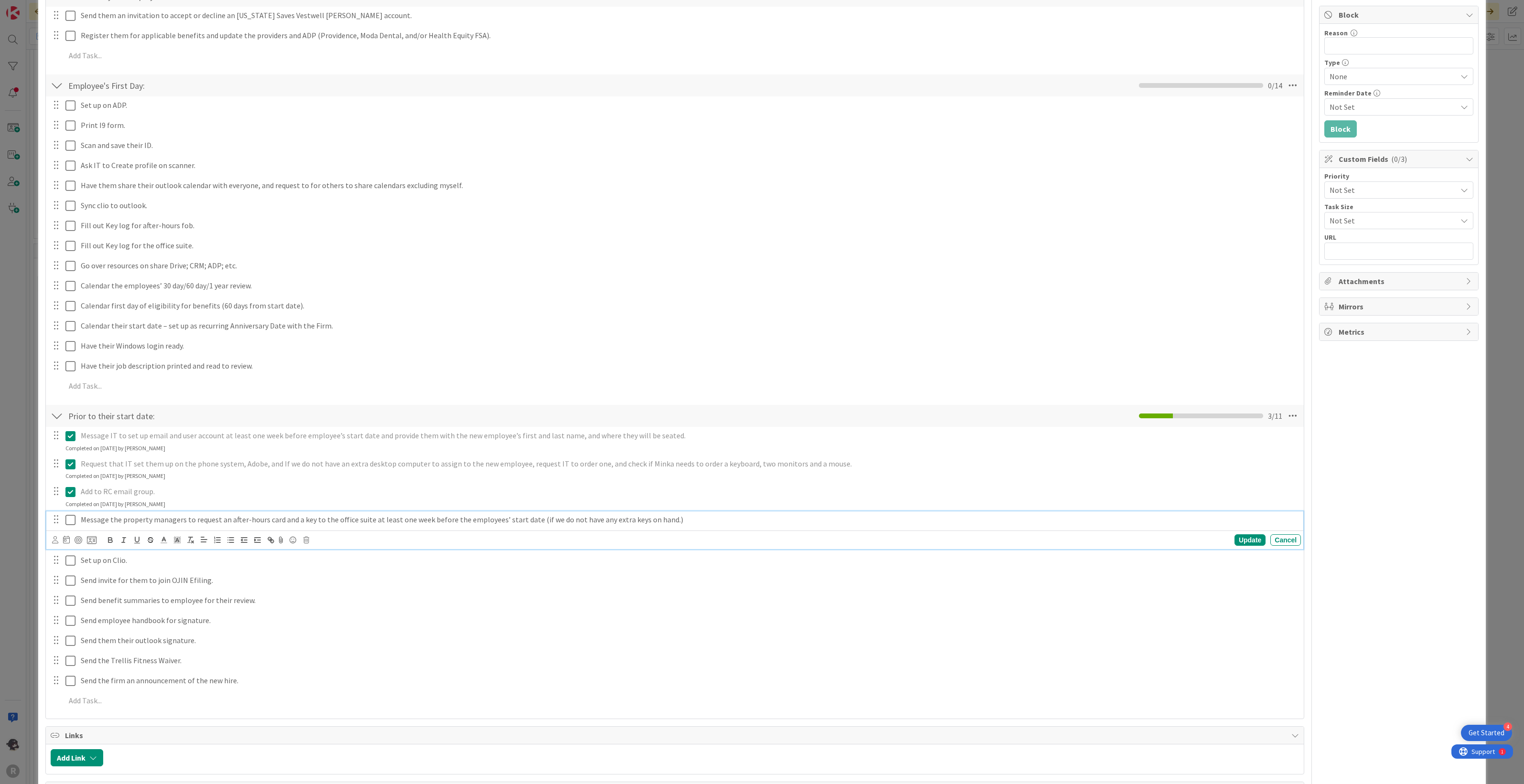
click at [72, 521] on icon at bounding box center [70, 520] width 10 height 11
click at [72, 547] on icon at bounding box center [70, 547] width 10 height 11
click at [70, 576] on icon at bounding box center [70, 576] width 10 height 11
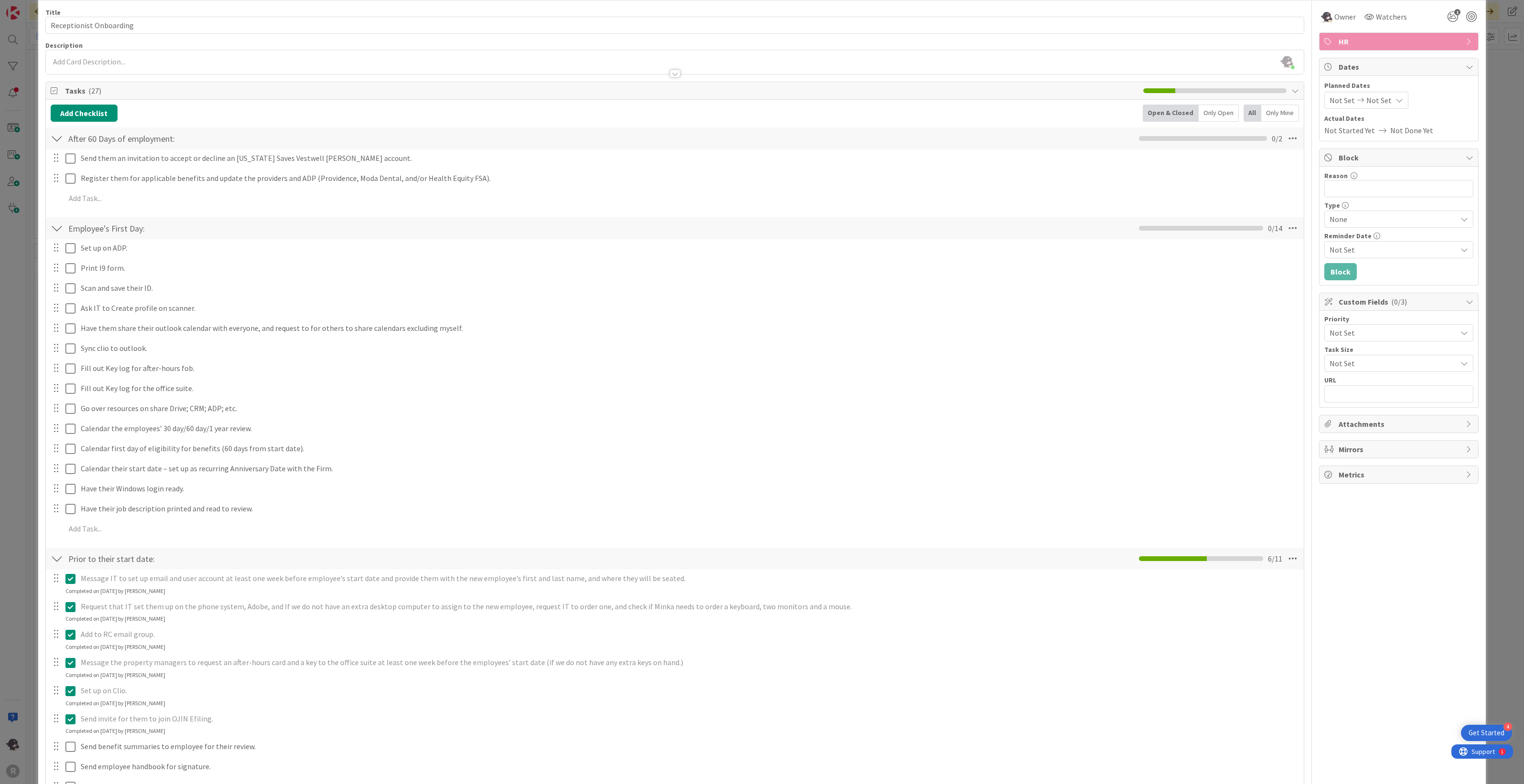
scroll to position [0, 0]
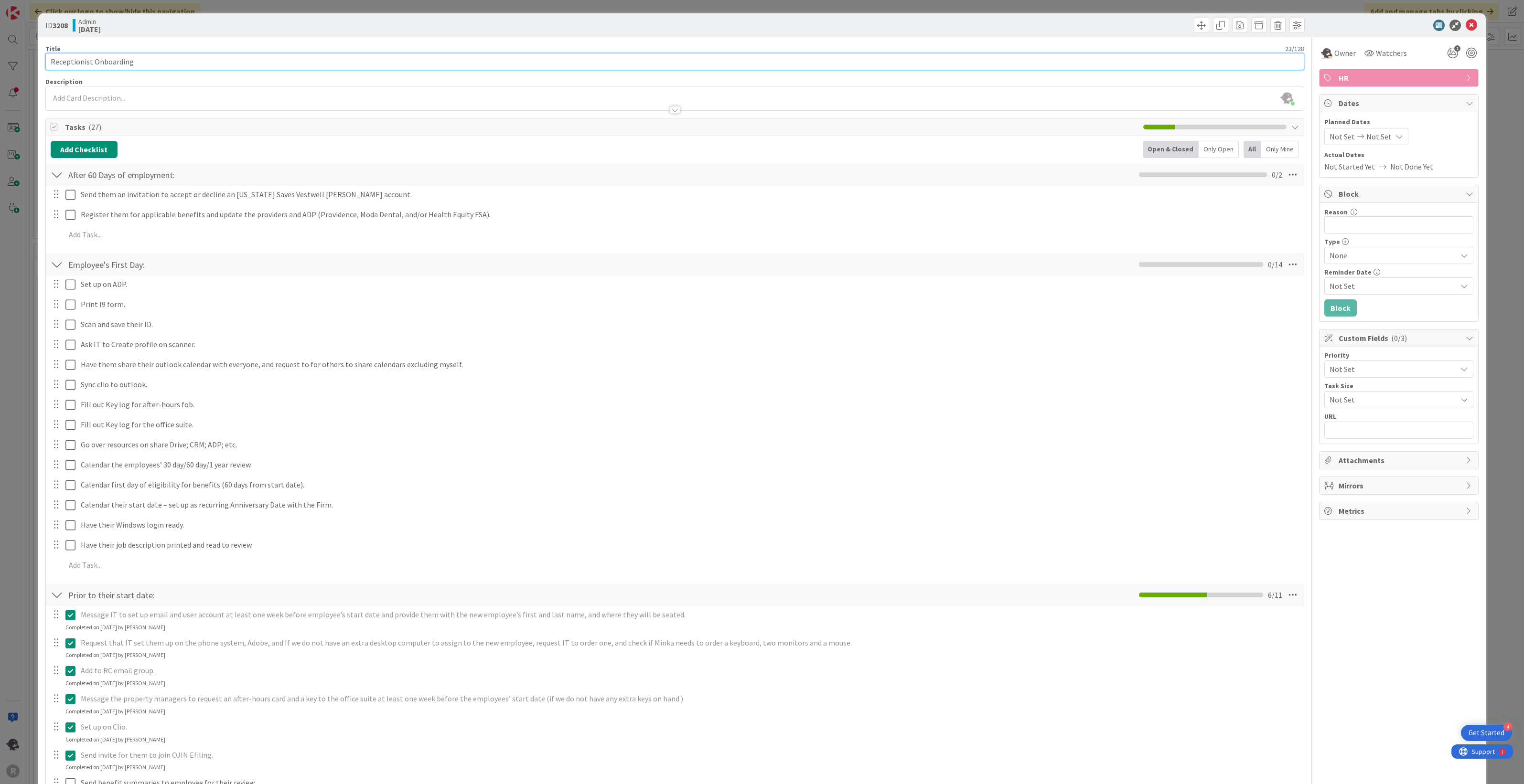
click at [161, 56] on input "Receptionist Onboarding" at bounding box center [675, 61] width 1260 height 17
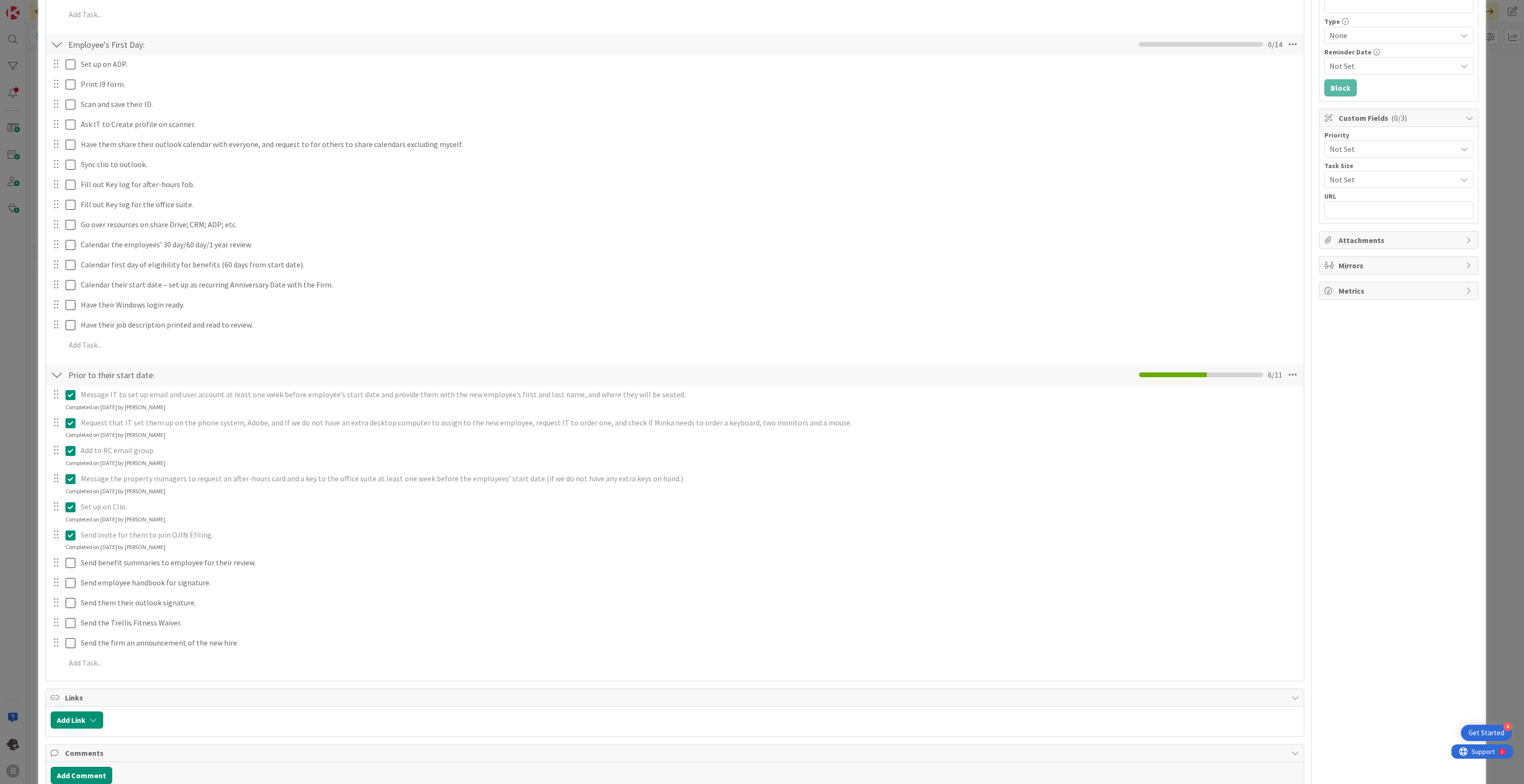
scroll to position [239, 0]
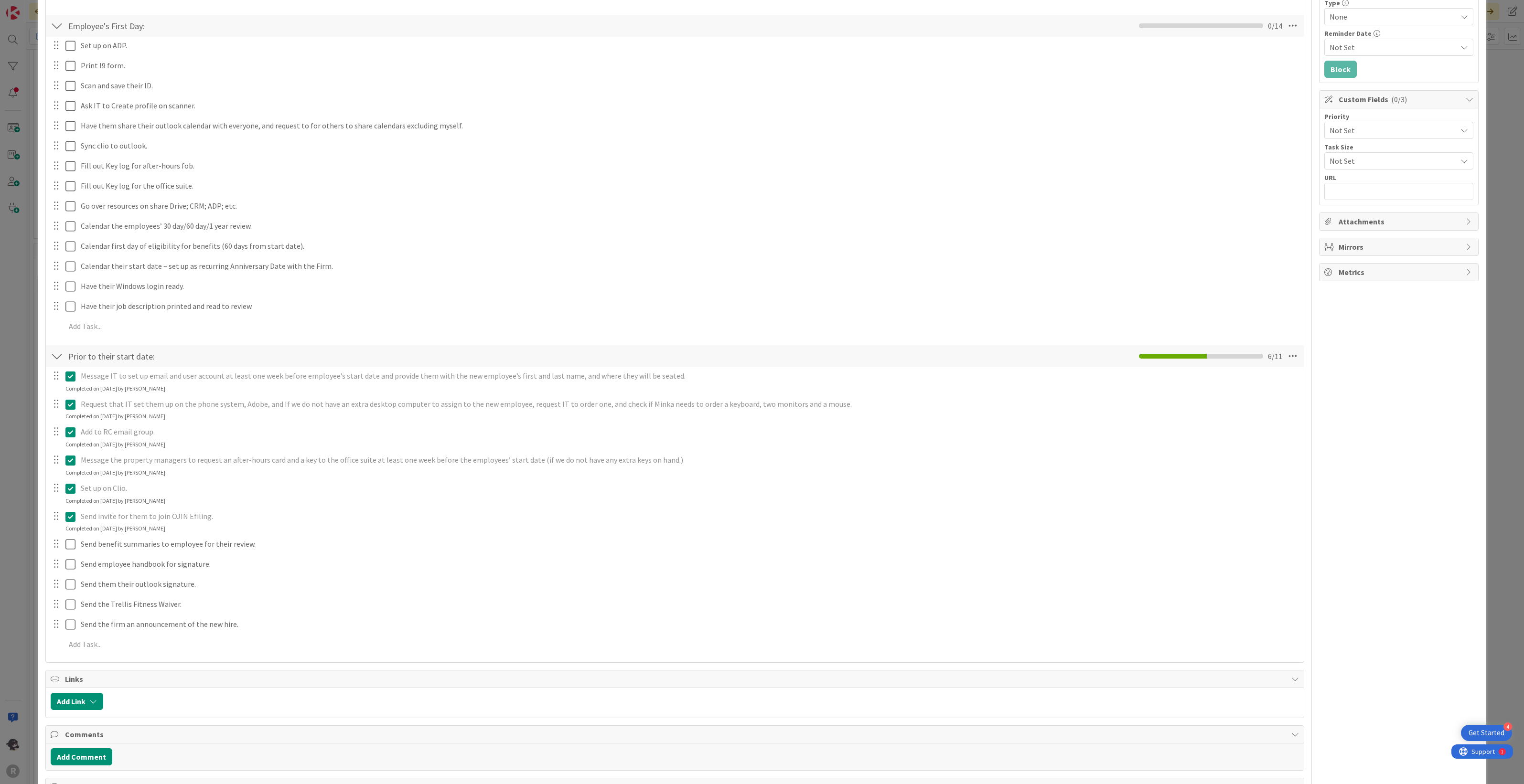
type input "Receptionist Onboarding: [PERSON_NAME]"
click at [70, 562] on icon at bounding box center [70, 564] width 10 height 11
click at [70, 604] on div "Send them their outlook signature. Update Cancel" at bounding box center [674, 595] width 1257 height 38
click at [68, 588] on icon at bounding box center [70, 584] width 10 height 11
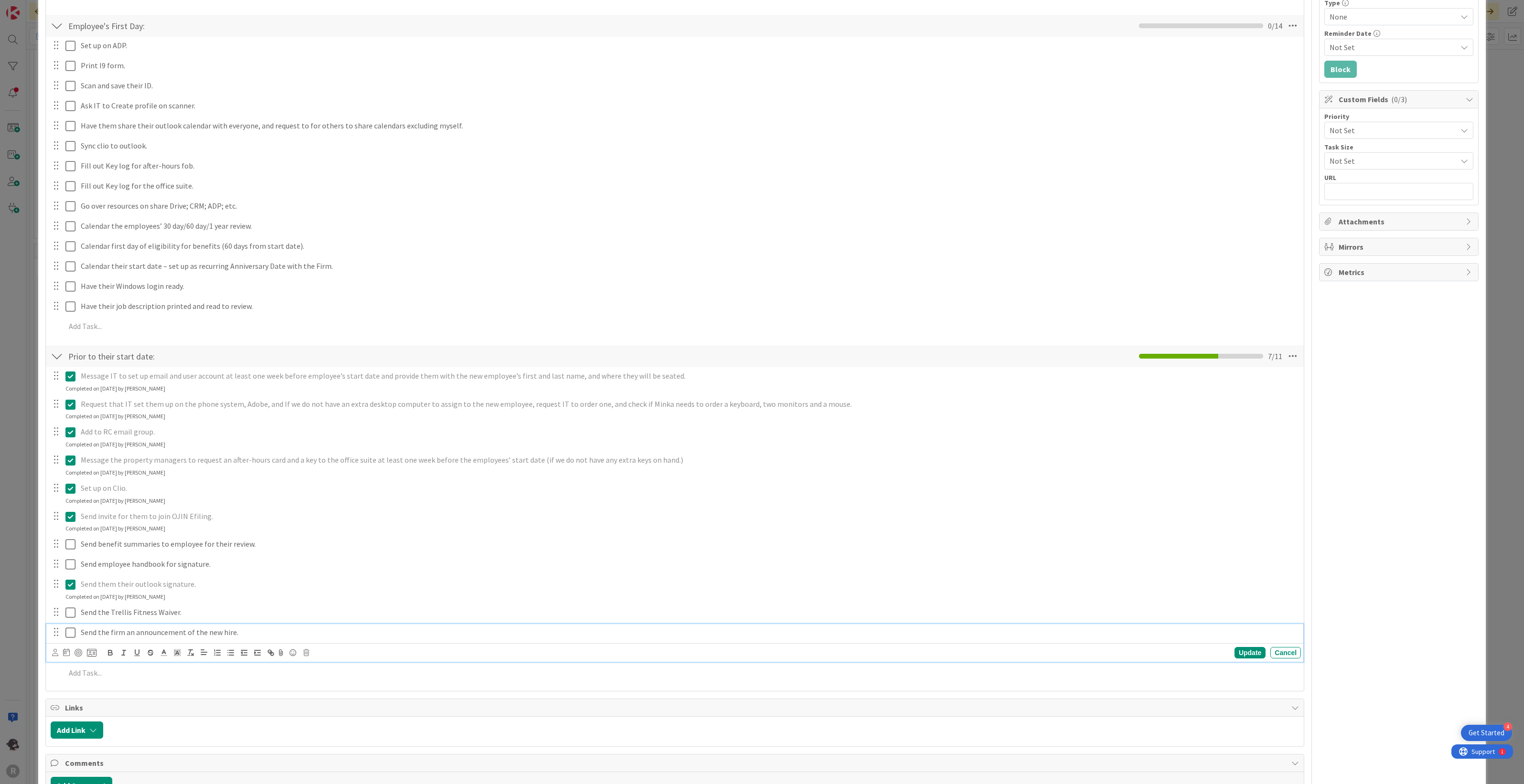
click at [72, 634] on icon at bounding box center [70, 632] width 10 height 11
click at [66, 545] on icon at bounding box center [70, 544] width 10 height 11
